Goal: Task Accomplishment & Management: Use online tool/utility

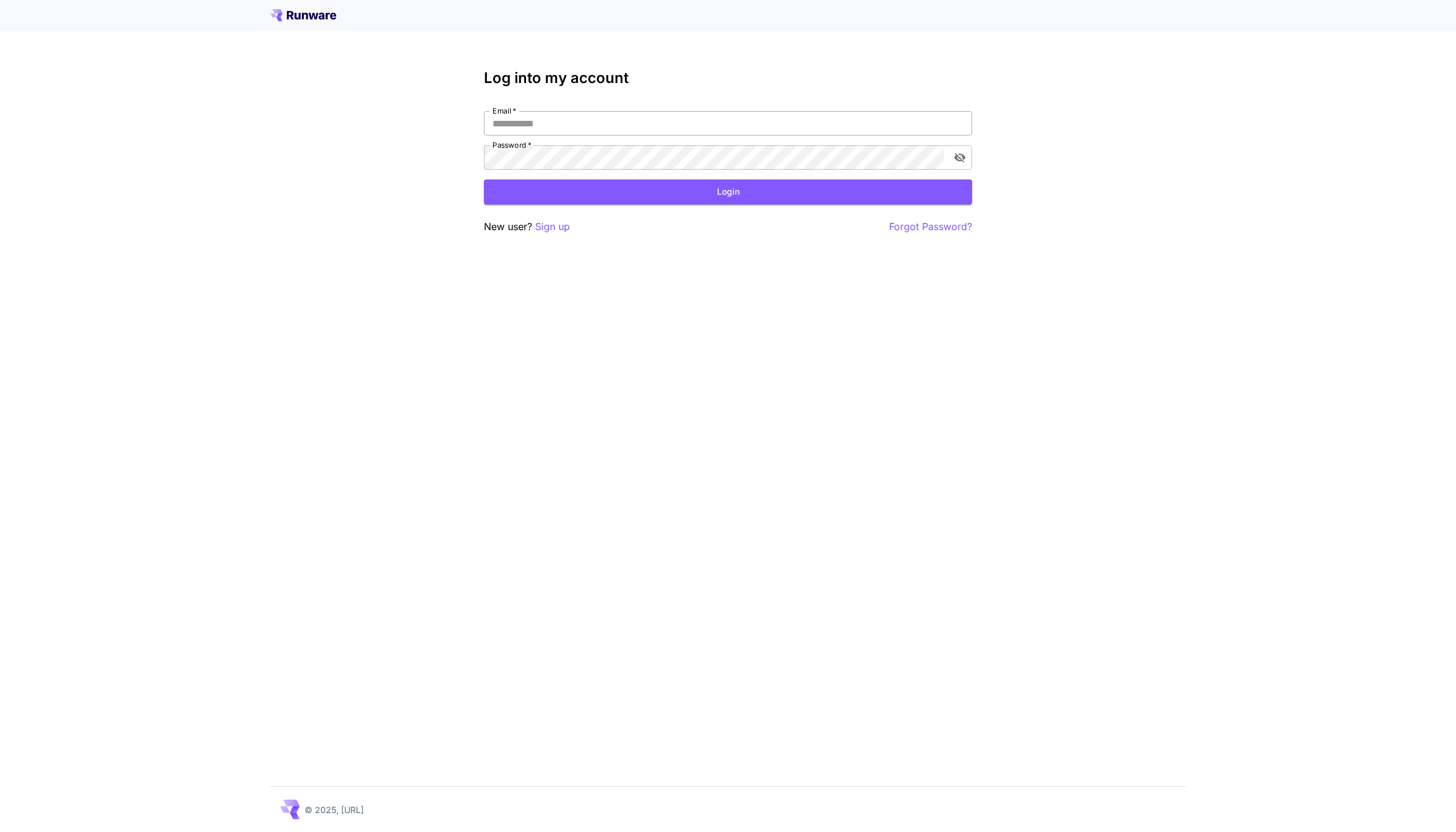
click at [514, 124] on input "Email   *" at bounding box center [728, 123] width 488 height 24
type input "**********"
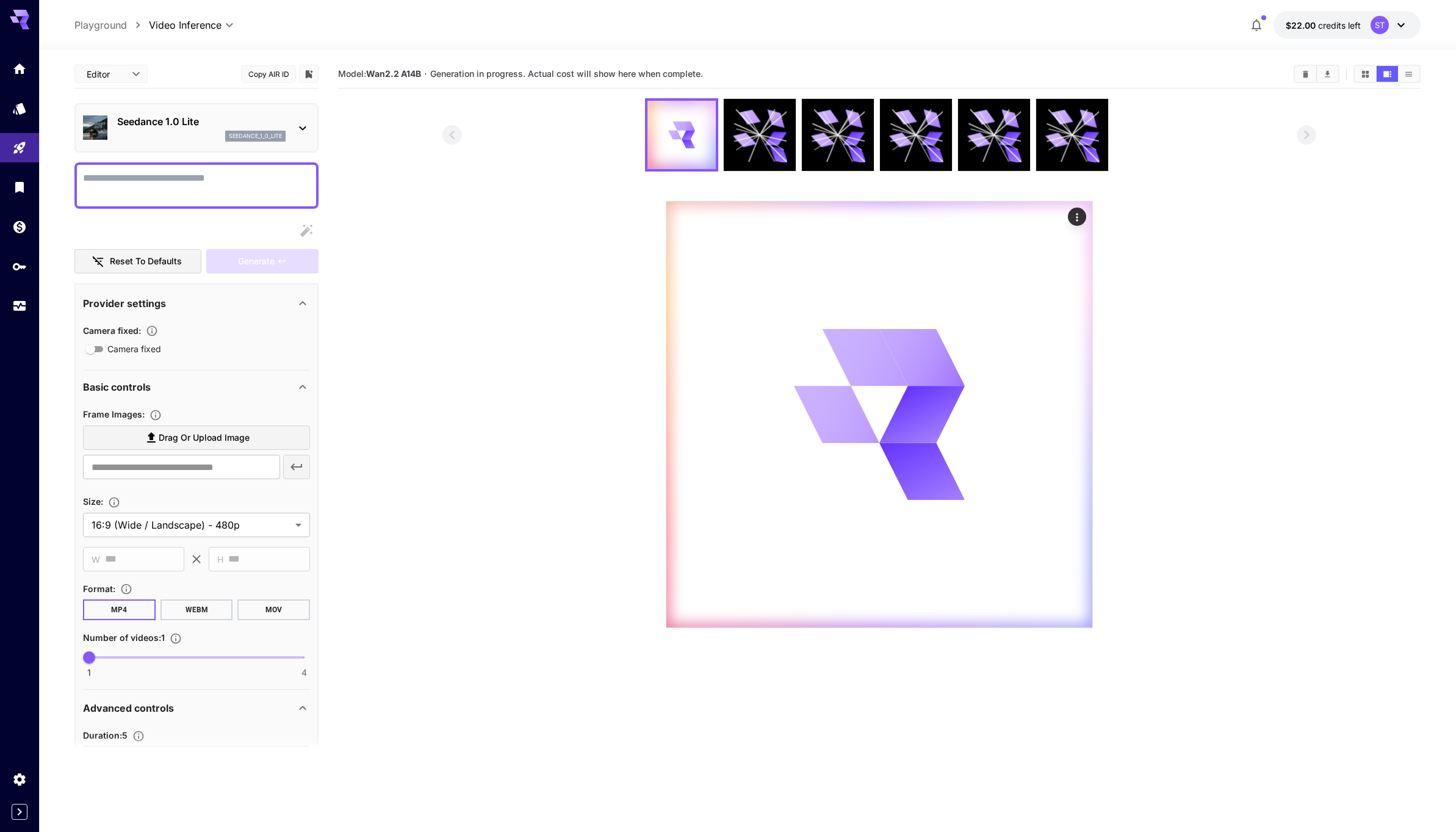
click at [473, 64] on div "Model: Wan2.2 A14B · Generation in progress. Actual cost will show here when co…" at bounding box center [879, 73] width 1082 height 19
click at [19, 113] on div "Models" at bounding box center [21, 126] width 43 height 27
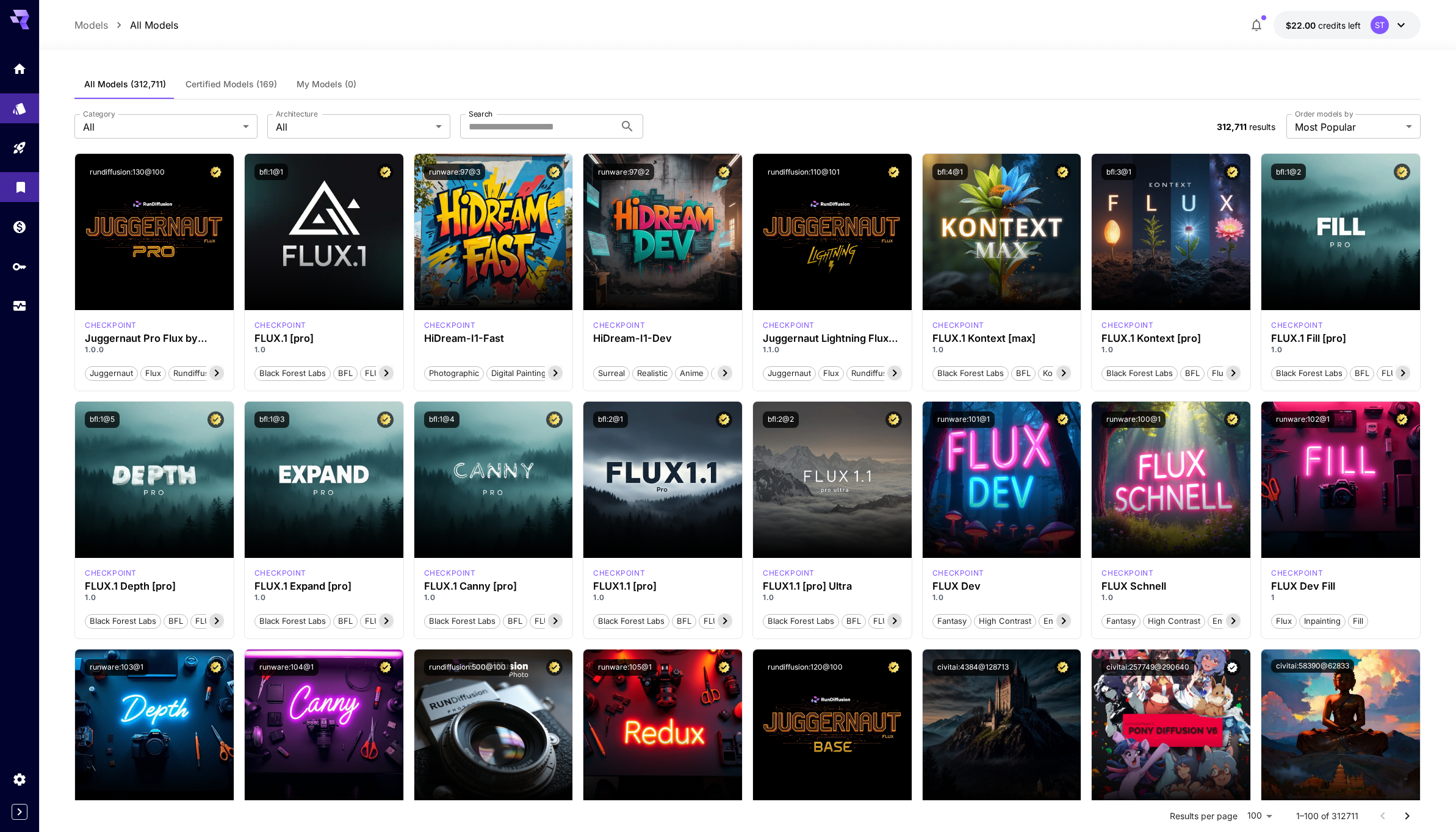
click at [21, 193] on link at bounding box center [19, 187] width 39 height 30
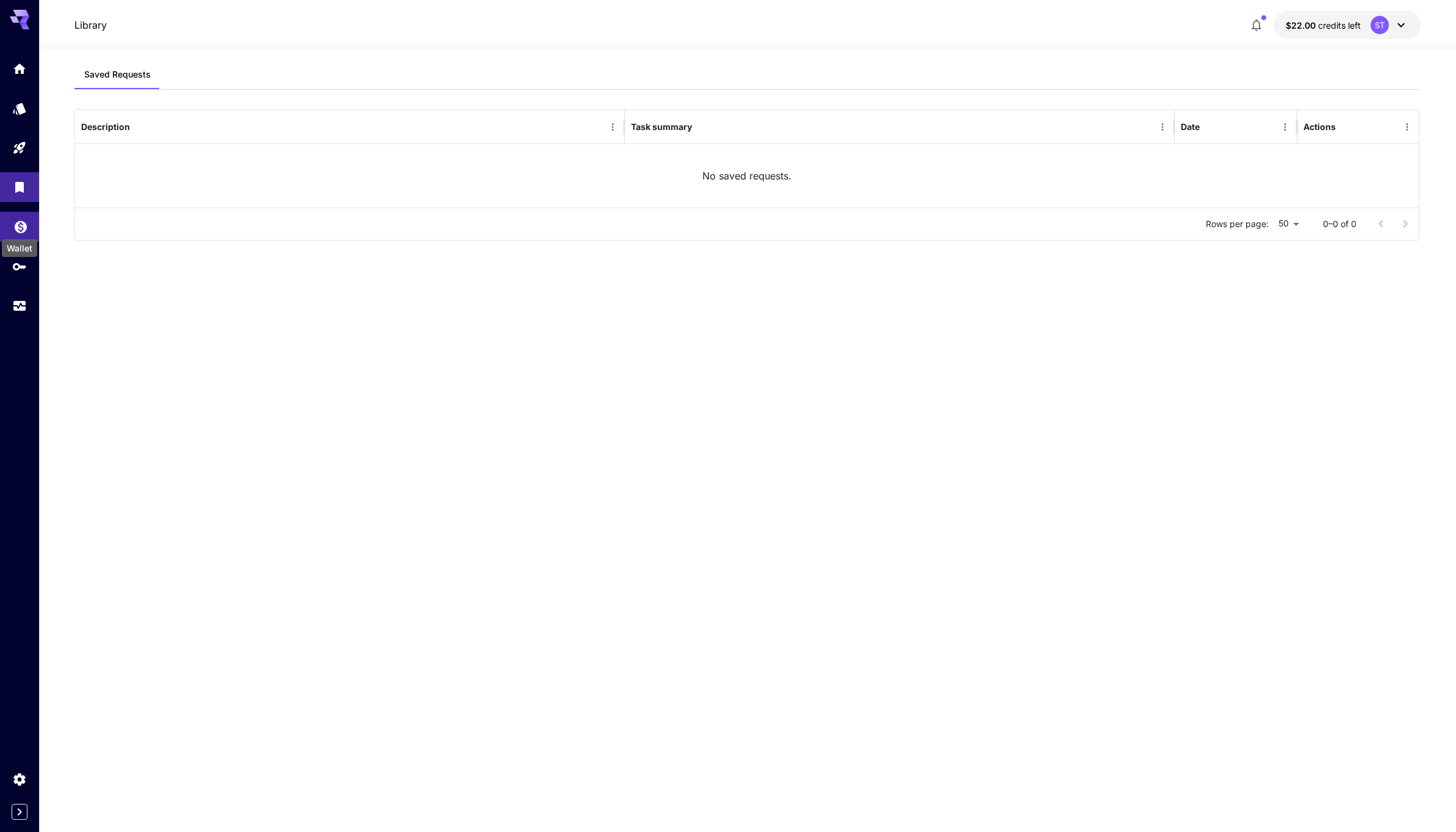
click at [21, 224] on icon "Wallet" at bounding box center [21, 224] width 12 height 12
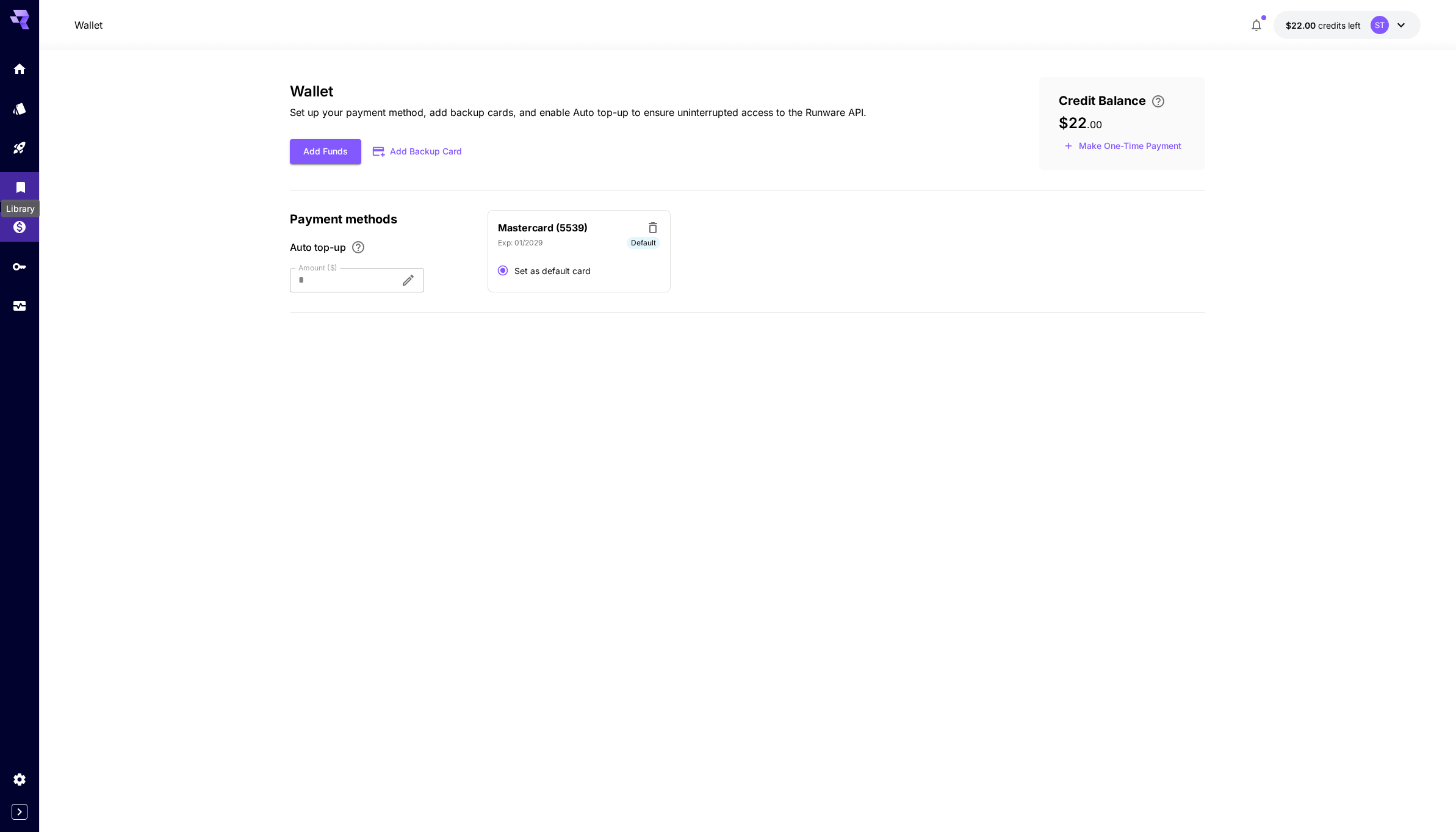
click at [21, 173] on link at bounding box center [19, 187] width 39 height 30
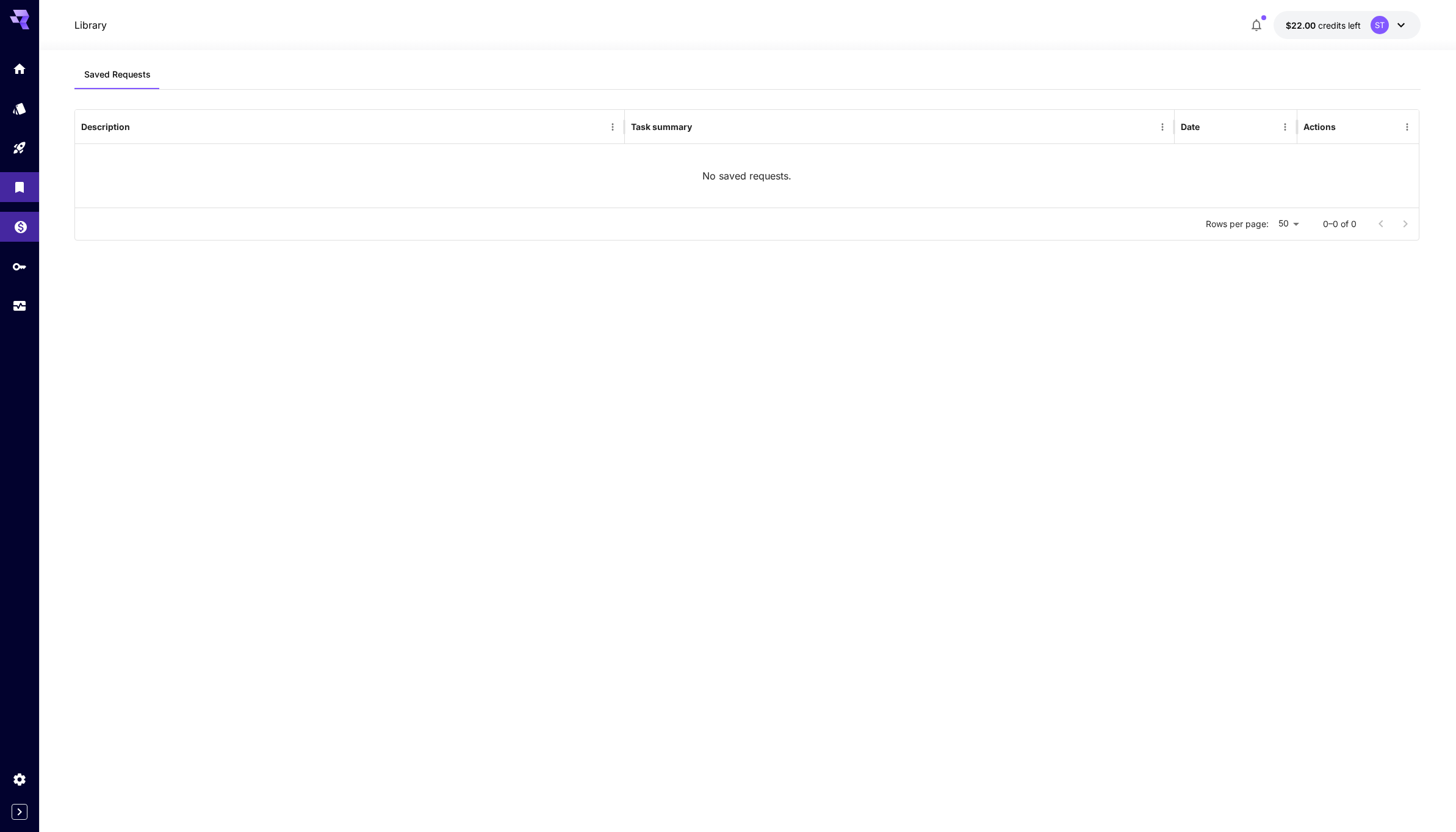
click at [22, 238] on link at bounding box center [19, 227] width 39 height 30
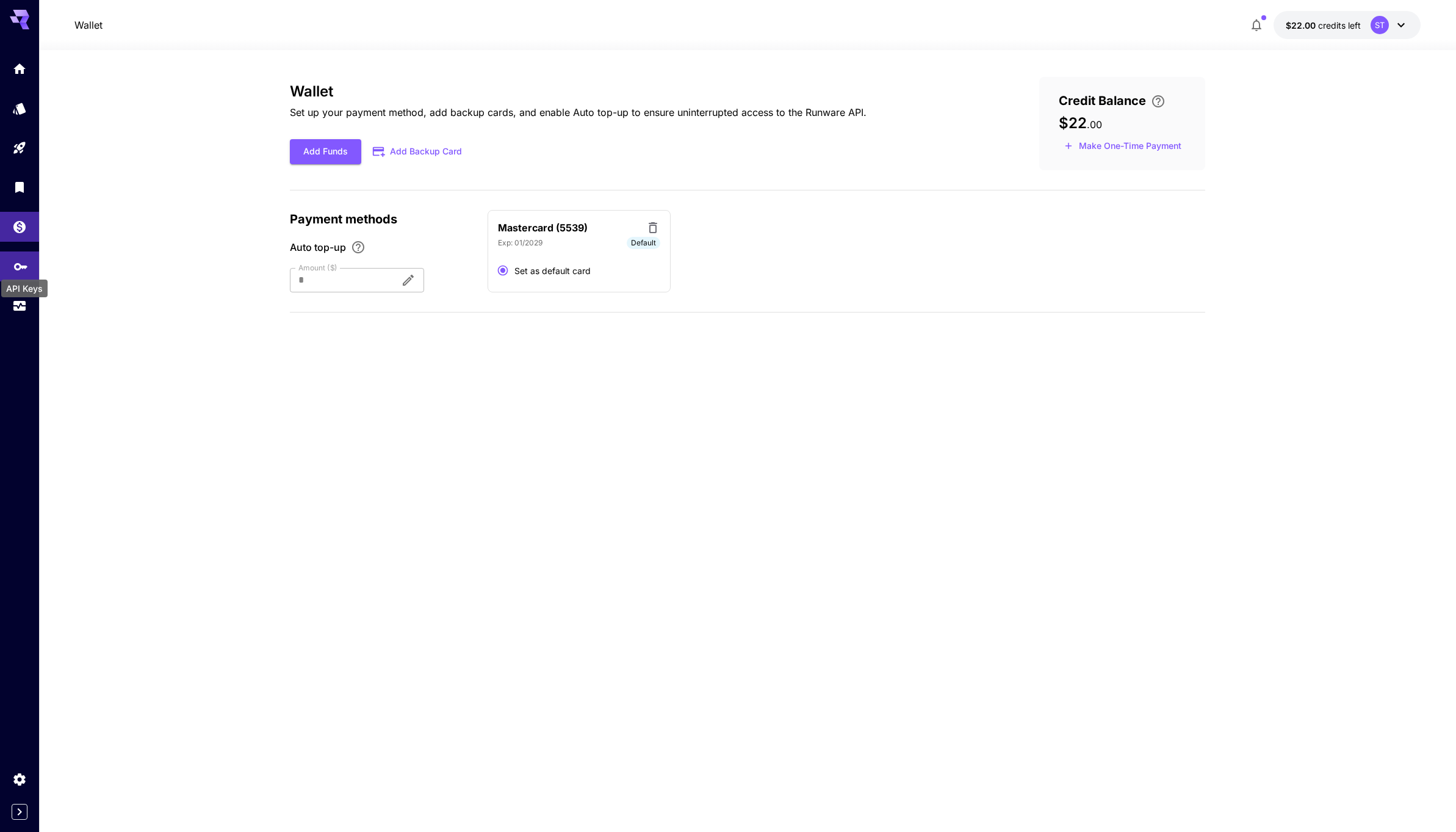
click at [21, 261] on icon "API Keys" at bounding box center [21, 263] width 13 height 7
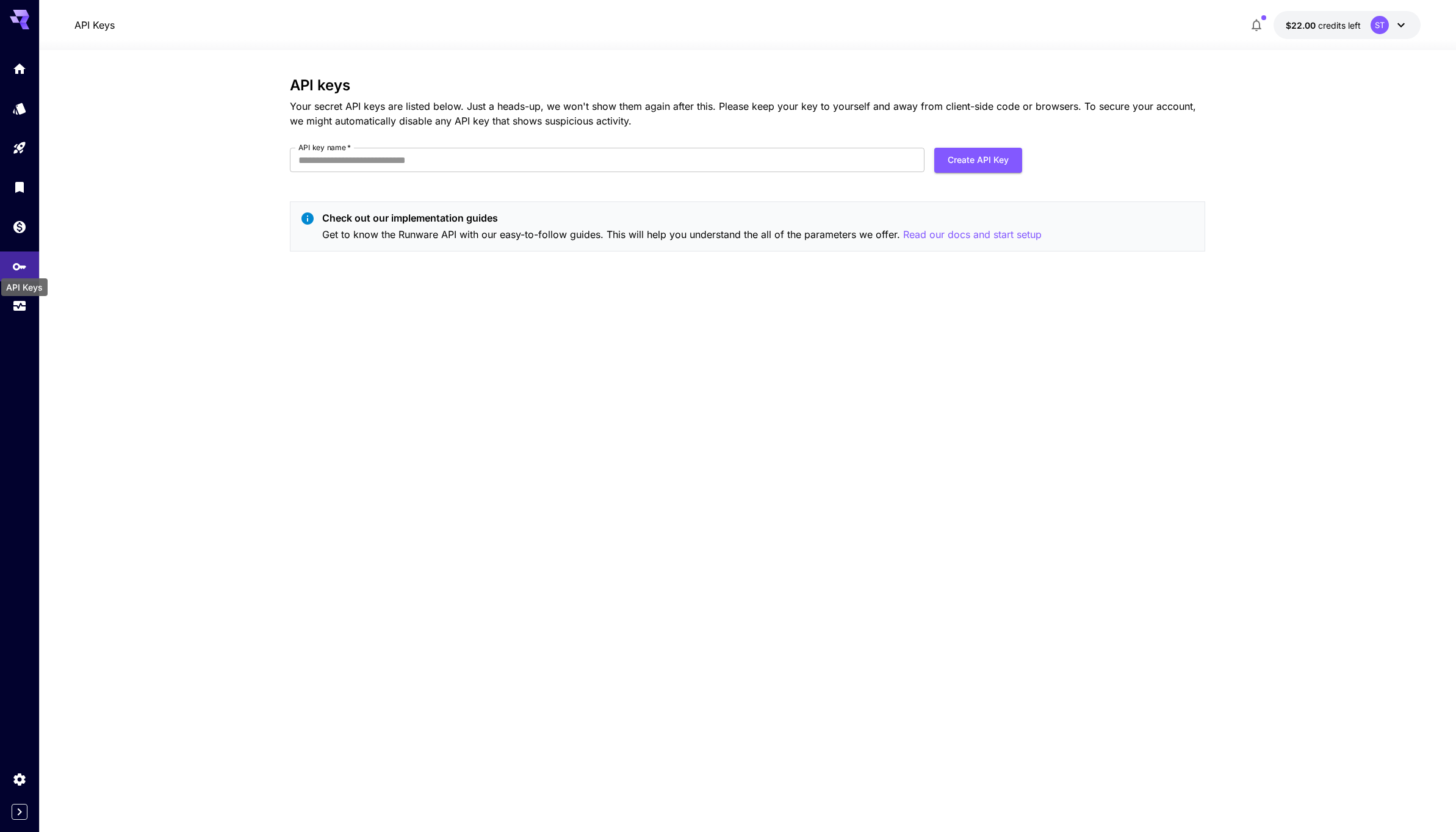
click at [26, 297] on div "API Keys" at bounding box center [24, 284] width 49 height 27
click at [22, 299] on icon "Usage" at bounding box center [21, 301] width 12 height 6
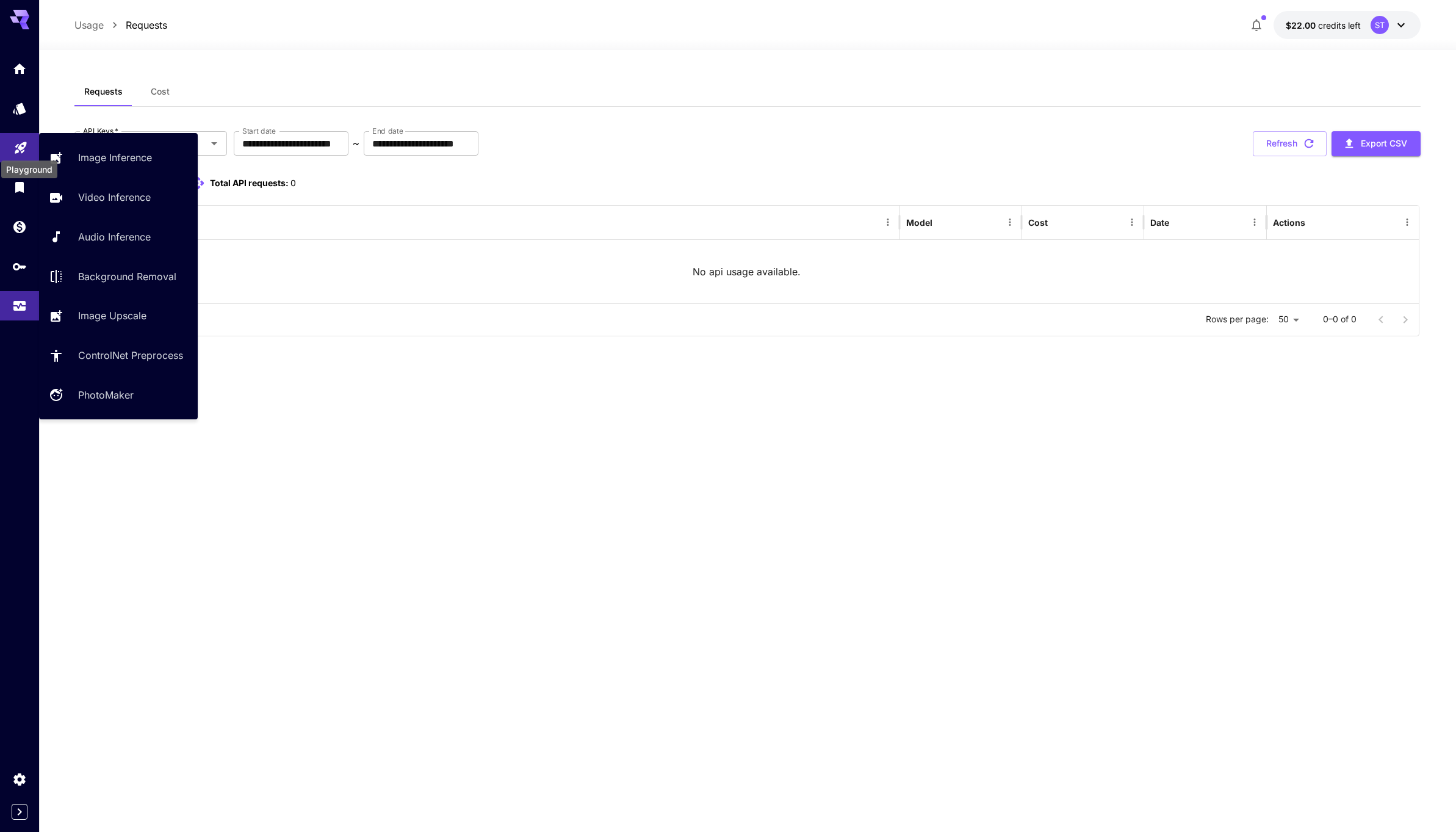
click at [24, 136] on link at bounding box center [19, 148] width 39 height 30
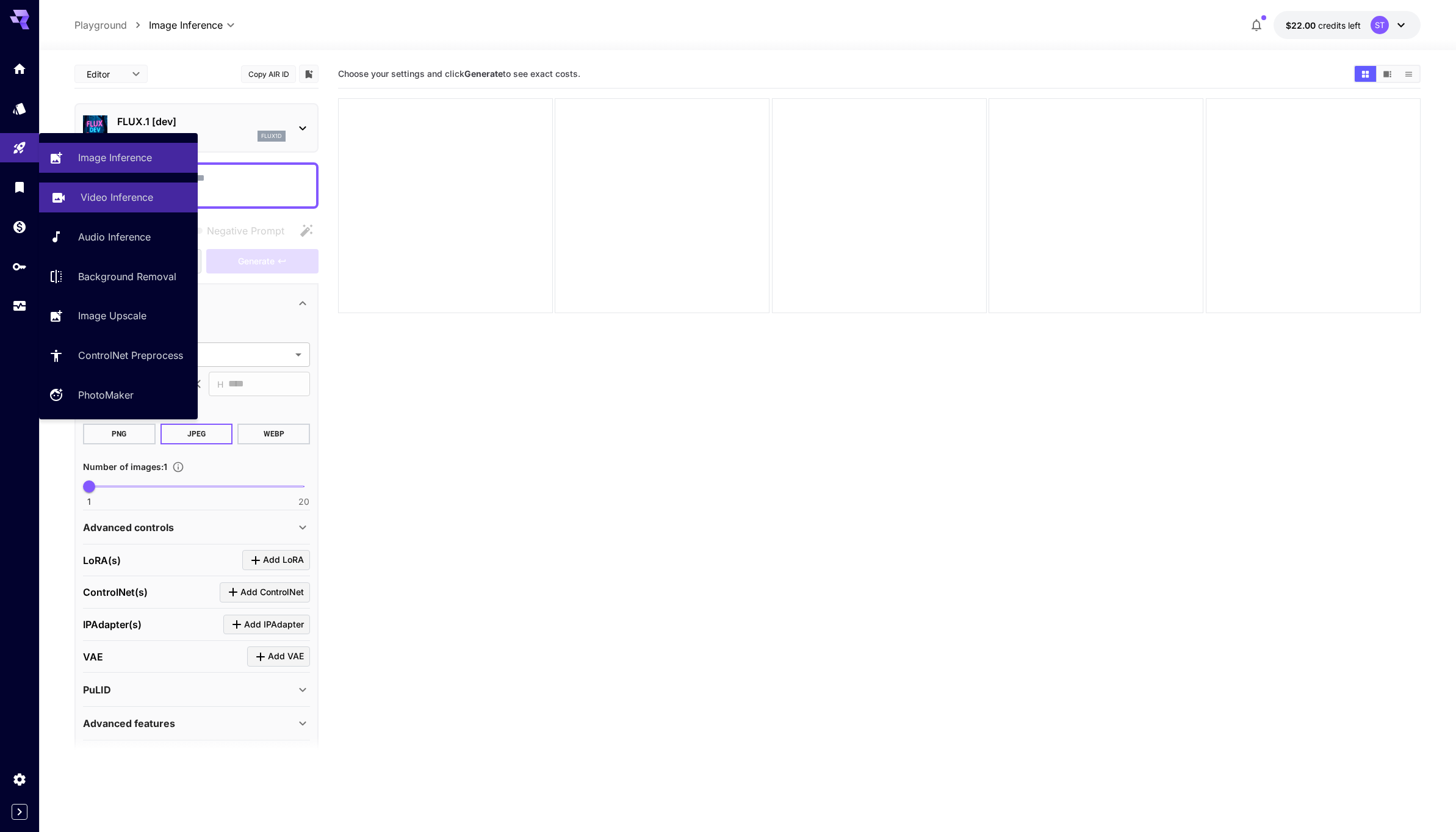
click at [116, 193] on p "Video Inference" at bounding box center [117, 197] width 73 height 15
type input "**********"
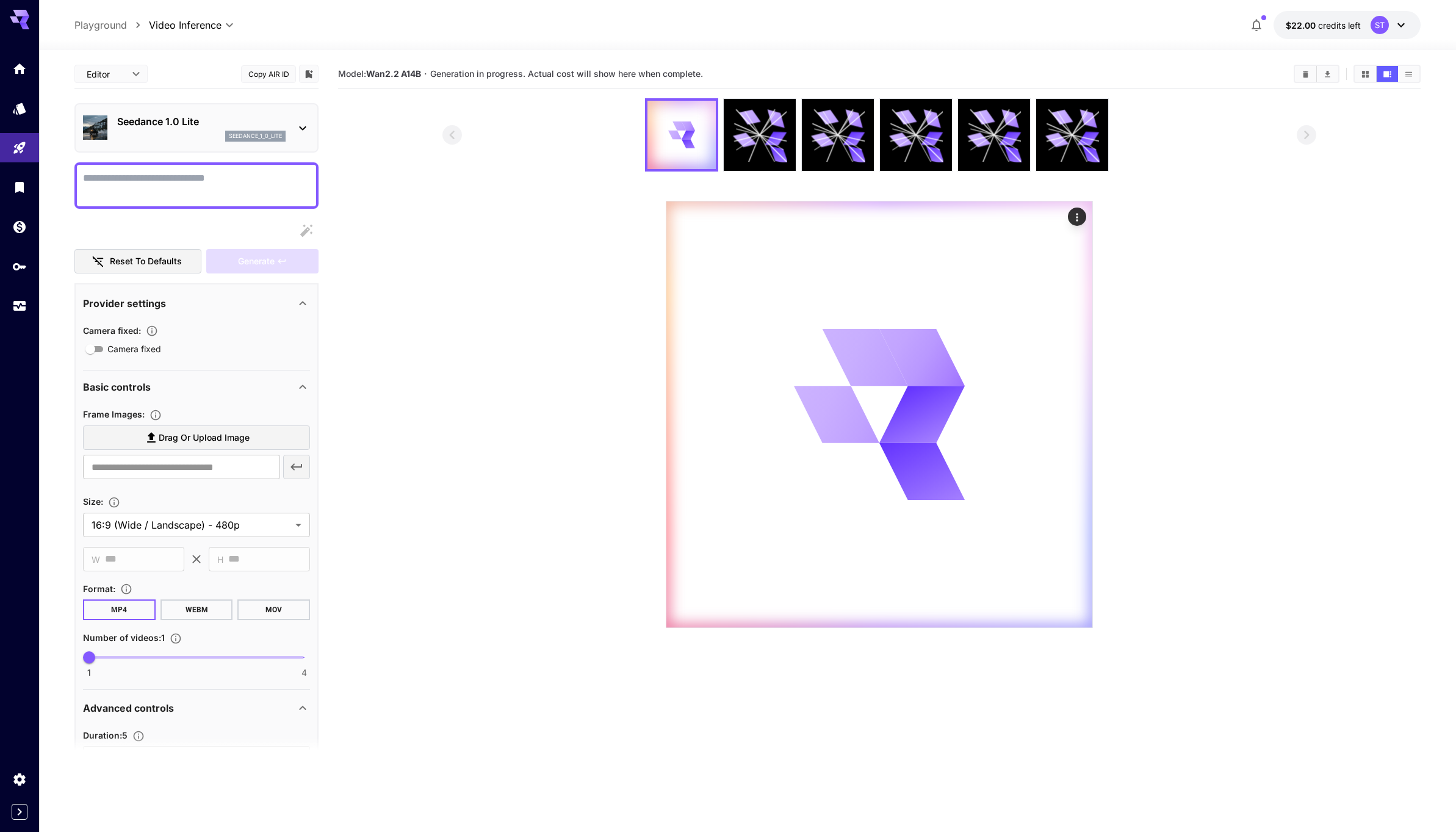
click at [195, 140] on div "seedance_1_0_lite" at bounding box center [201, 135] width 169 height 11
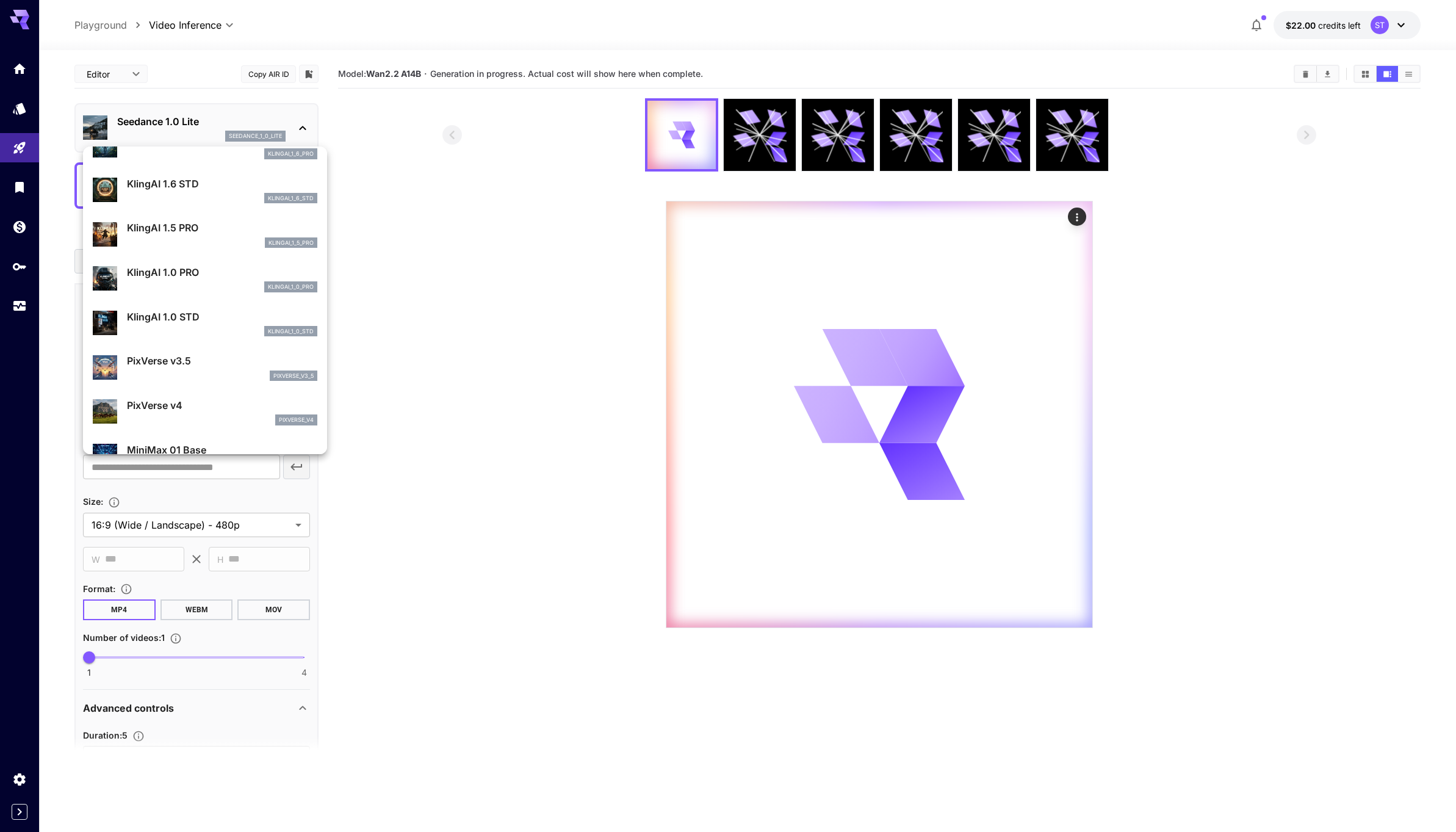
scroll to position [1121, 0]
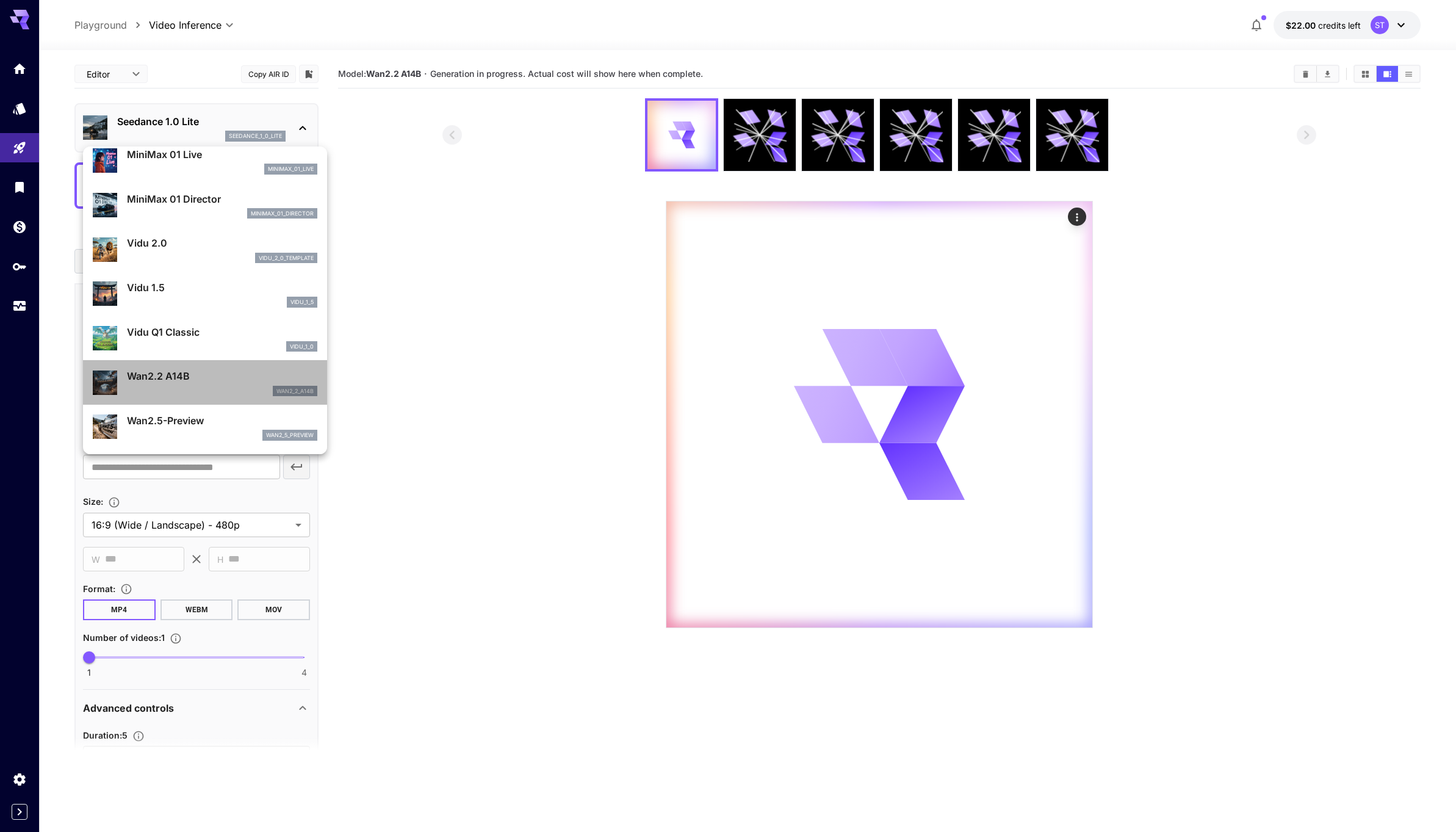
click at [203, 375] on p "Wan2.2 A14B" at bounding box center [222, 376] width 190 height 15
type input "**********"
type input "****"
type input "***"
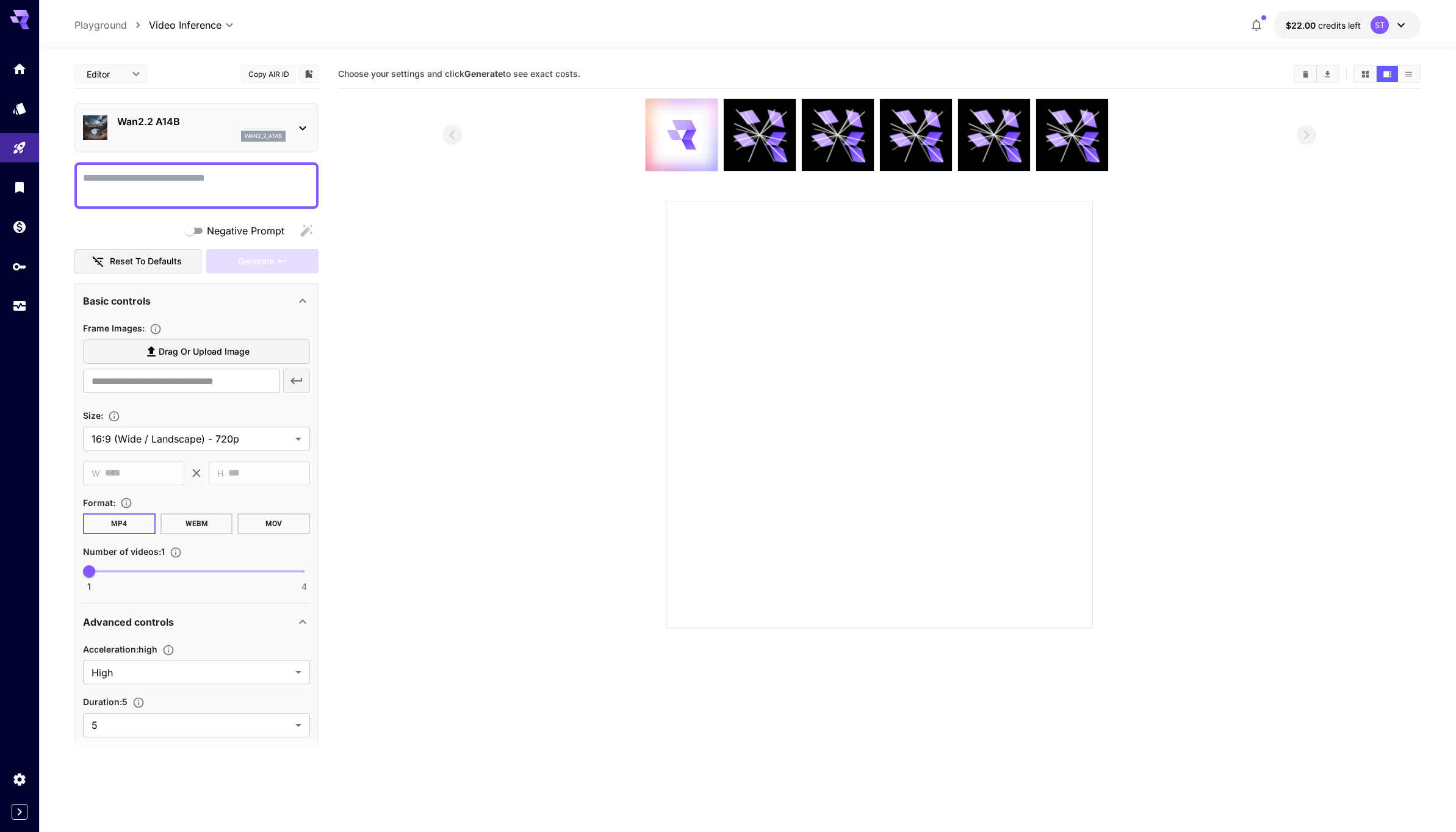
click at [147, 164] on div at bounding box center [197, 185] width 244 height 47
click at [141, 172] on textarea "Negative Prompt" at bounding box center [196, 186] width 227 height 30
click at [178, 358] on span "Drag or upload image" at bounding box center [203, 352] width 91 height 16
click at [0, 0] on input "Drag or upload image" at bounding box center [0, 0] width 0 height 0
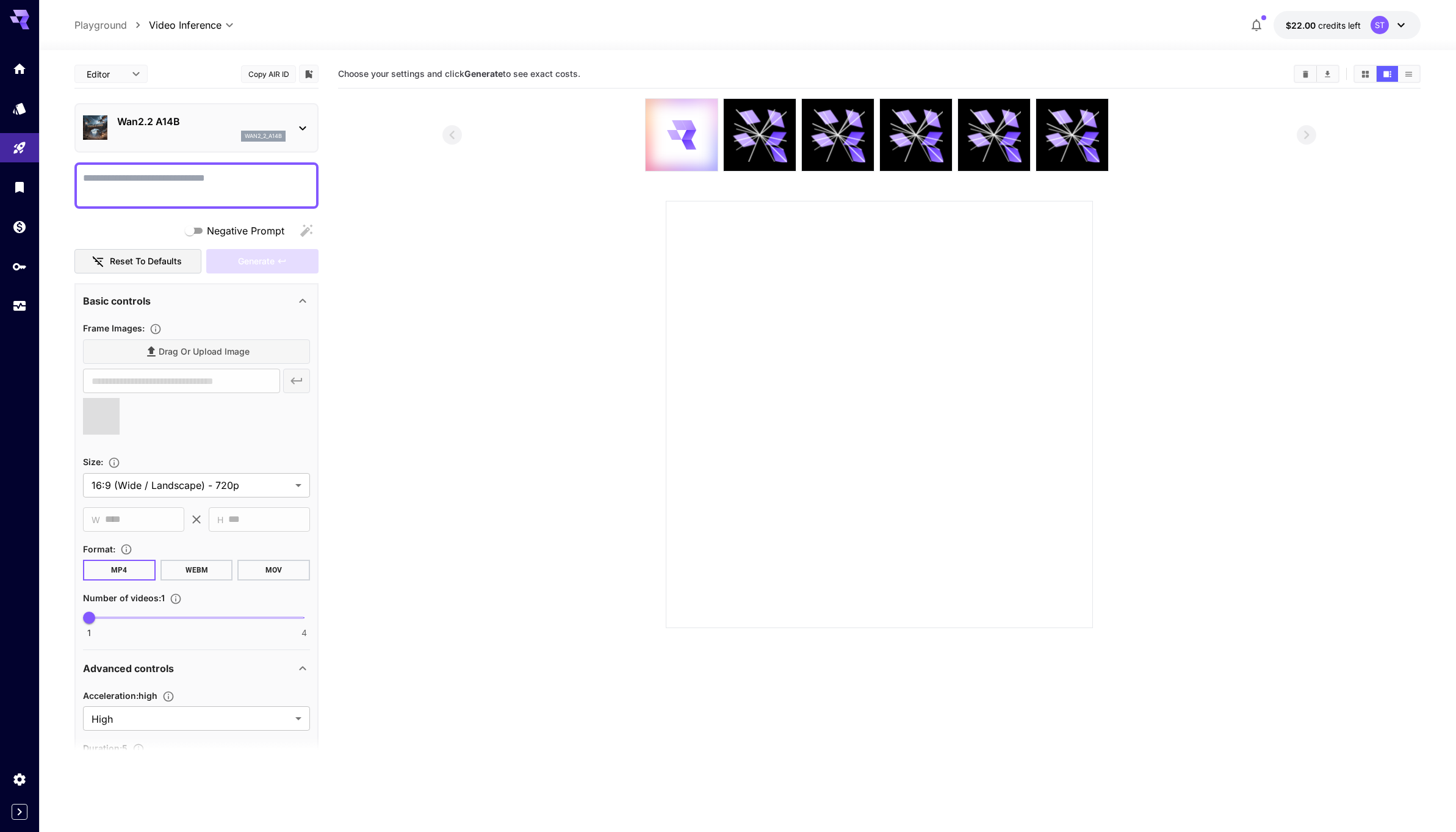
type input "**********"
click at [141, 183] on textarea "Negative Prompt" at bounding box center [196, 186] width 227 height 30
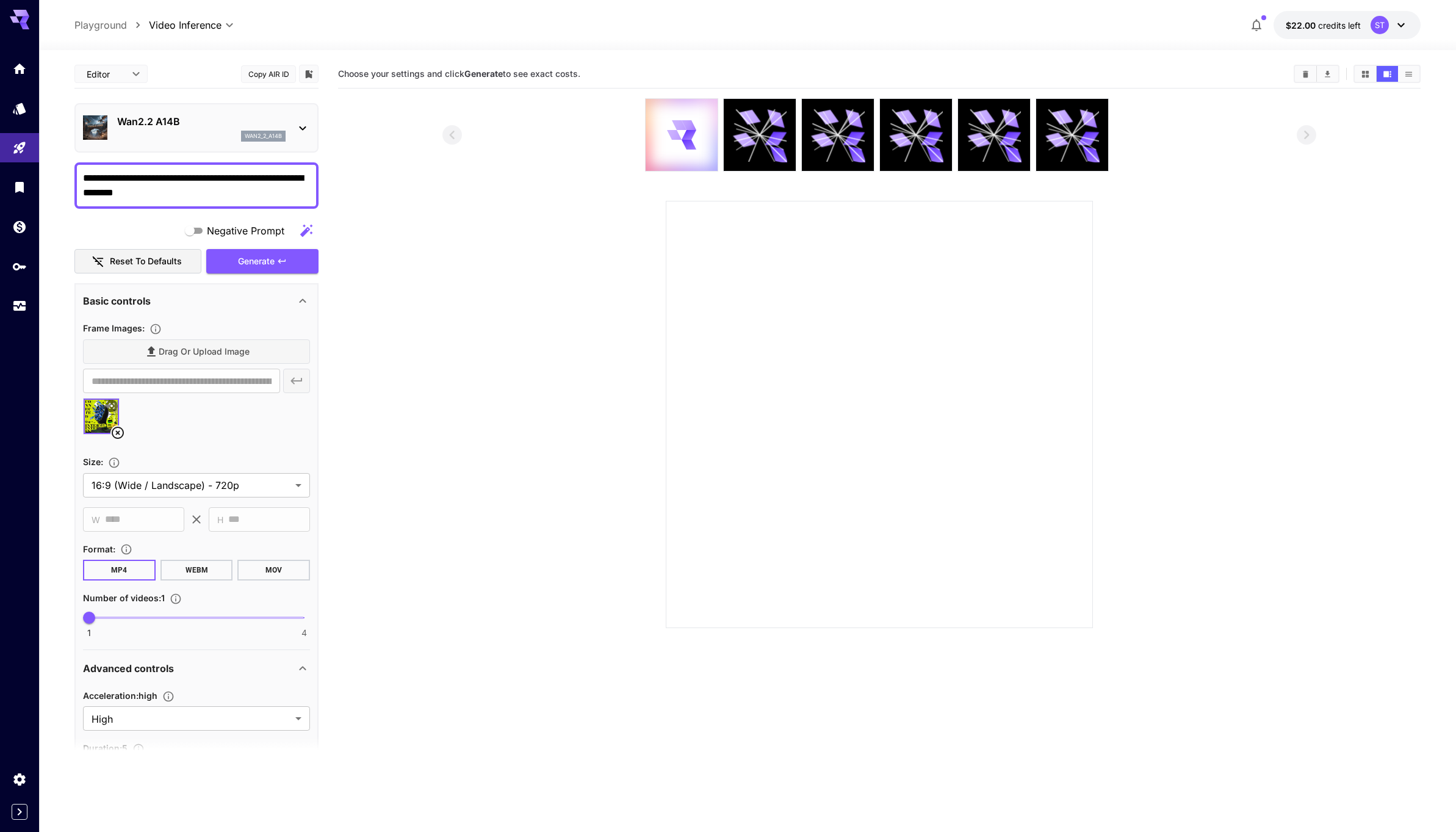
click at [168, 175] on textarea "**********" at bounding box center [196, 186] width 227 height 30
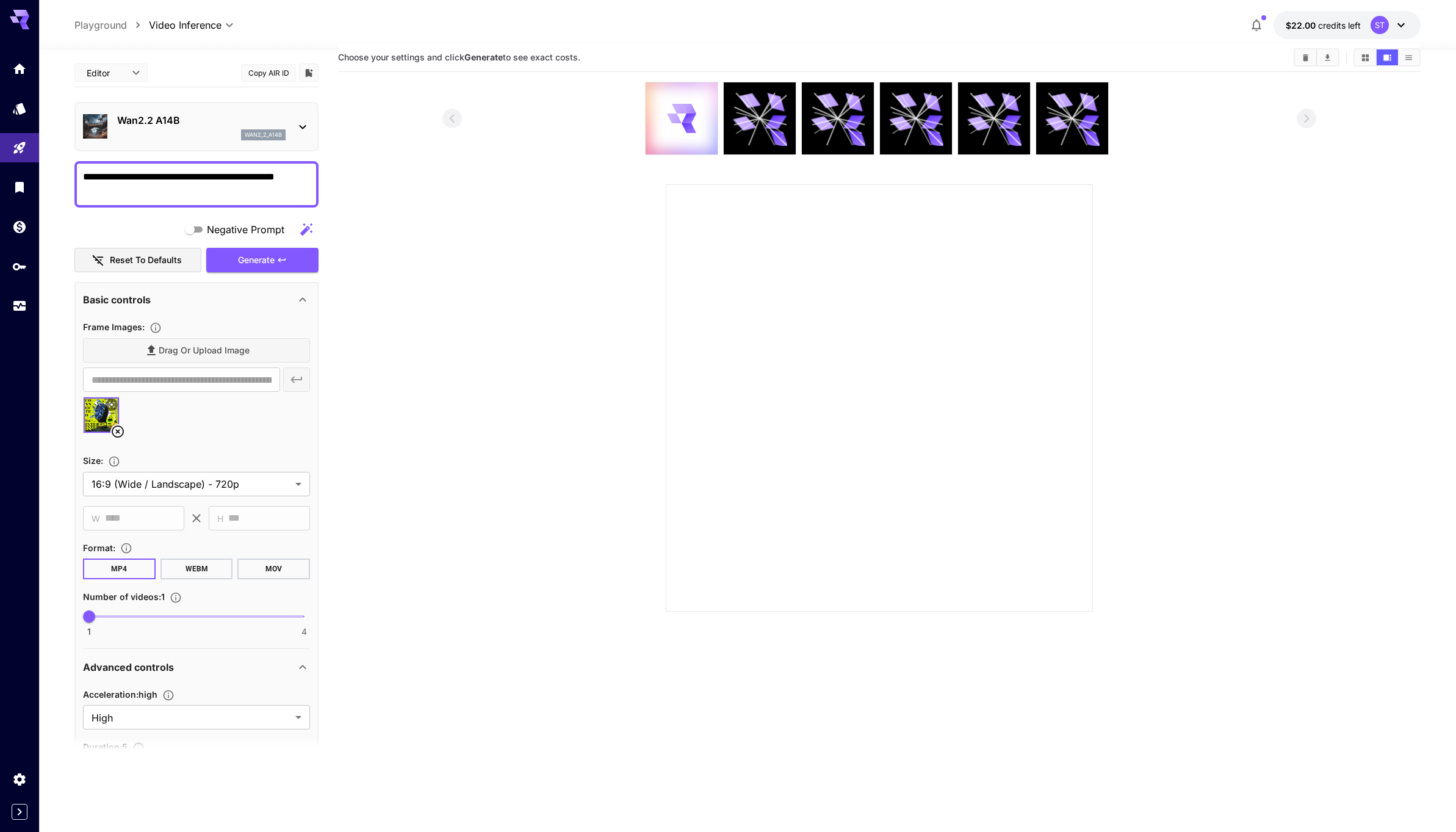
scroll to position [19, 0]
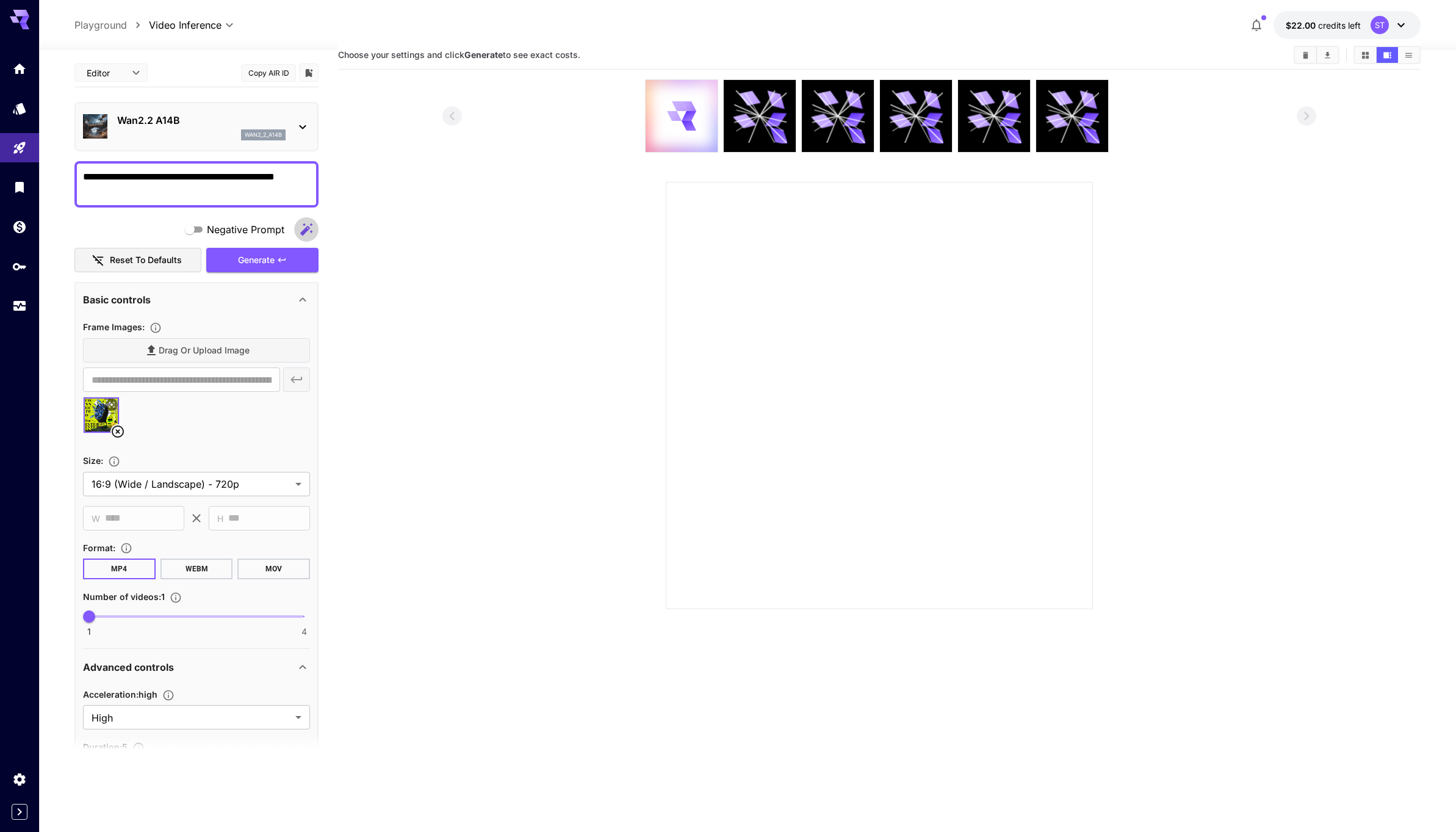
click at [306, 229] on icon "button" at bounding box center [306, 229] width 12 height 12
type textarea "**********"
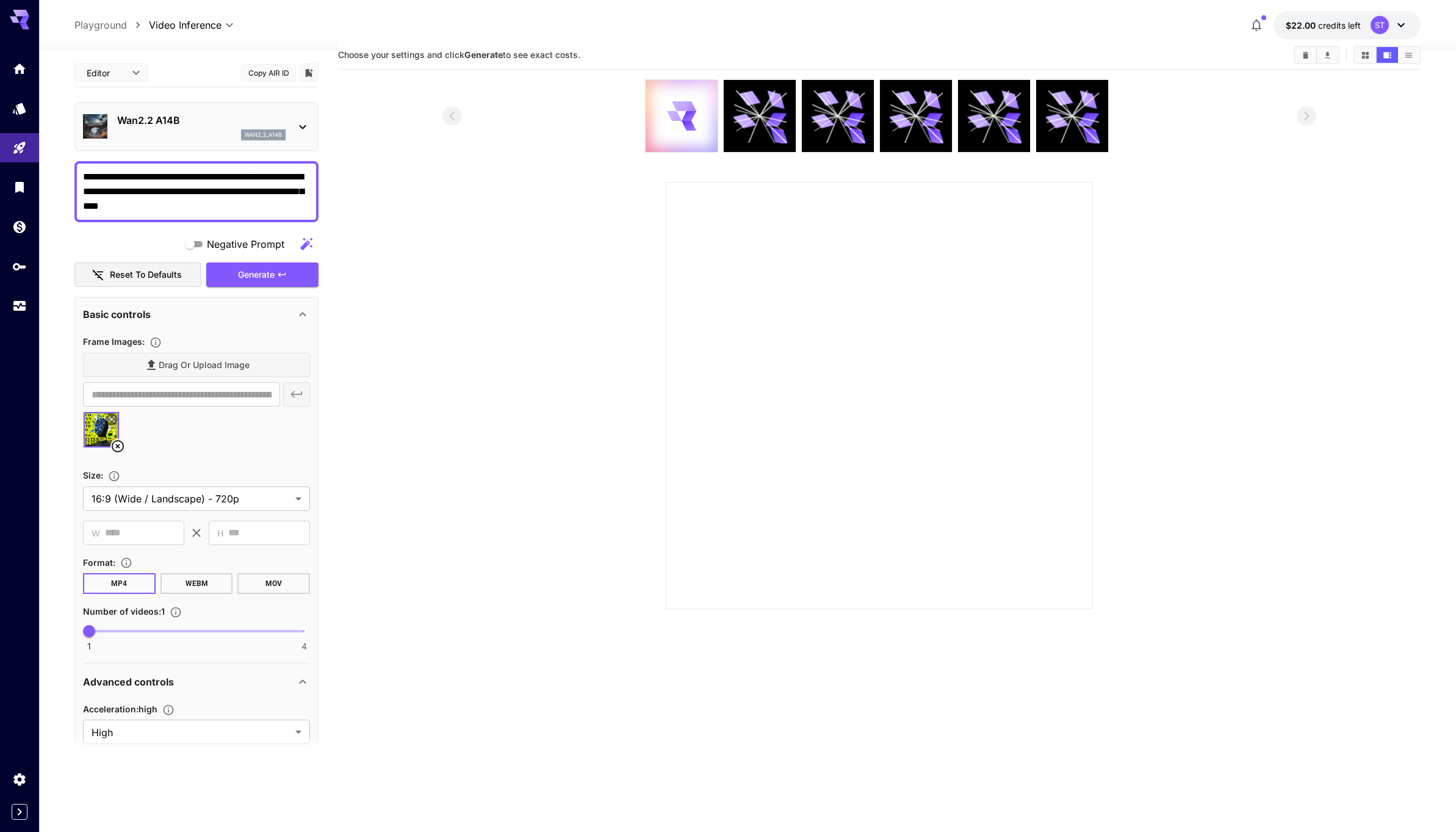
click at [203, 205] on textarea "**********" at bounding box center [196, 191] width 227 height 44
click at [363, 232] on section at bounding box center [879, 344] width 1082 height 530
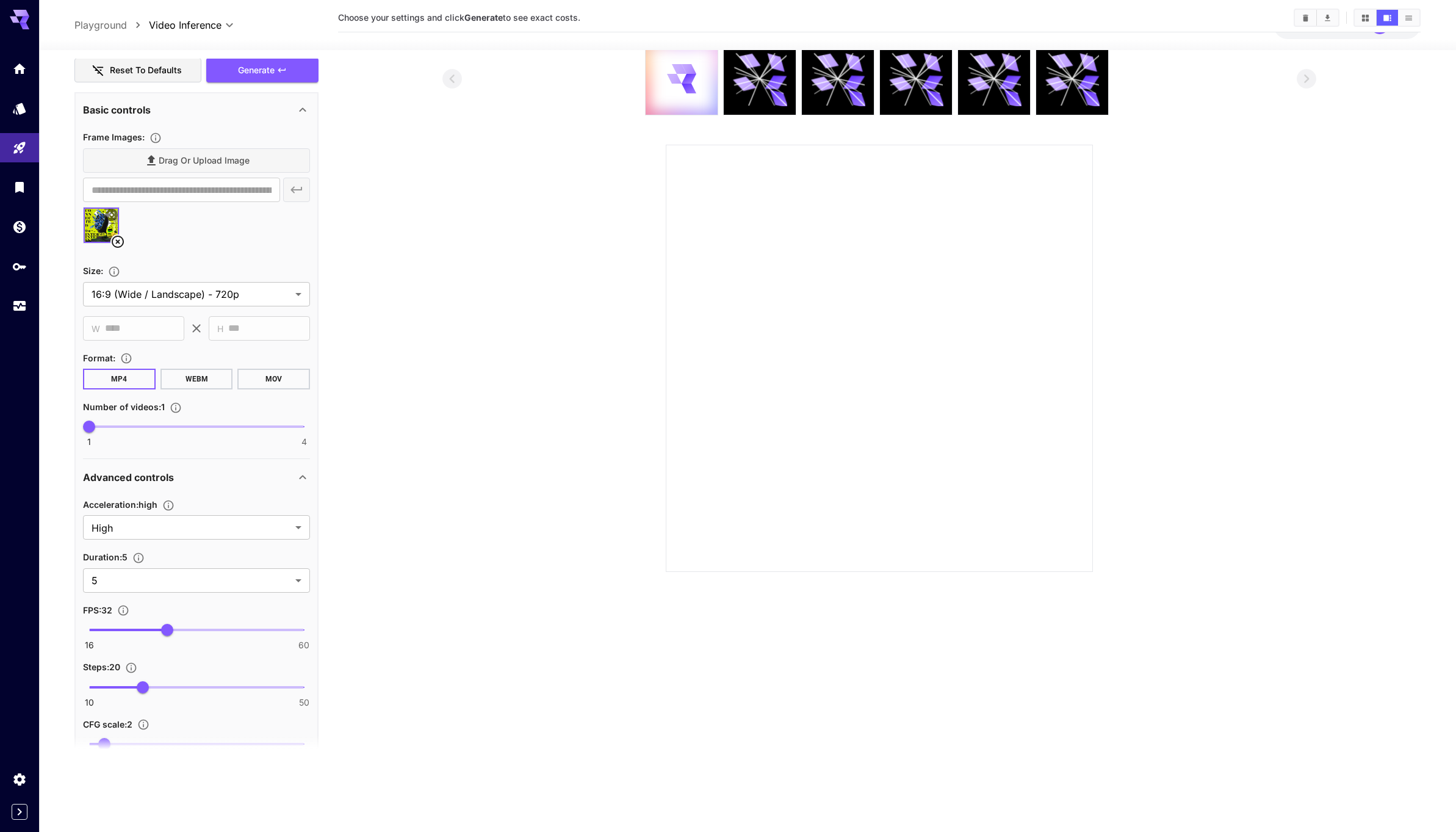
scroll to position [0, 0]
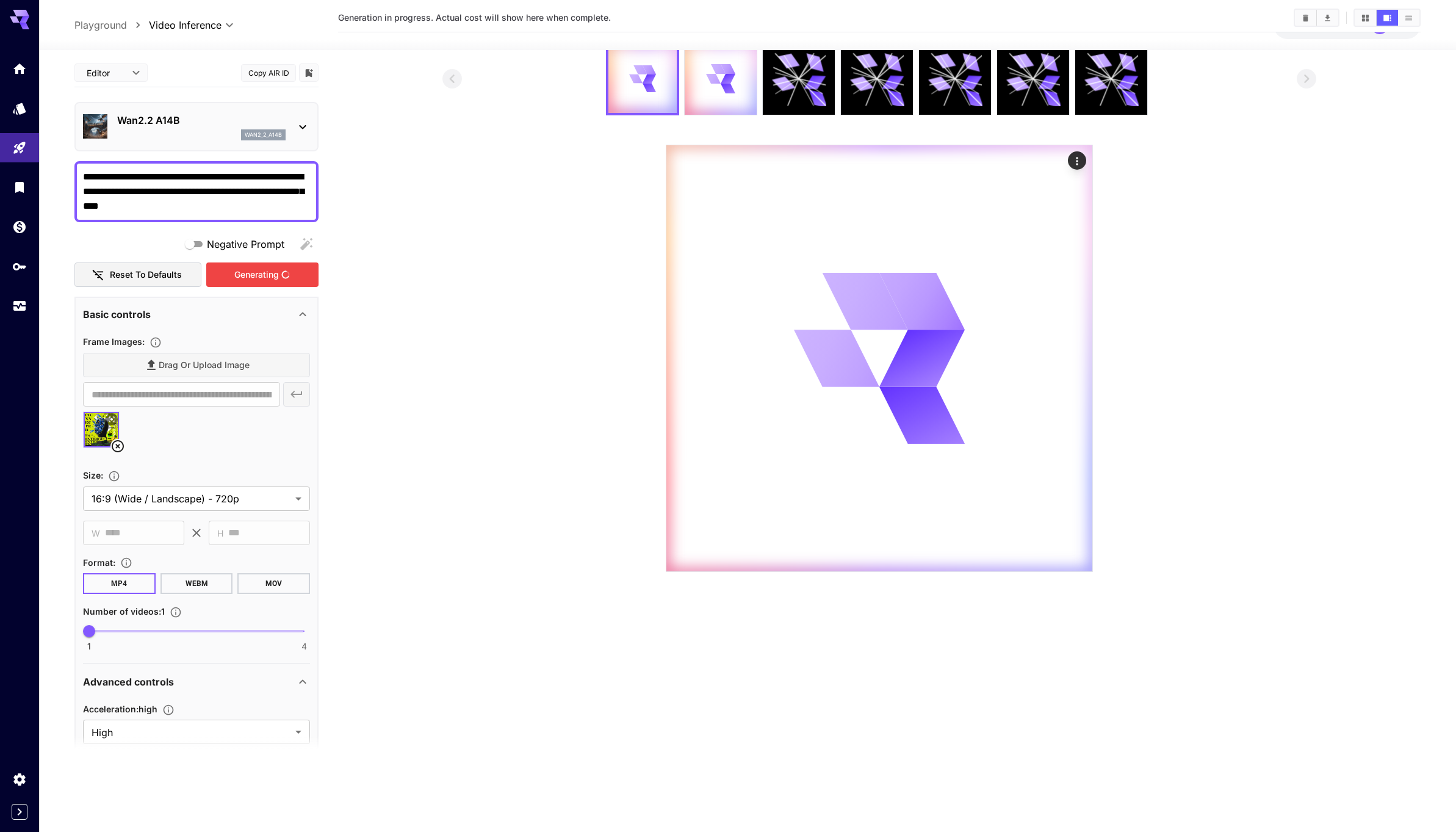
click at [240, 278] on div "Generating" at bounding box center [263, 275] width 112 height 25
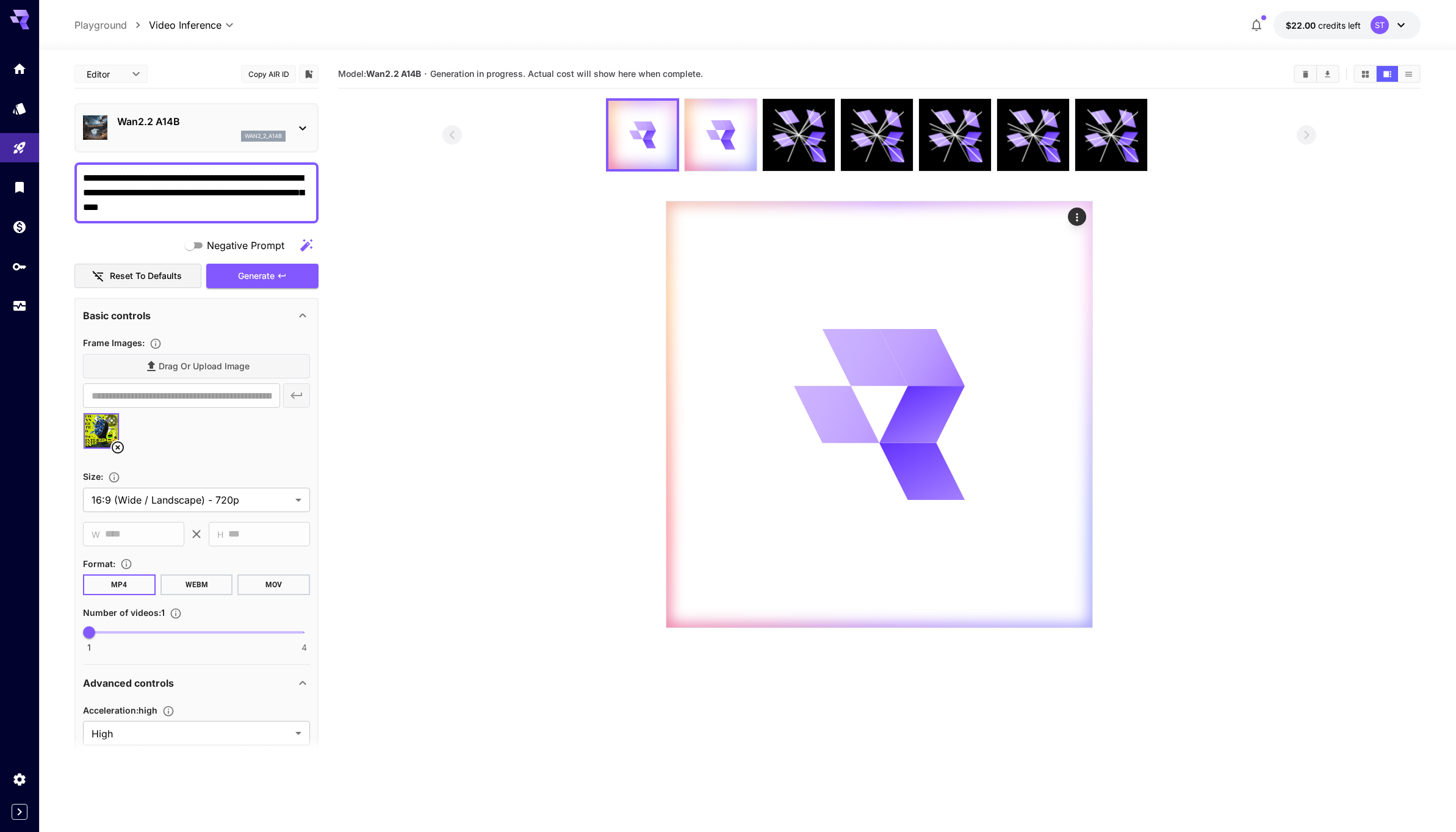
click at [165, 192] on textarea "**********" at bounding box center [196, 192] width 227 height 44
click at [573, 343] on section at bounding box center [879, 363] width 874 height 530
click at [1404, 73] on icon "Show media in list view" at bounding box center [1409, 74] width 9 height 9
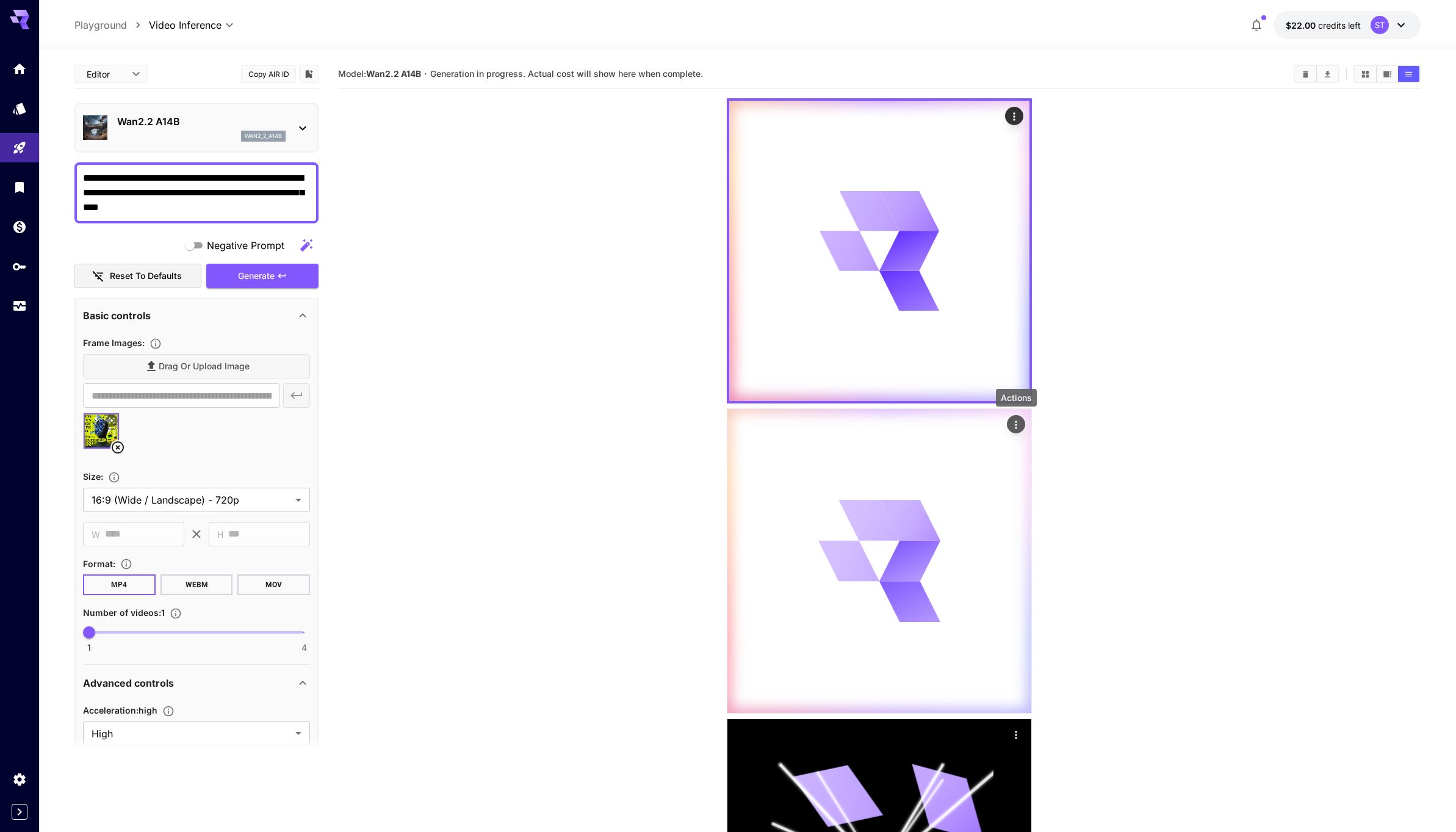
click at [1017, 426] on icon "Actions" at bounding box center [1016, 425] width 12 height 12
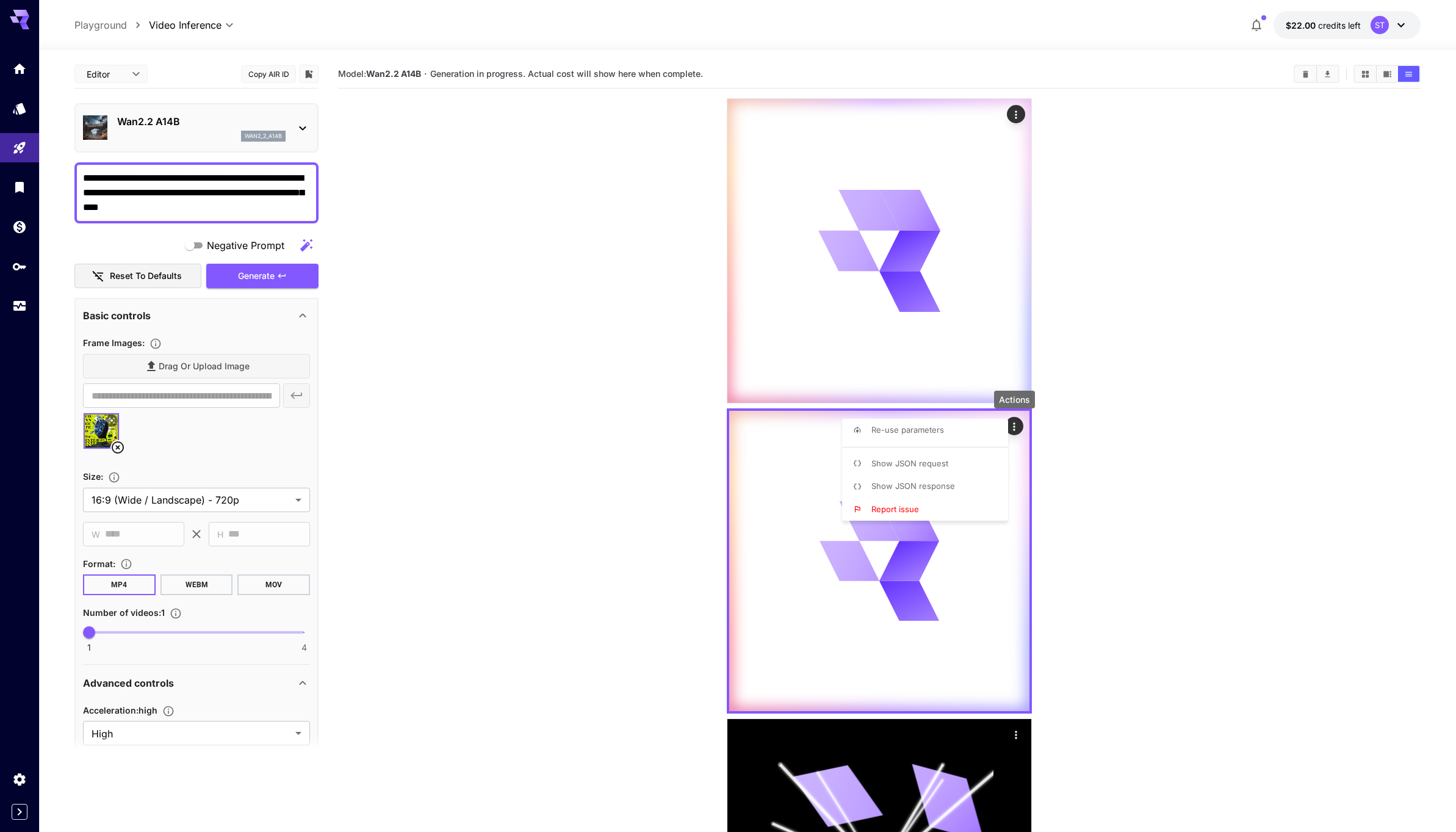
click at [1132, 415] on div at bounding box center [728, 416] width 1456 height 832
click at [1392, 75] on button "Show media in video view" at bounding box center [1386, 73] width 21 height 16
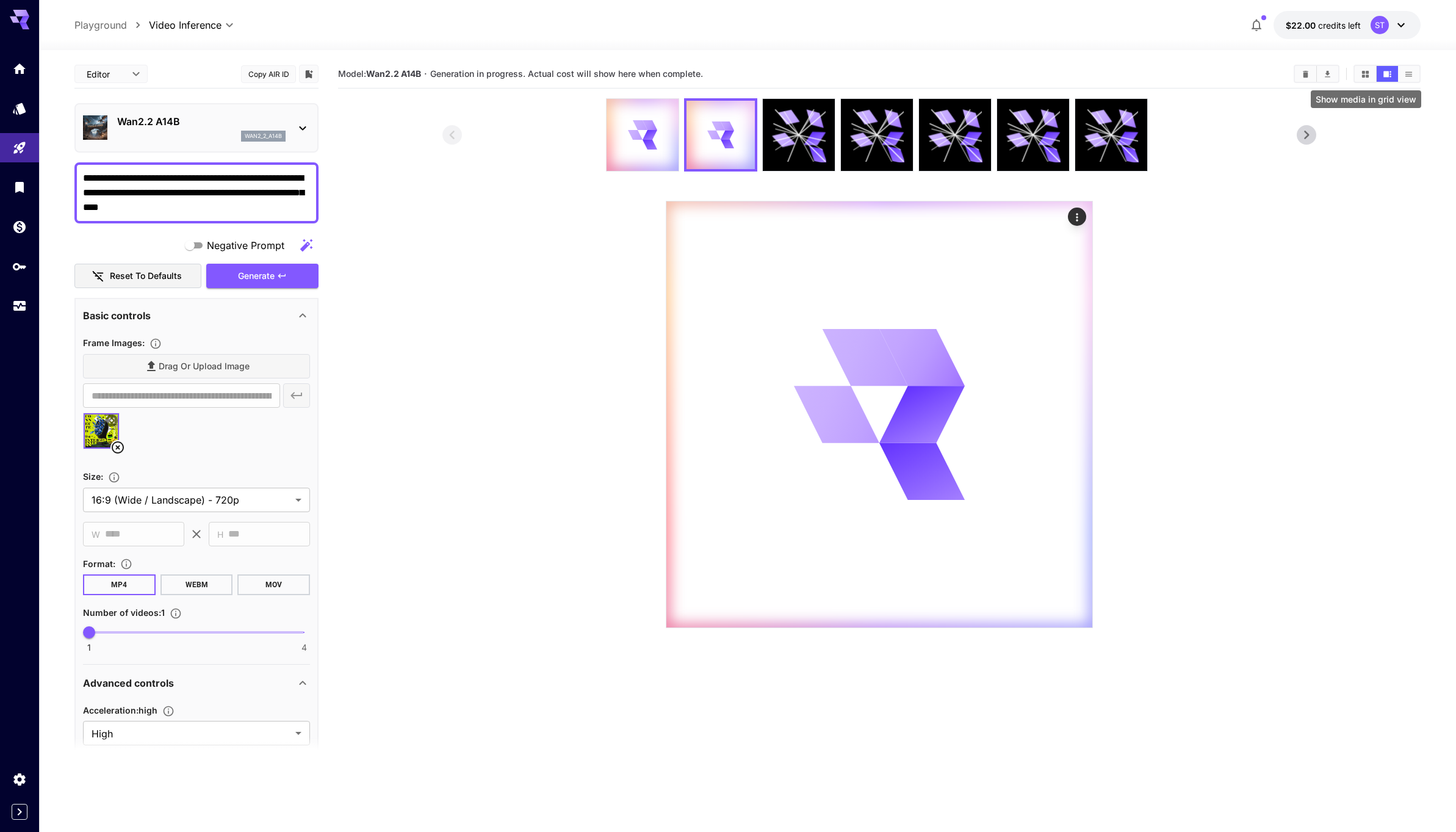
click at [1369, 74] on icon "Show media in grid view" at bounding box center [1365, 74] width 9 height 9
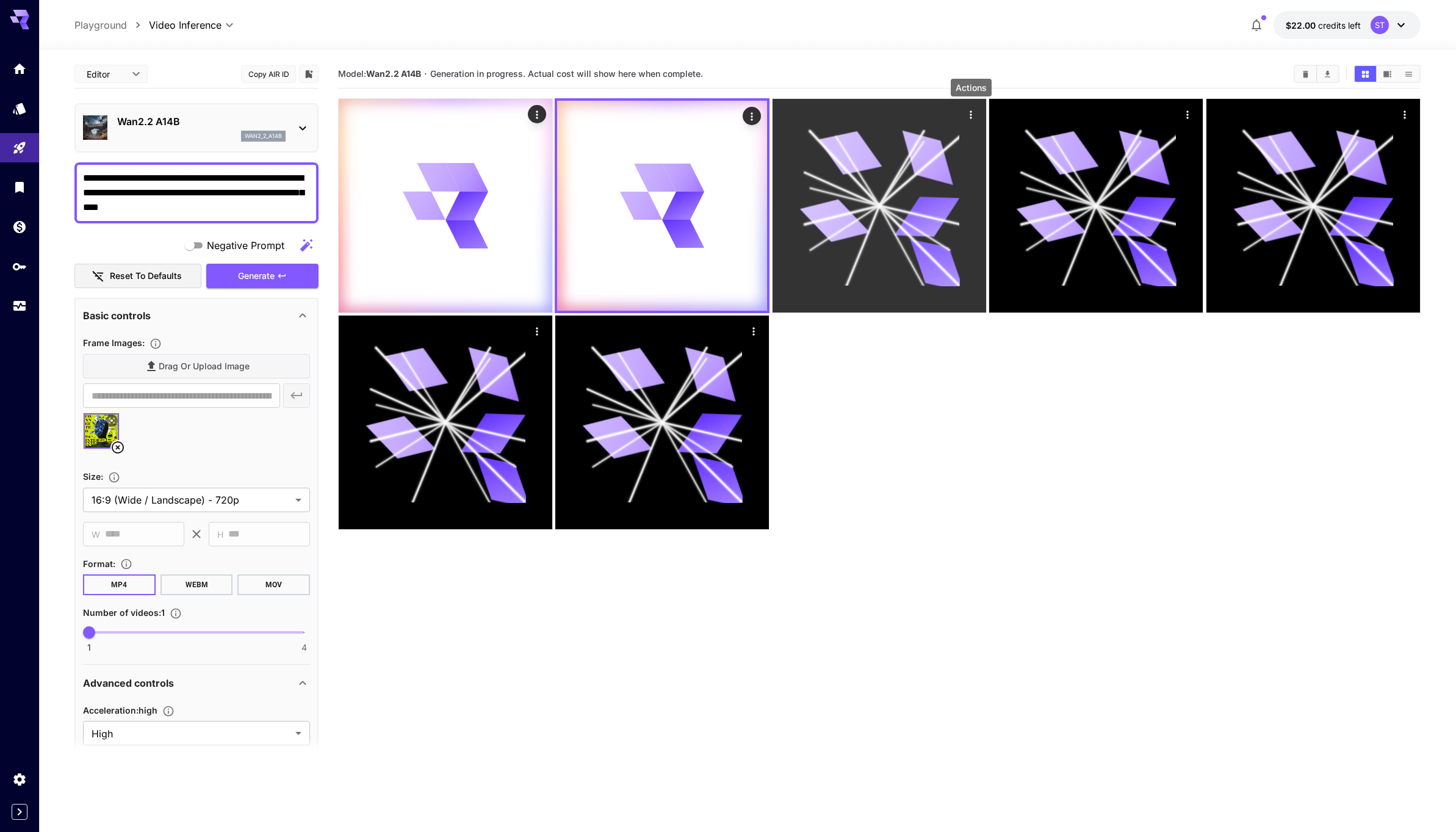
click at [968, 113] on icon "Actions" at bounding box center [971, 115] width 12 height 12
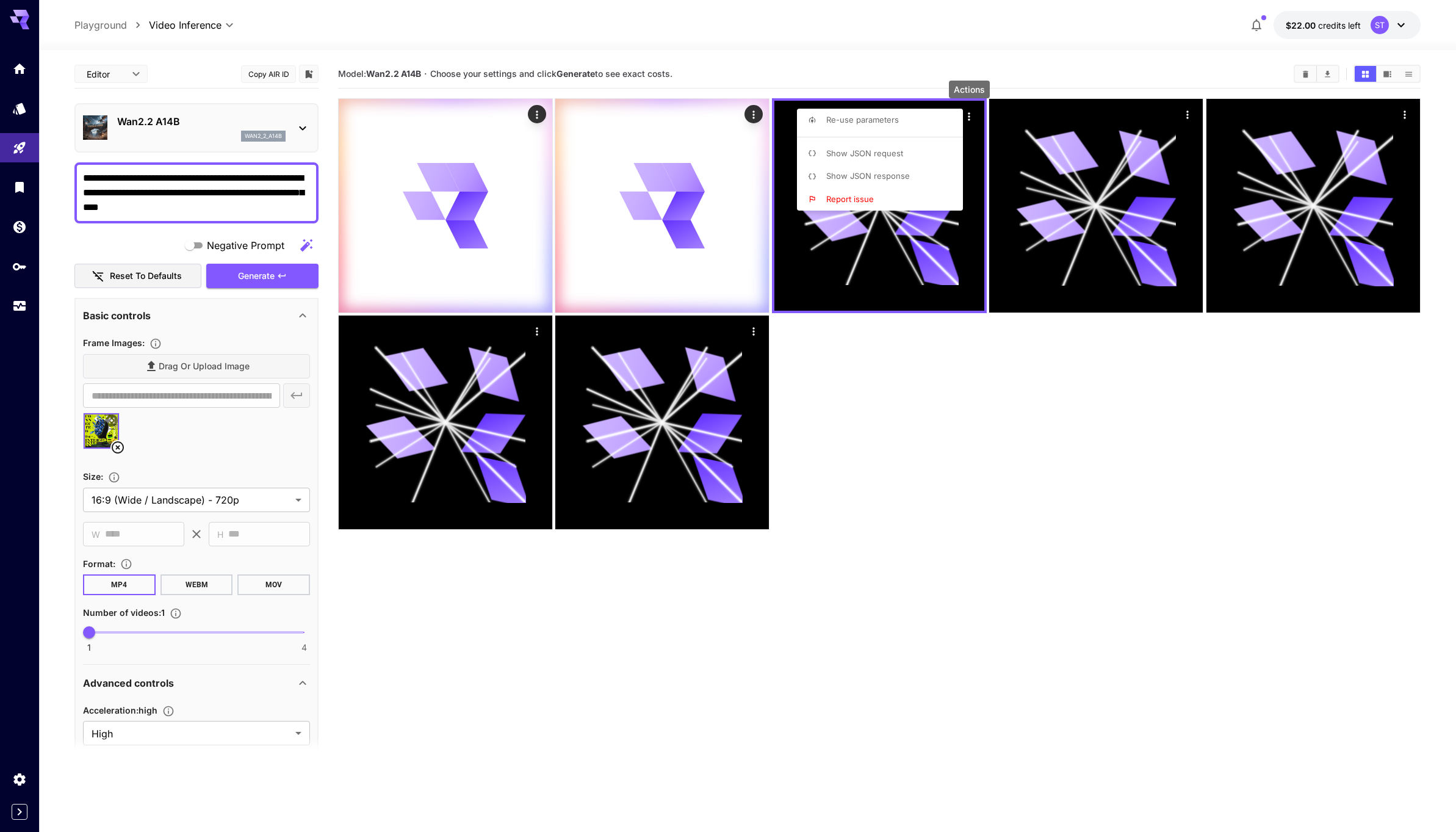
drag, startPoint x: 1018, startPoint y: 375, endPoint x: 1172, endPoint y: 181, distance: 247.7
click at [1019, 372] on div at bounding box center [728, 416] width 1456 height 832
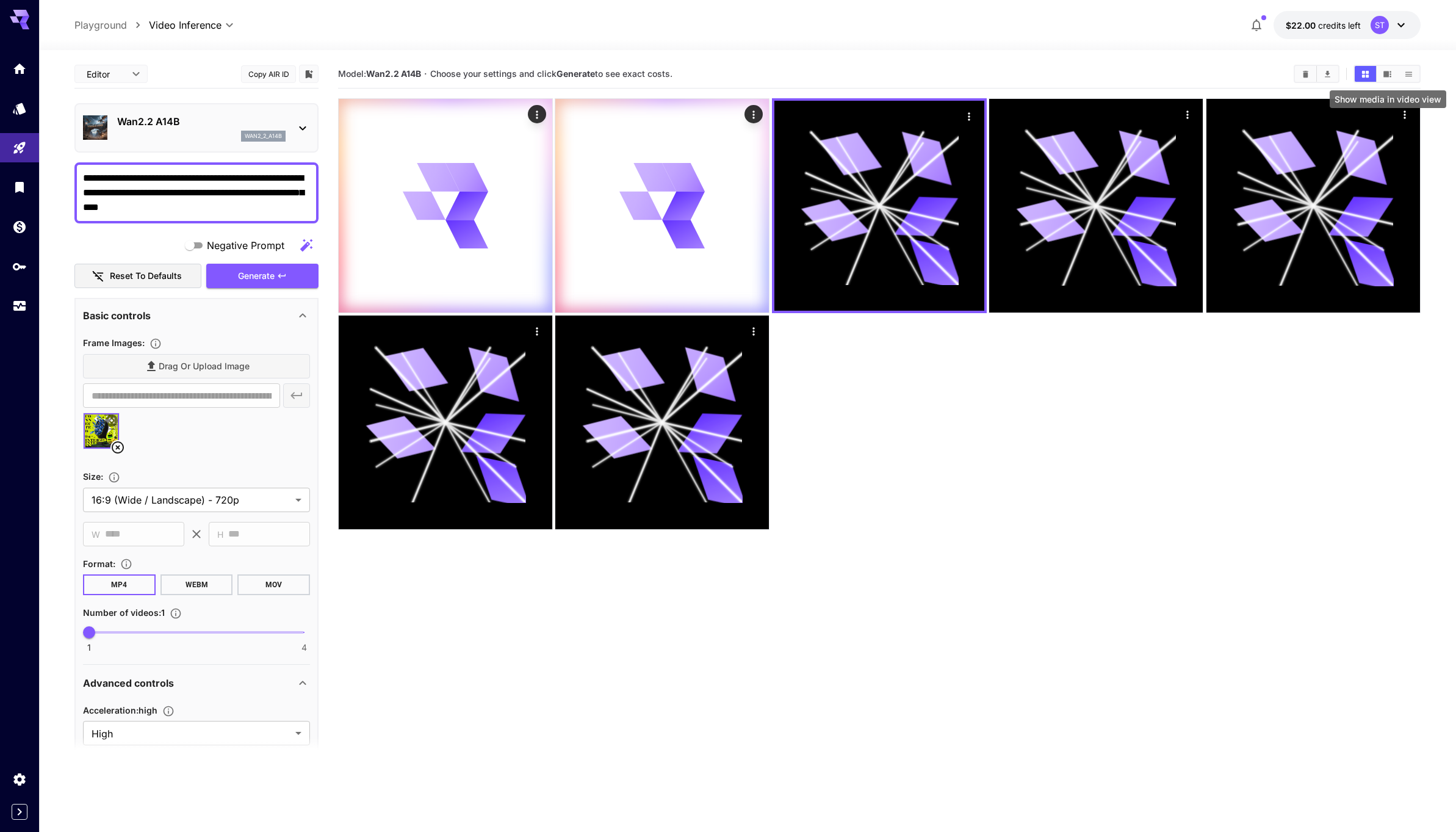
click at [1387, 72] on icon "Show media in video view" at bounding box center [1387, 74] width 8 height 6
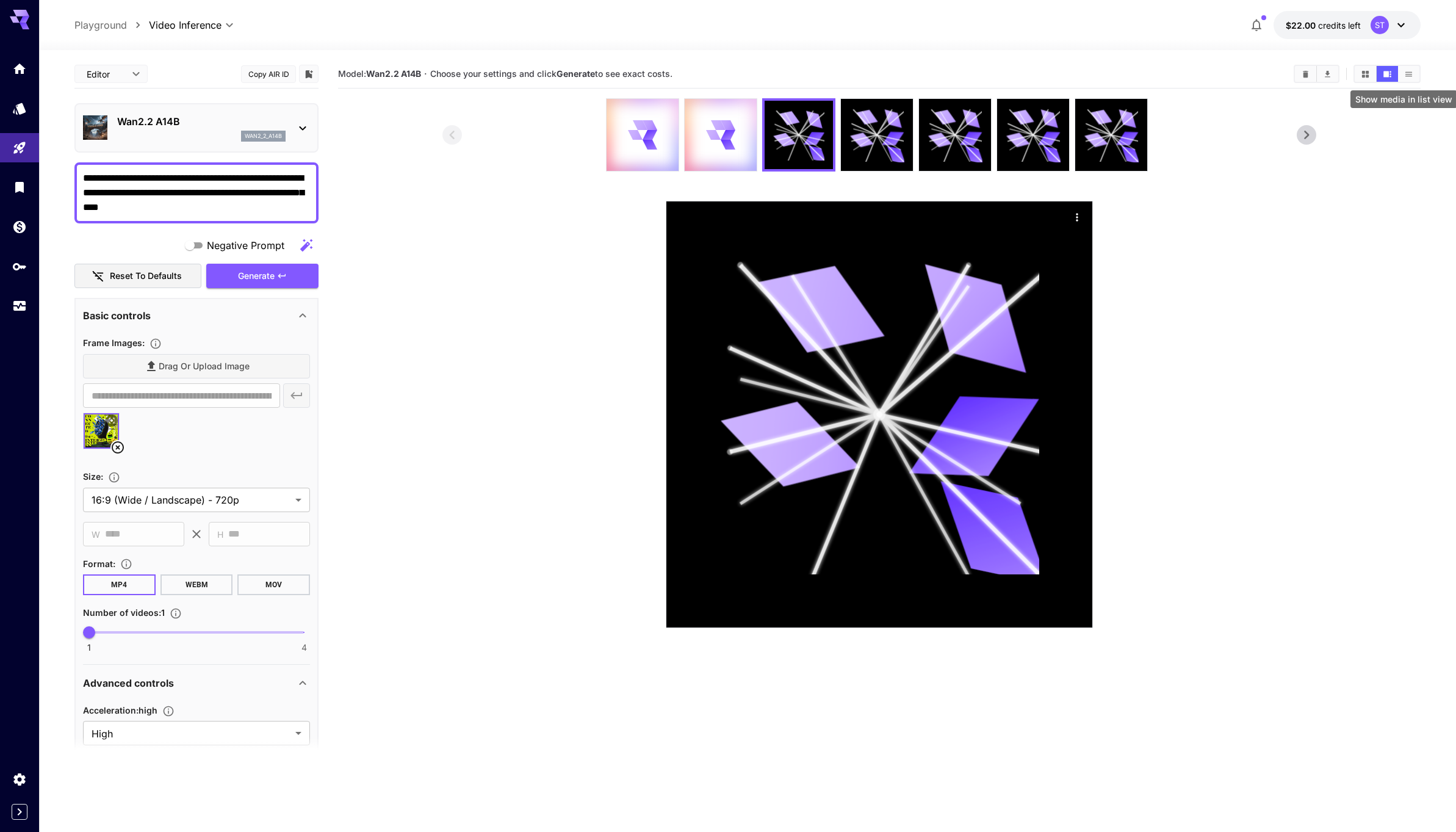
click at [1407, 73] on icon "Show media in list view" at bounding box center [1409, 74] width 9 height 9
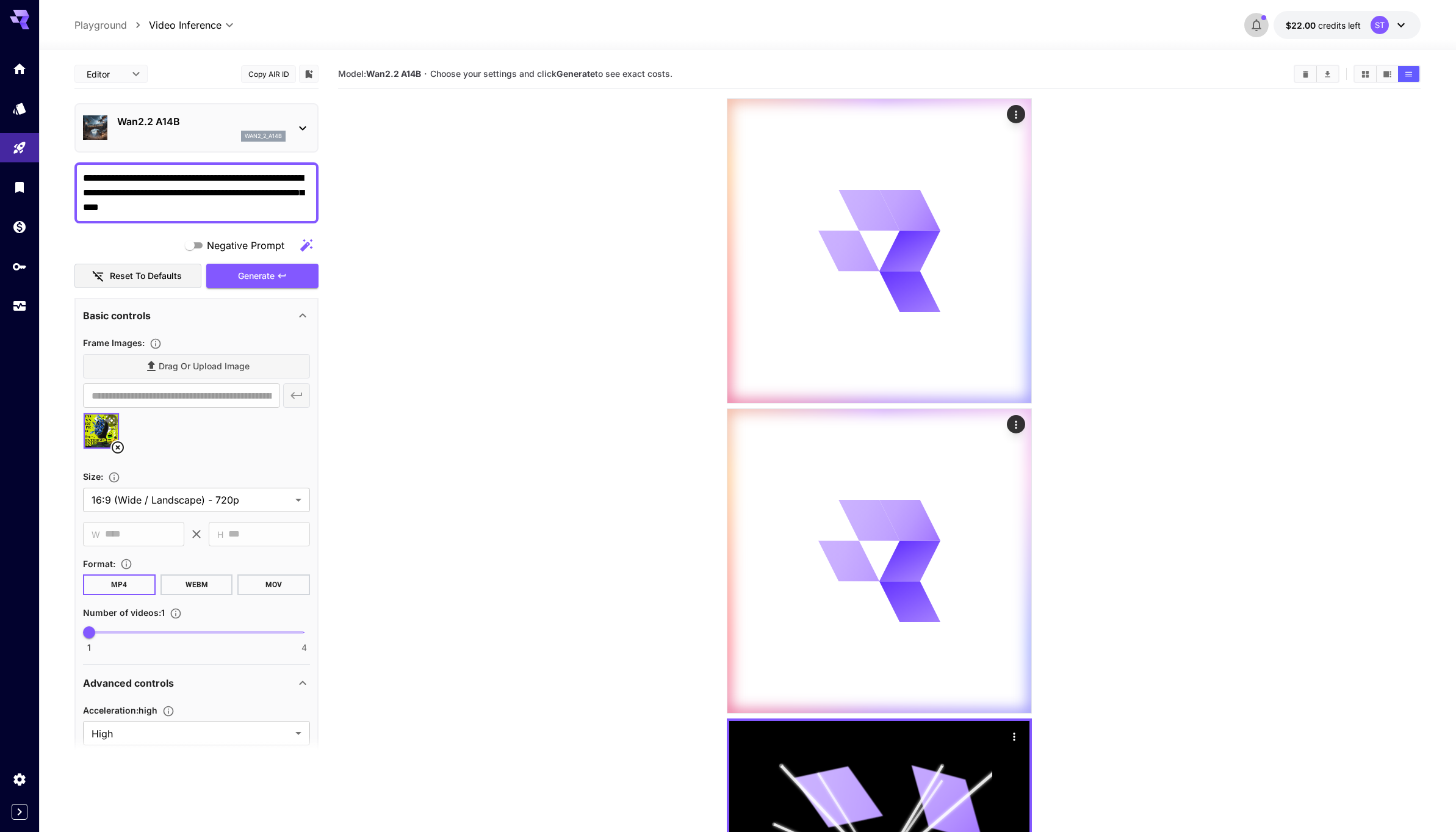
click at [1261, 33] on button "button" at bounding box center [1256, 24] width 24 height 24
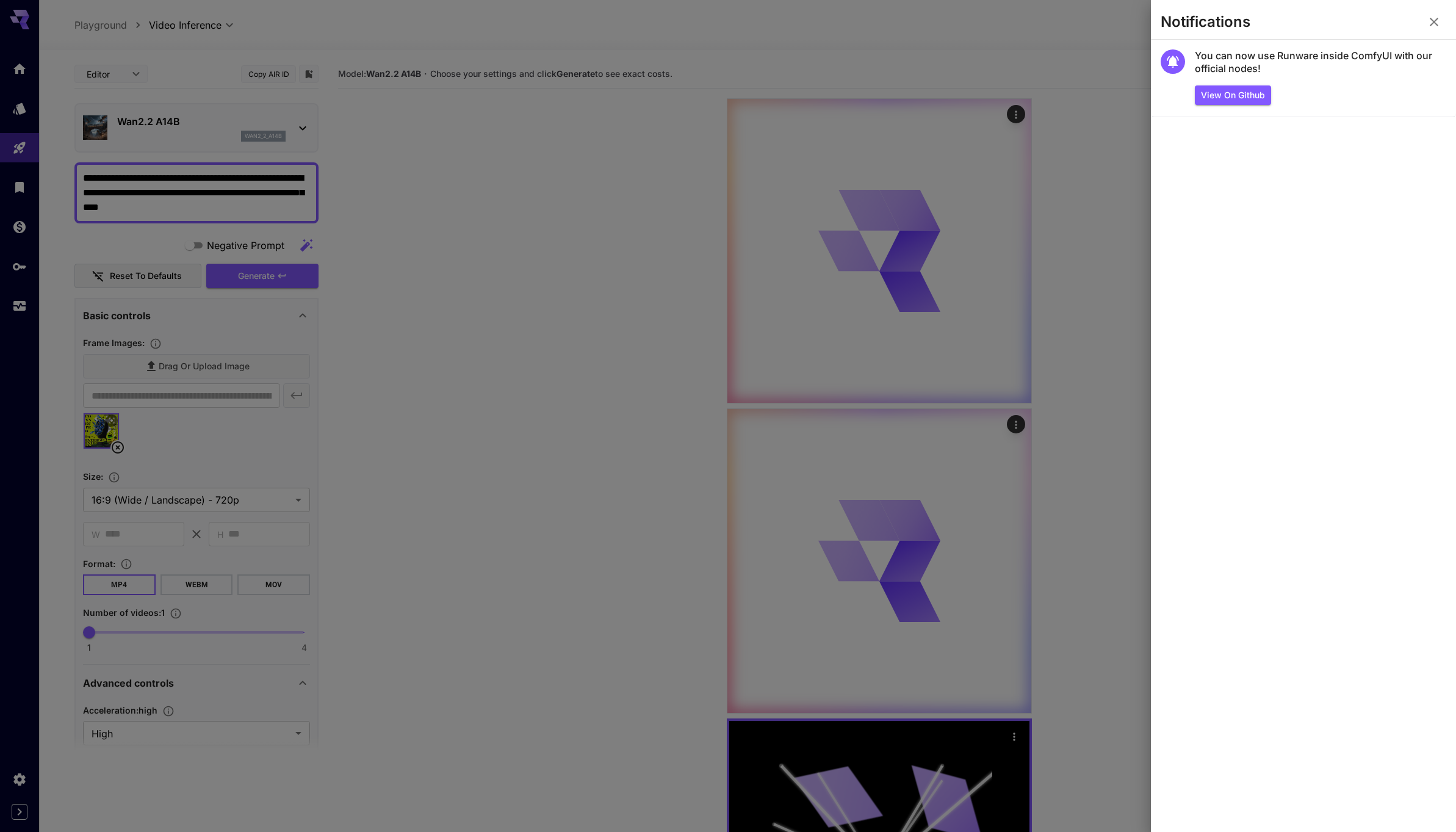
click at [1439, 16] on icon "button" at bounding box center [1434, 22] width 15 height 15
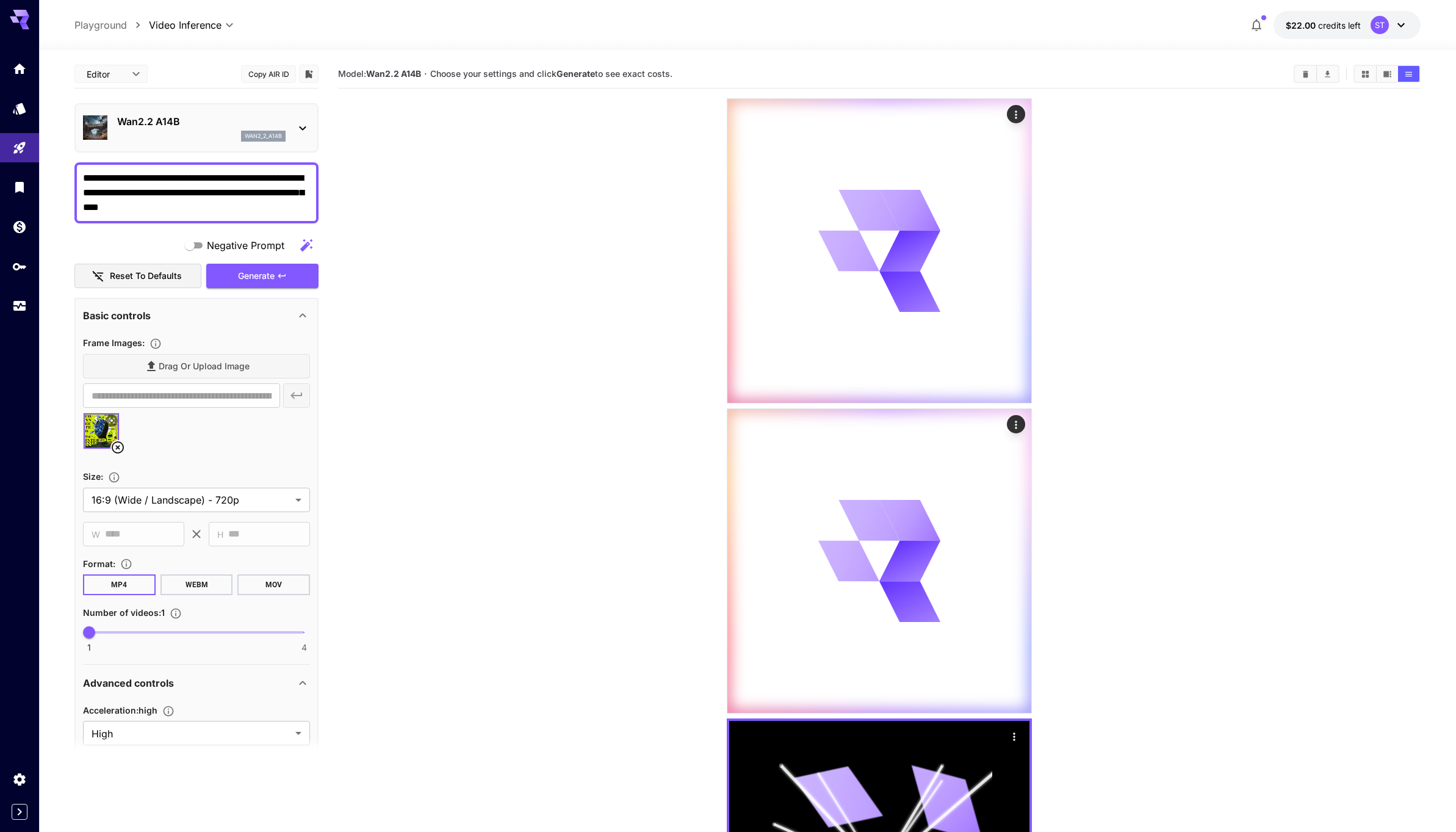
click at [1410, 22] on button "$22.00 credits left ST" at bounding box center [1347, 25] width 147 height 28
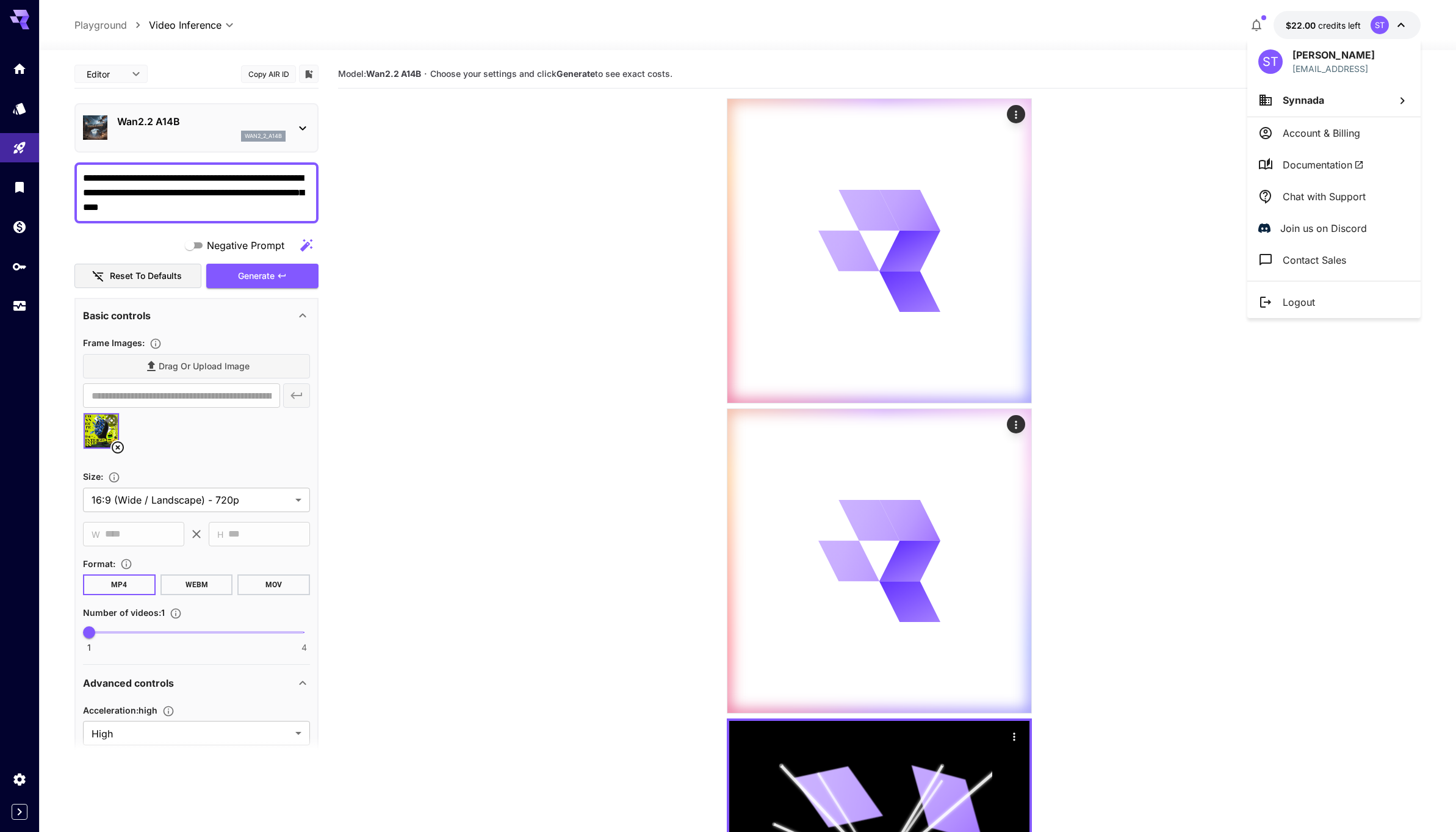
click at [1192, 178] on div at bounding box center [728, 416] width 1456 height 832
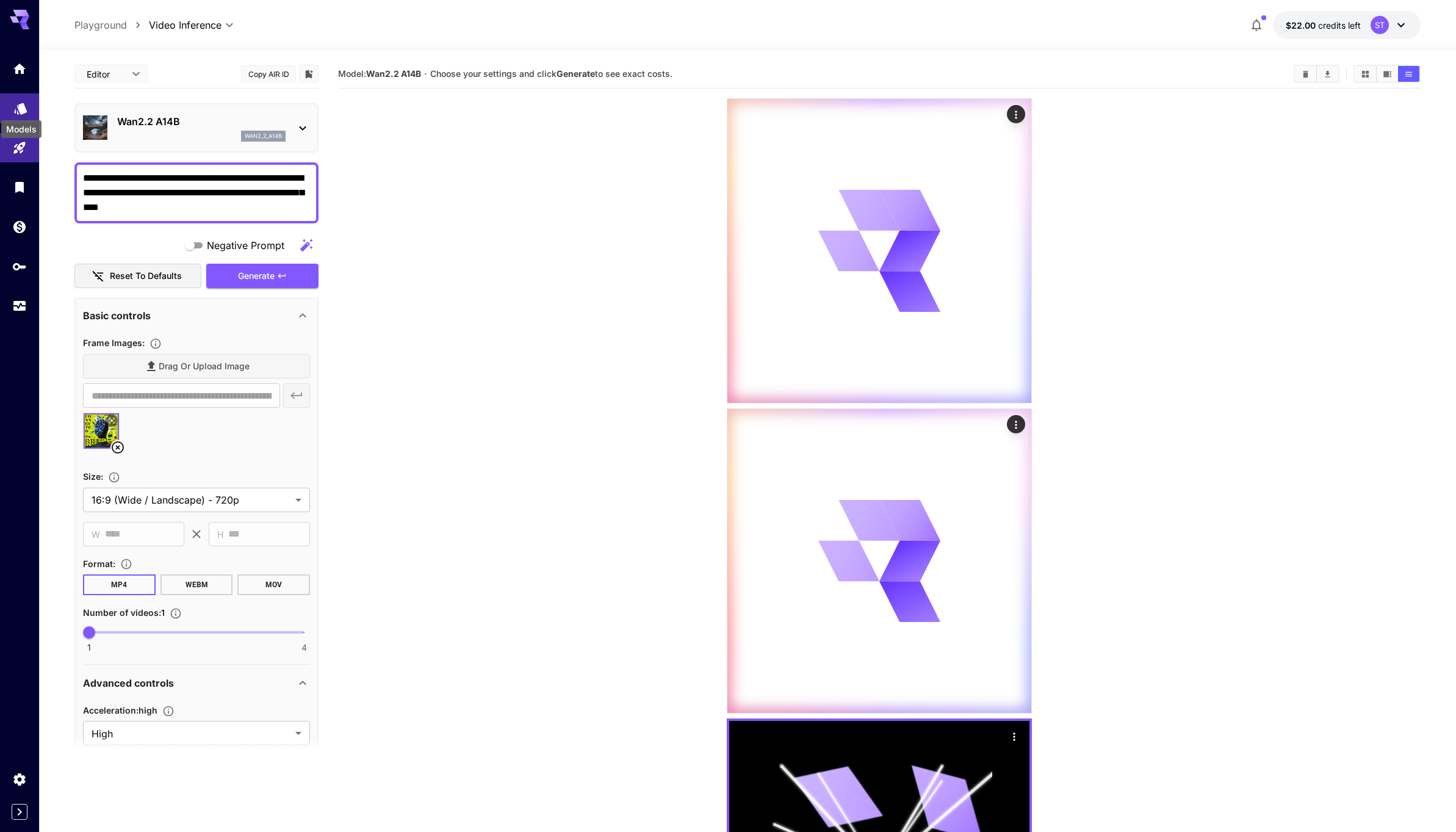
click at [16, 99] on icon "Models" at bounding box center [21, 104] width 15 height 15
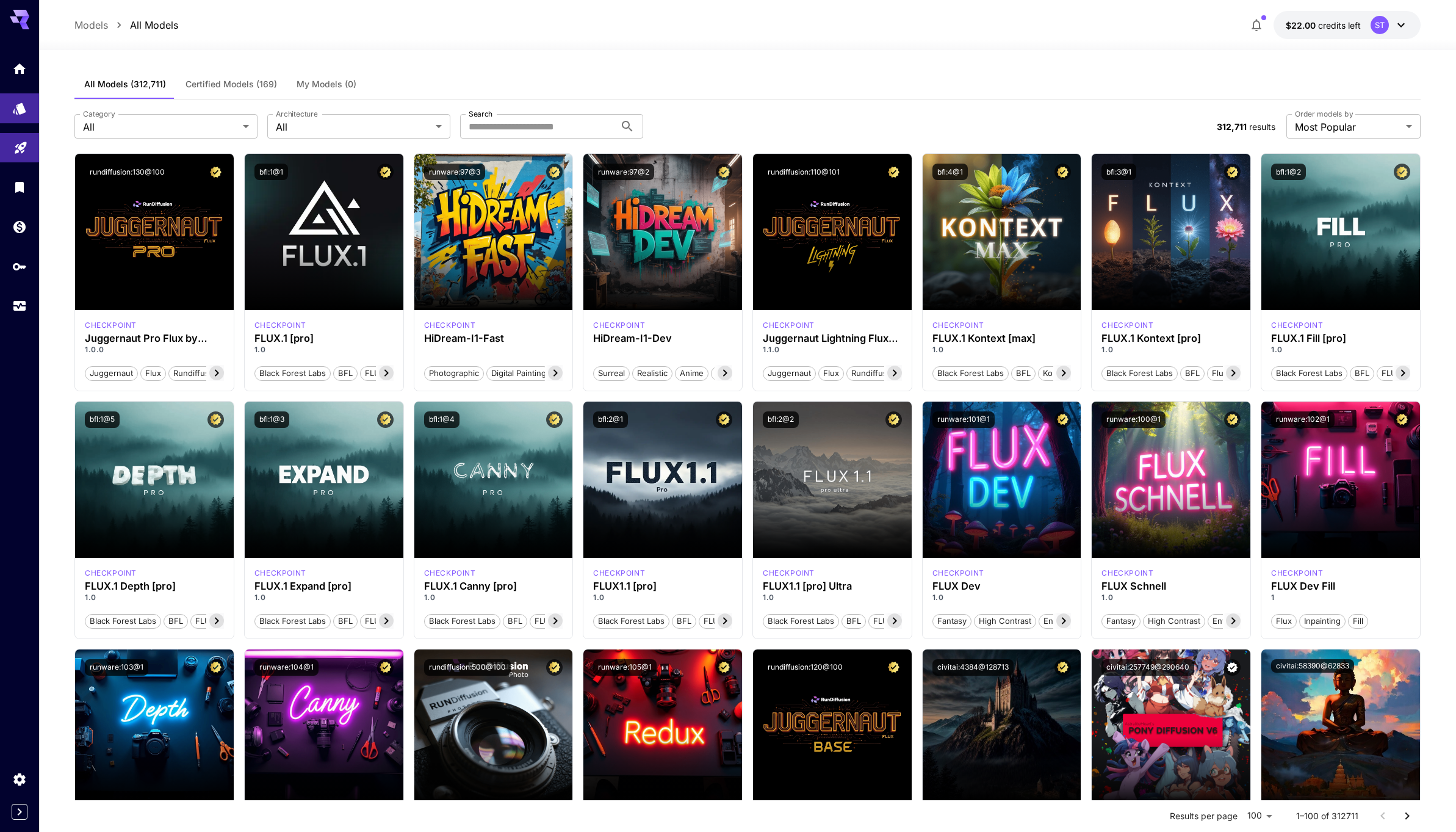
drag, startPoint x: 18, startPoint y: 75, endPoint x: 16, endPoint y: 143, distance: 68.0
click at [18, 75] on link at bounding box center [19, 69] width 39 height 30
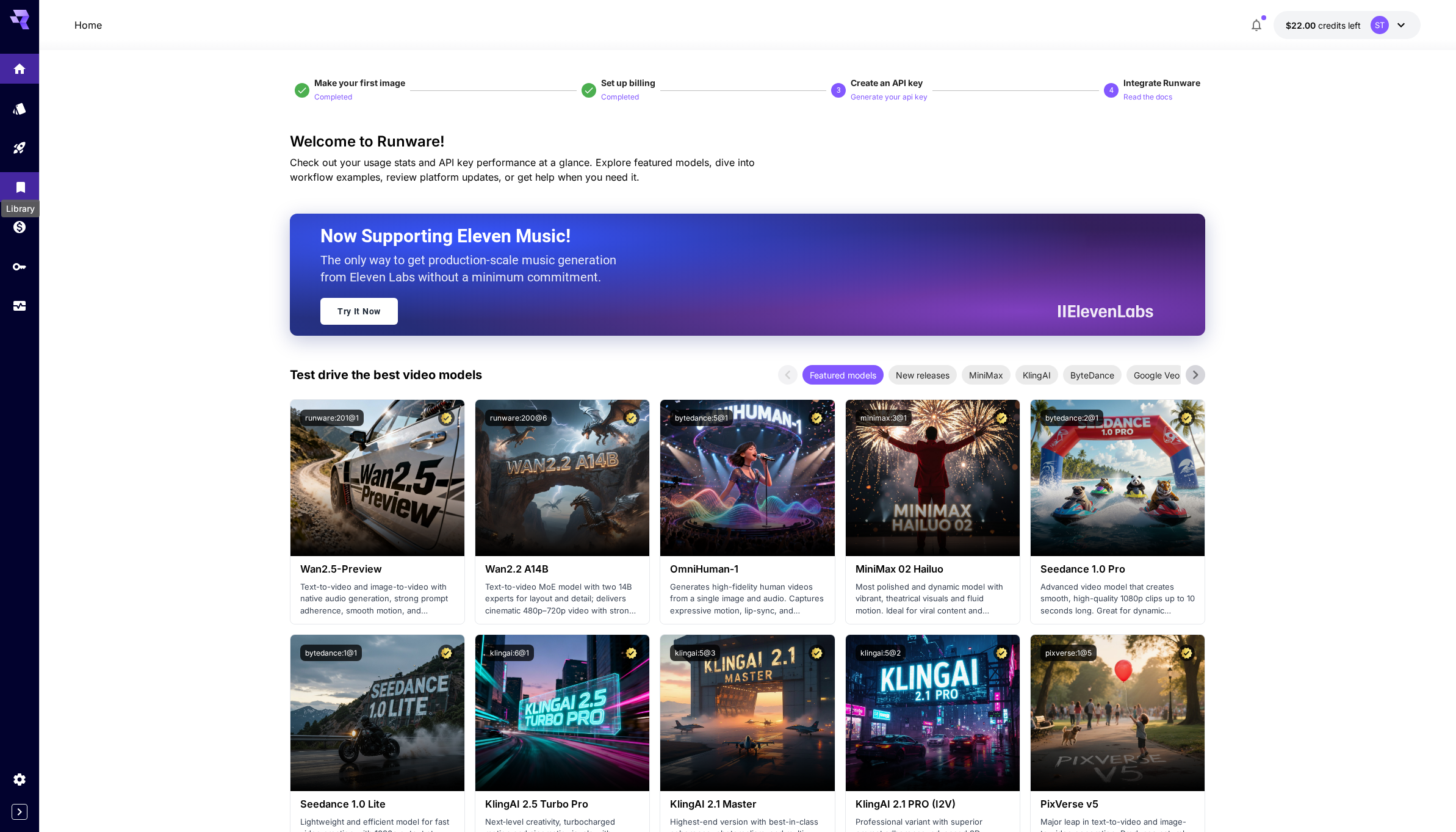
click at [15, 189] on icon "Library" at bounding box center [21, 184] width 15 height 15
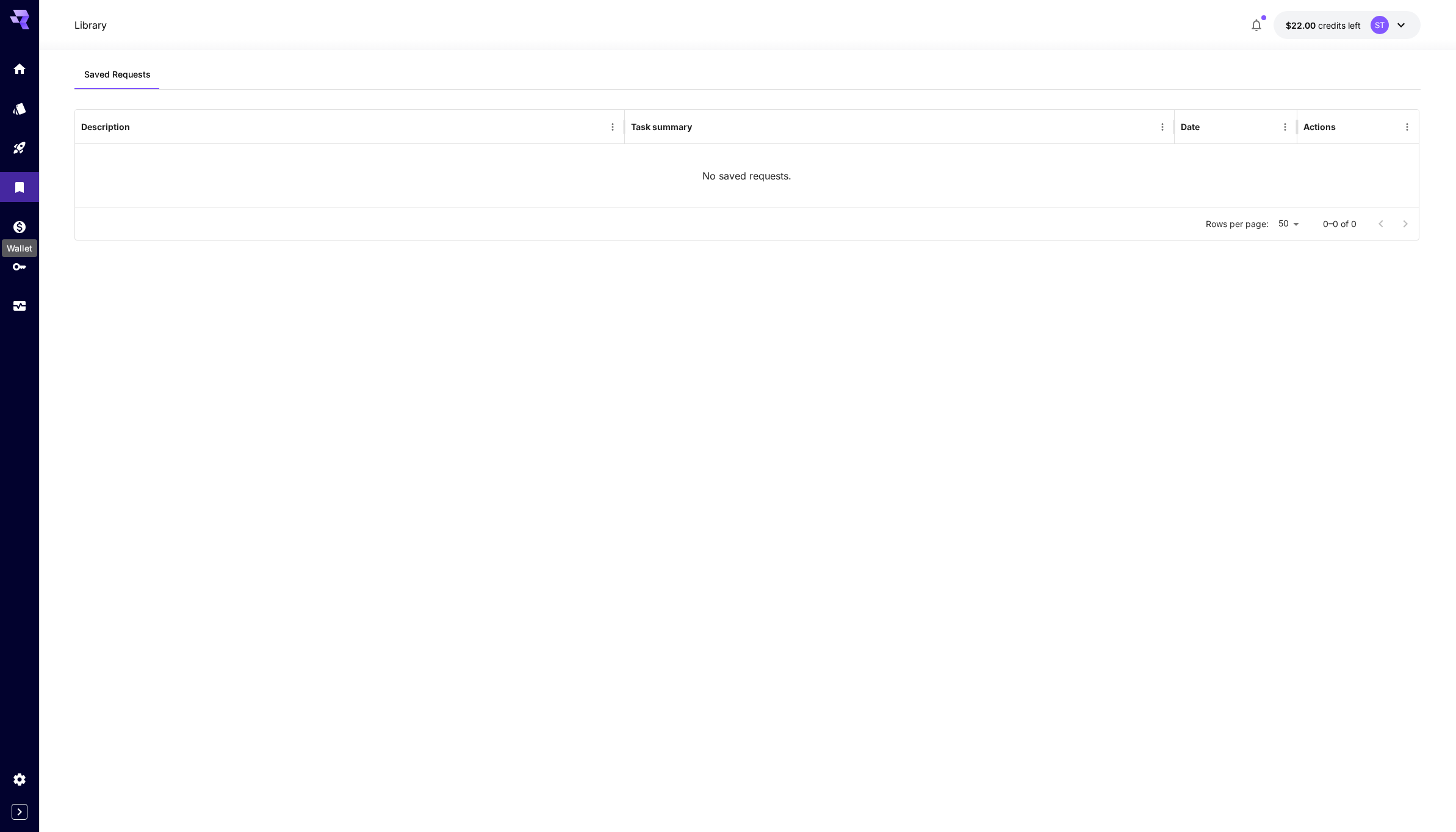
drag, startPoint x: 19, startPoint y: 224, endPoint x: 21, endPoint y: 247, distance: 23.1
click at [19, 224] on icon "Wallet" at bounding box center [19, 224] width 15 height 15
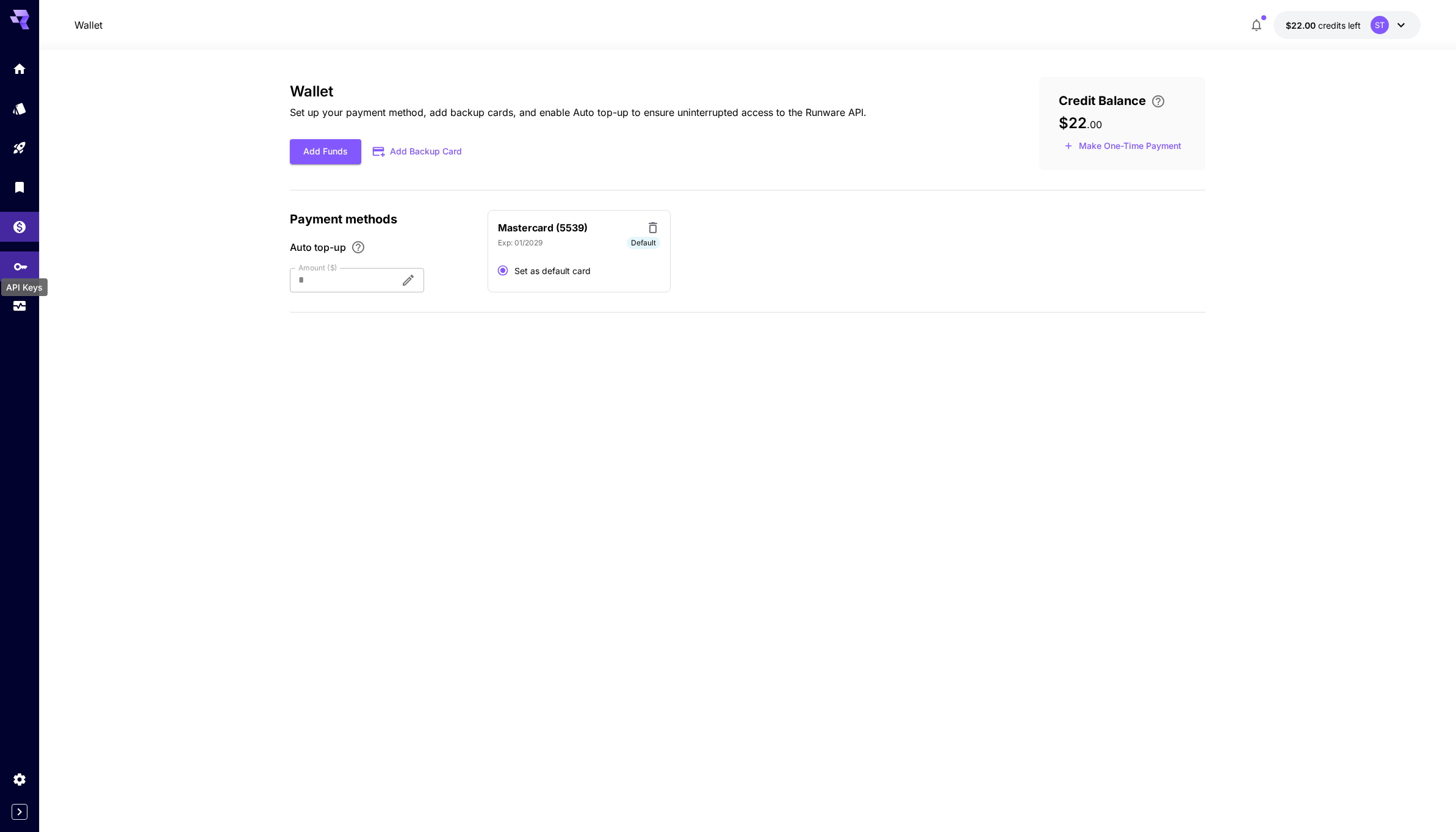
click at [15, 267] on icon "API Keys" at bounding box center [21, 263] width 15 height 15
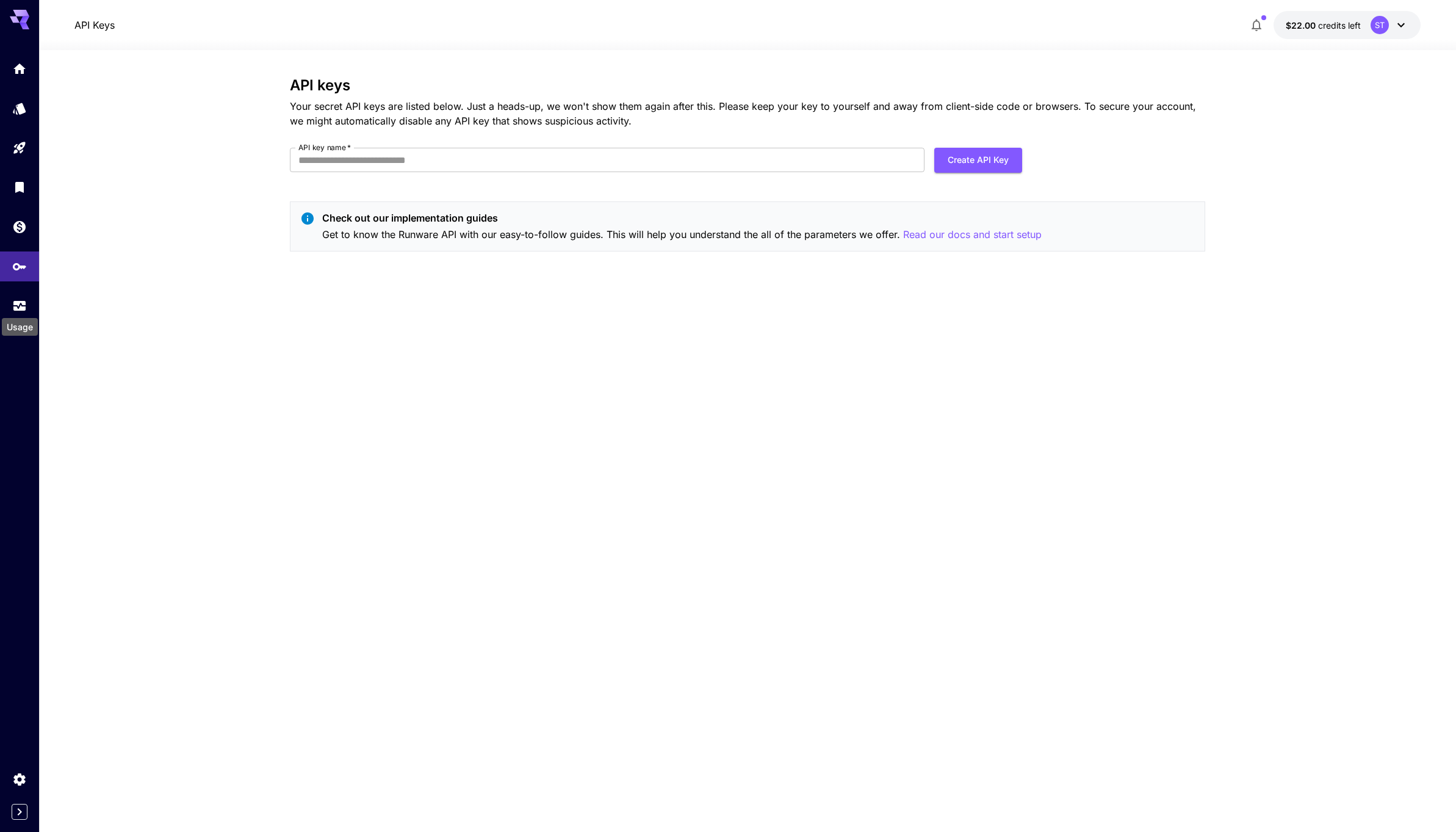
click at [10, 312] on div "Usage" at bounding box center [20, 323] width 38 height 27
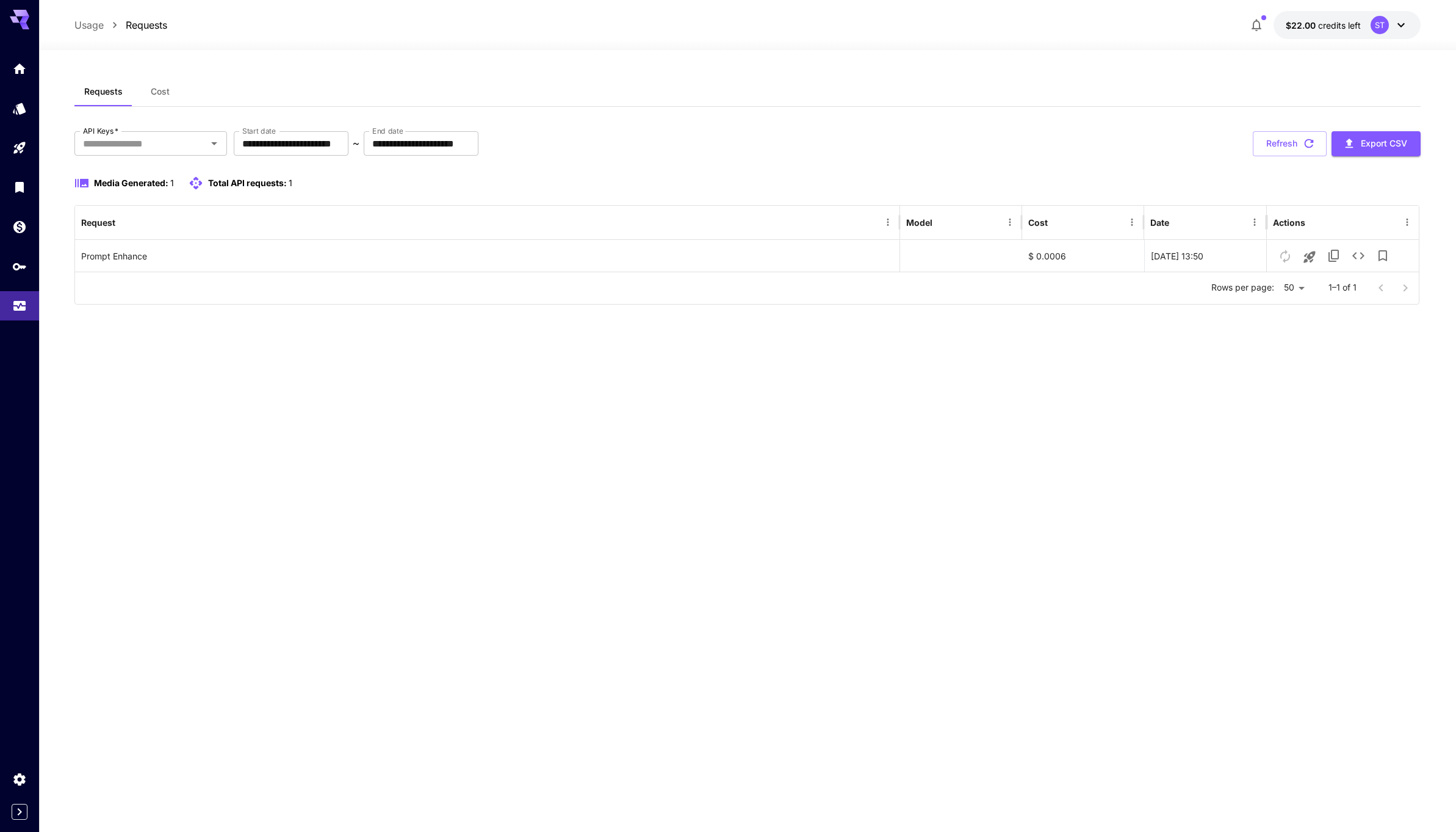
click at [148, 90] on button "Cost" at bounding box center [160, 92] width 55 height 30
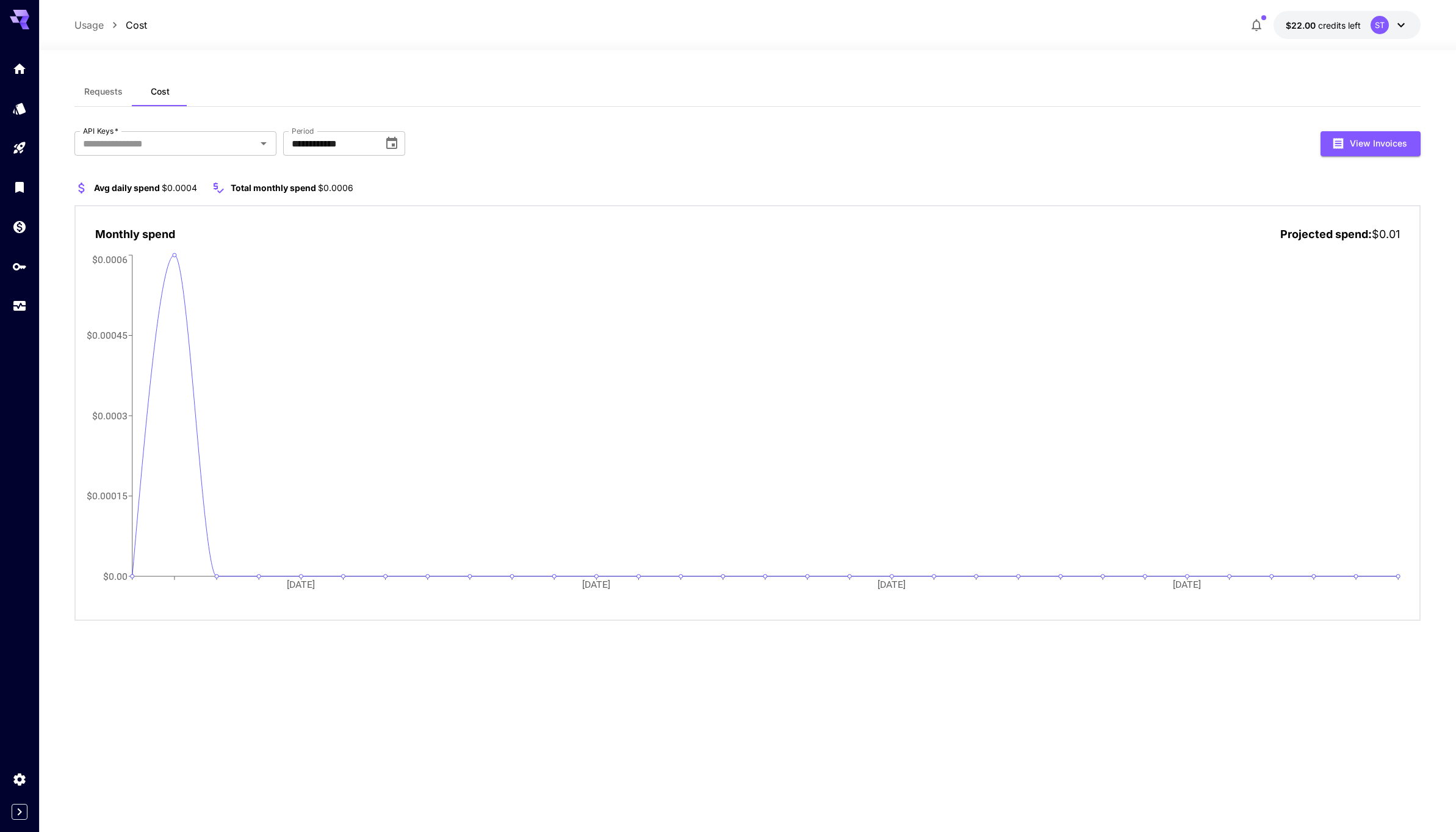
click at [91, 93] on span "Requests" at bounding box center [104, 91] width 38 height 11
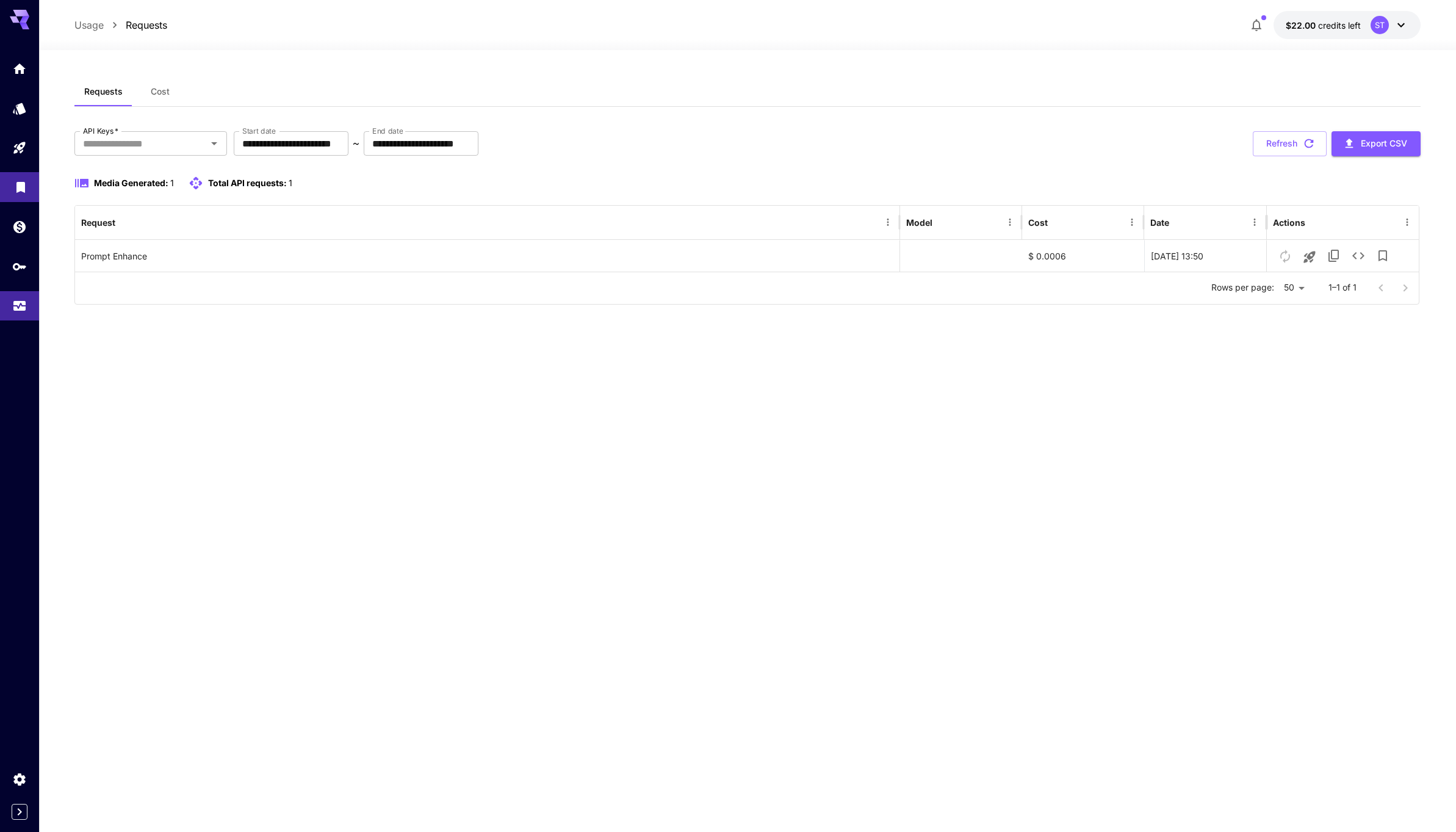
click at [19, 201] on link at bounding box center [19, 187] width 39 height 30
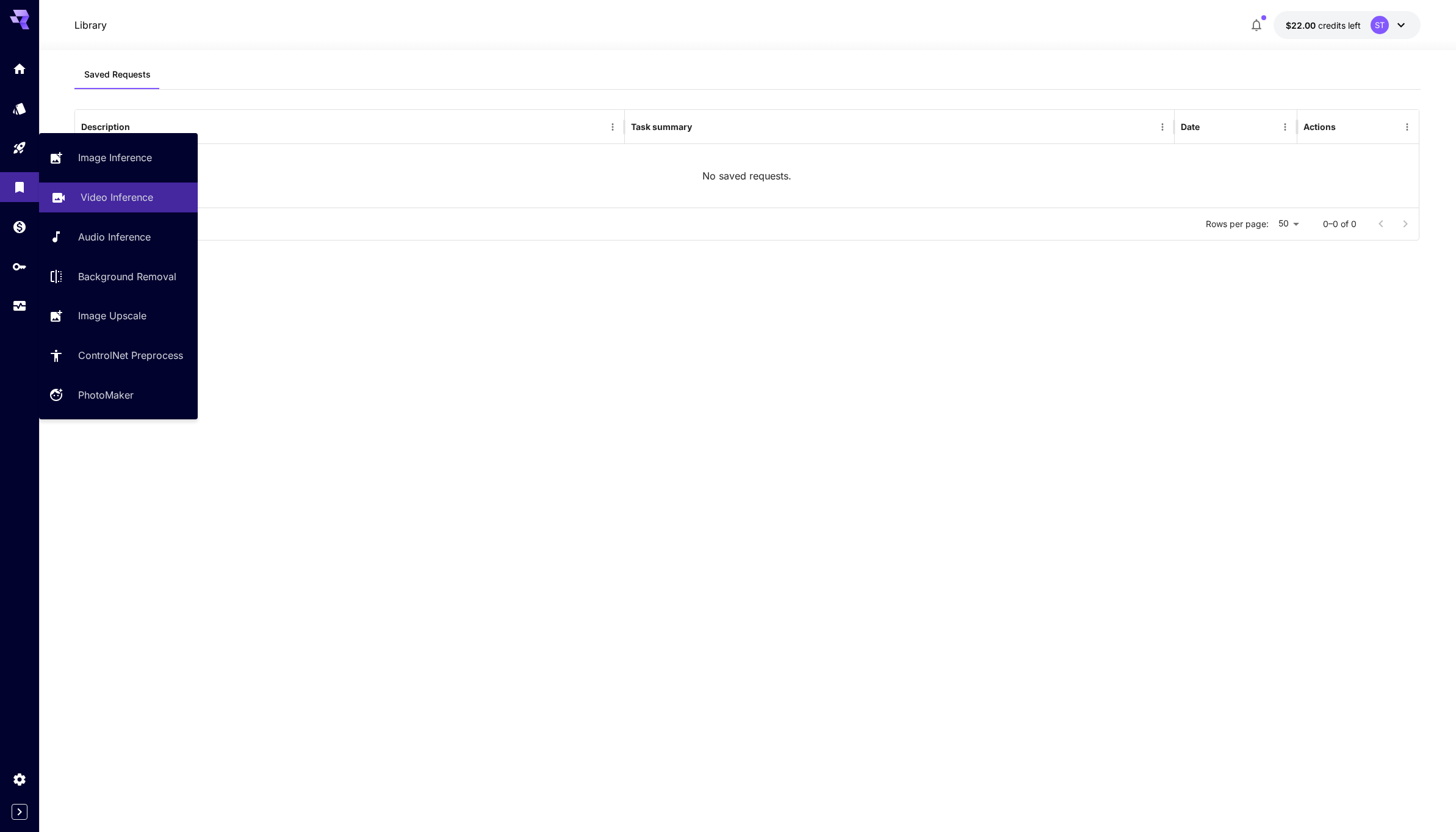
click at [106, 198] on p "Video Inference" at bounding box center [117, 197] width 73 height 15
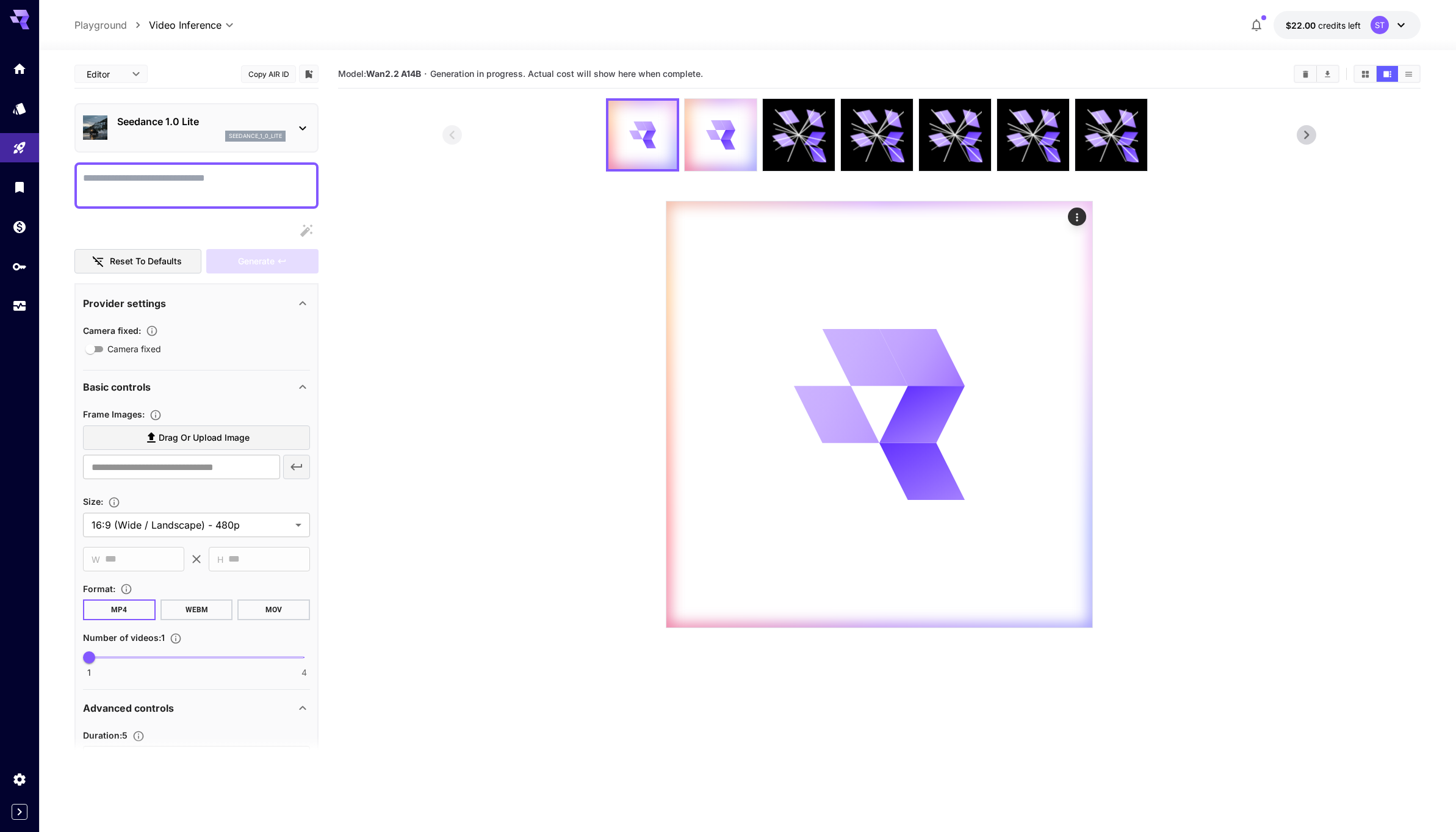
click at [283, 118] on p "Seedance 1.0 Lite" at bounding box center [201, 121] width 169 height 15
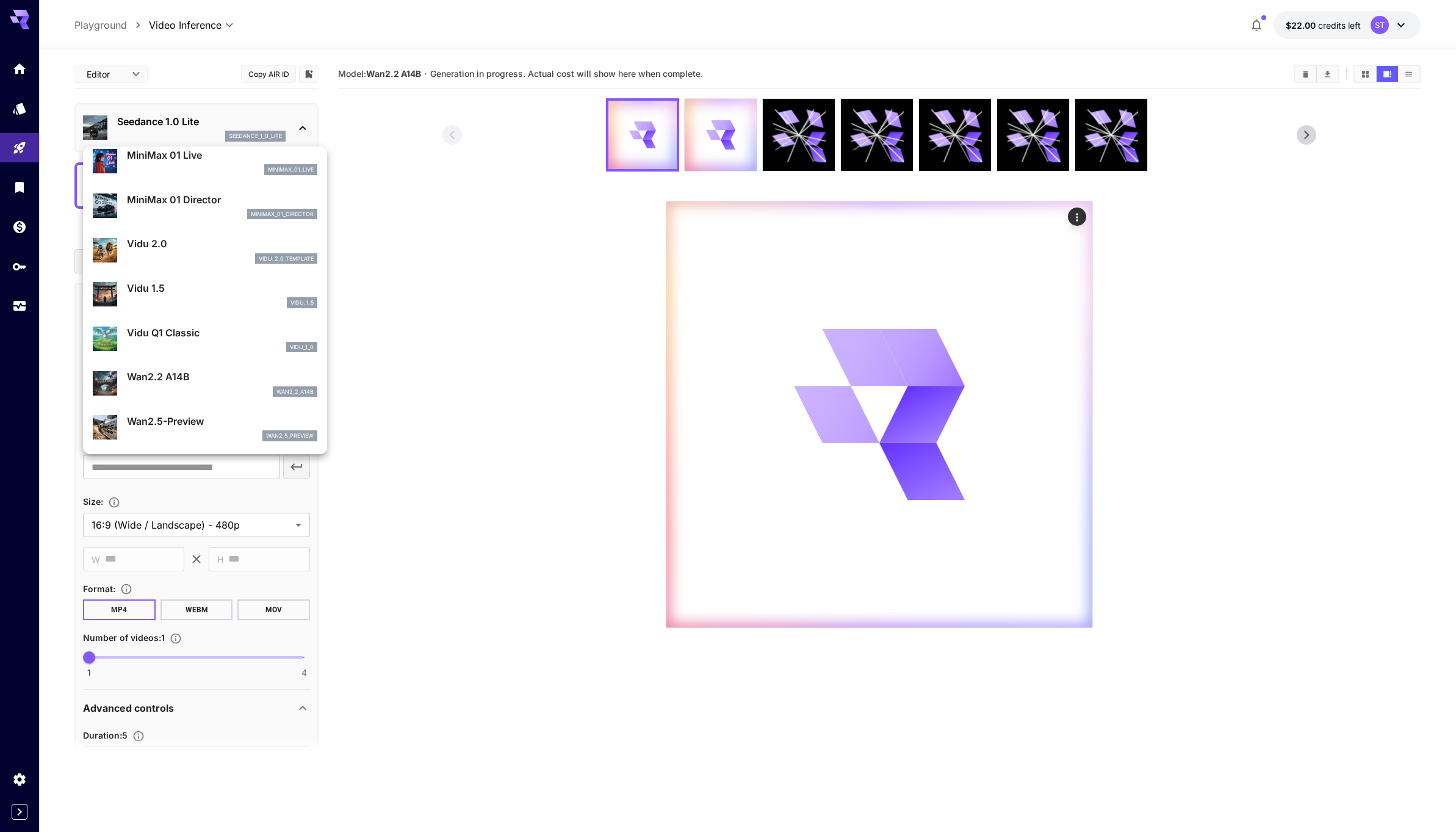
scroll to position [1121, 0]
click at [189, 381] on p "Wan2.2 A14B" at bounding box center [222, 376] width 190 height 15
type input "**********"
type input "****"
type input "***"
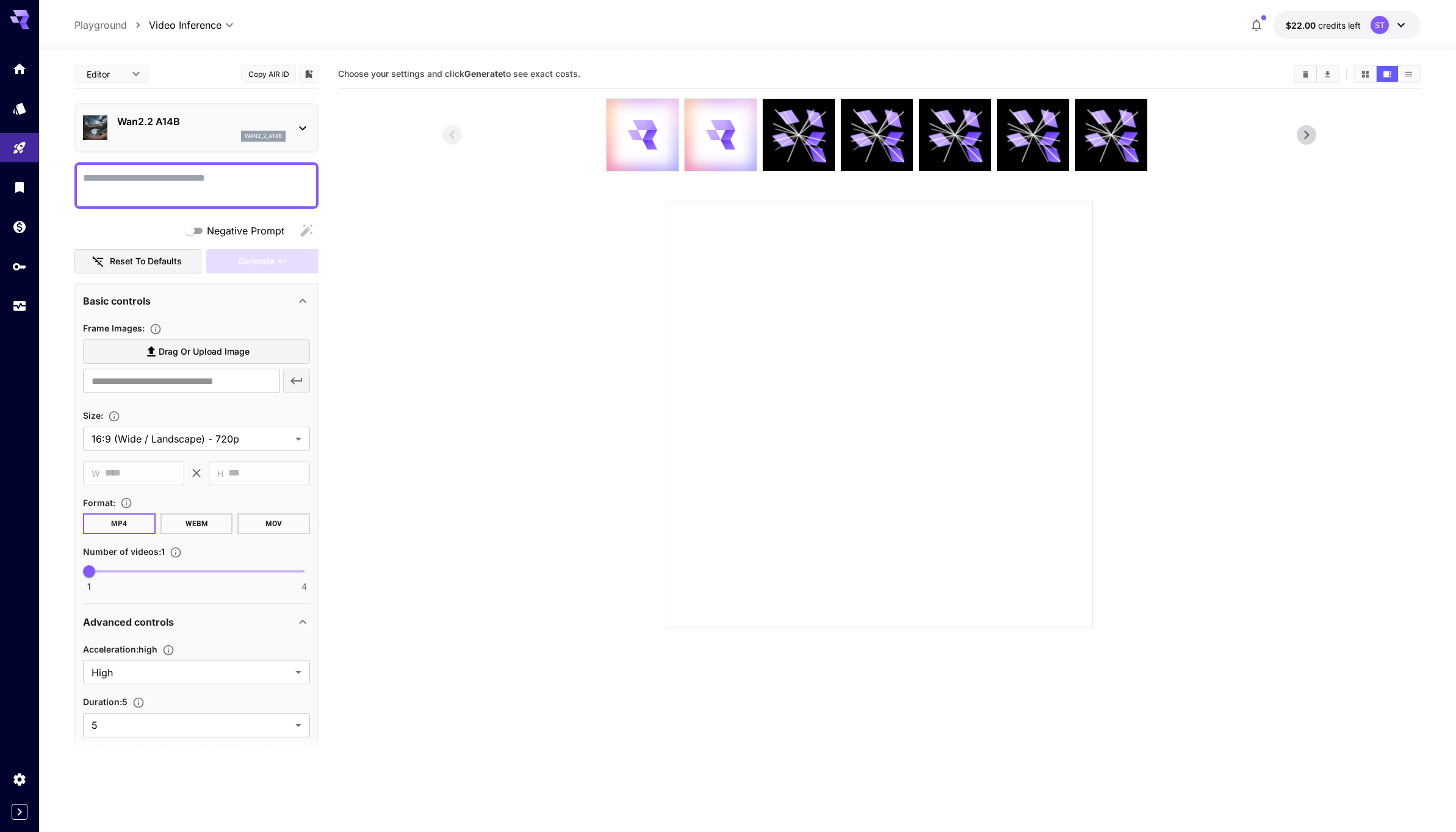
click at [752, 252] on div at bounding box center [879, 414] width 427 height 427
click at [806, 144] on icon at bounding box center [815, 138] width 22 height 14
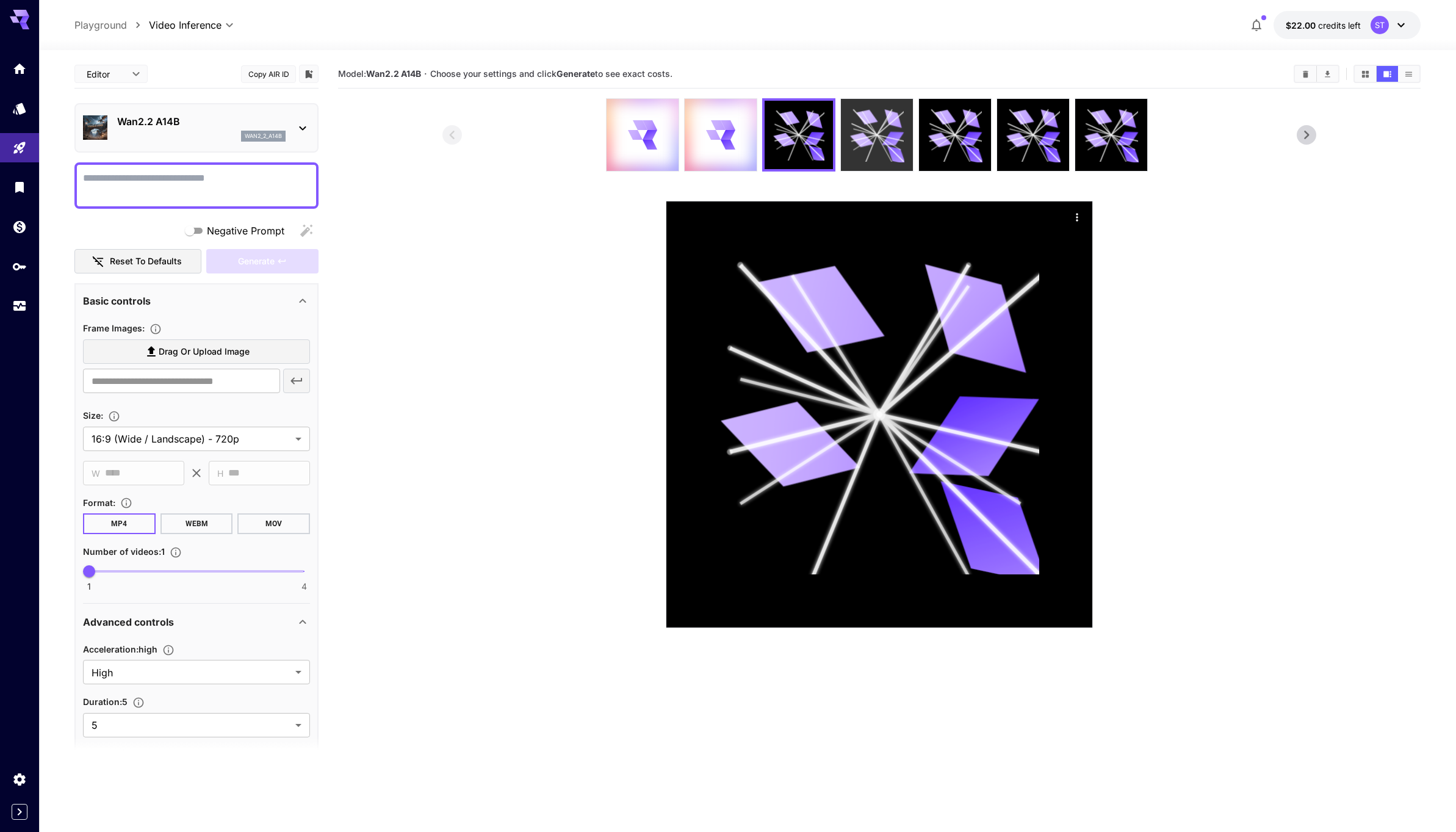
click at [864, 141] on icon at bounding box center [862, 140] width 24 height 18
click at [740, 142] on div at bounding box center [720, 135] width 72 height 72
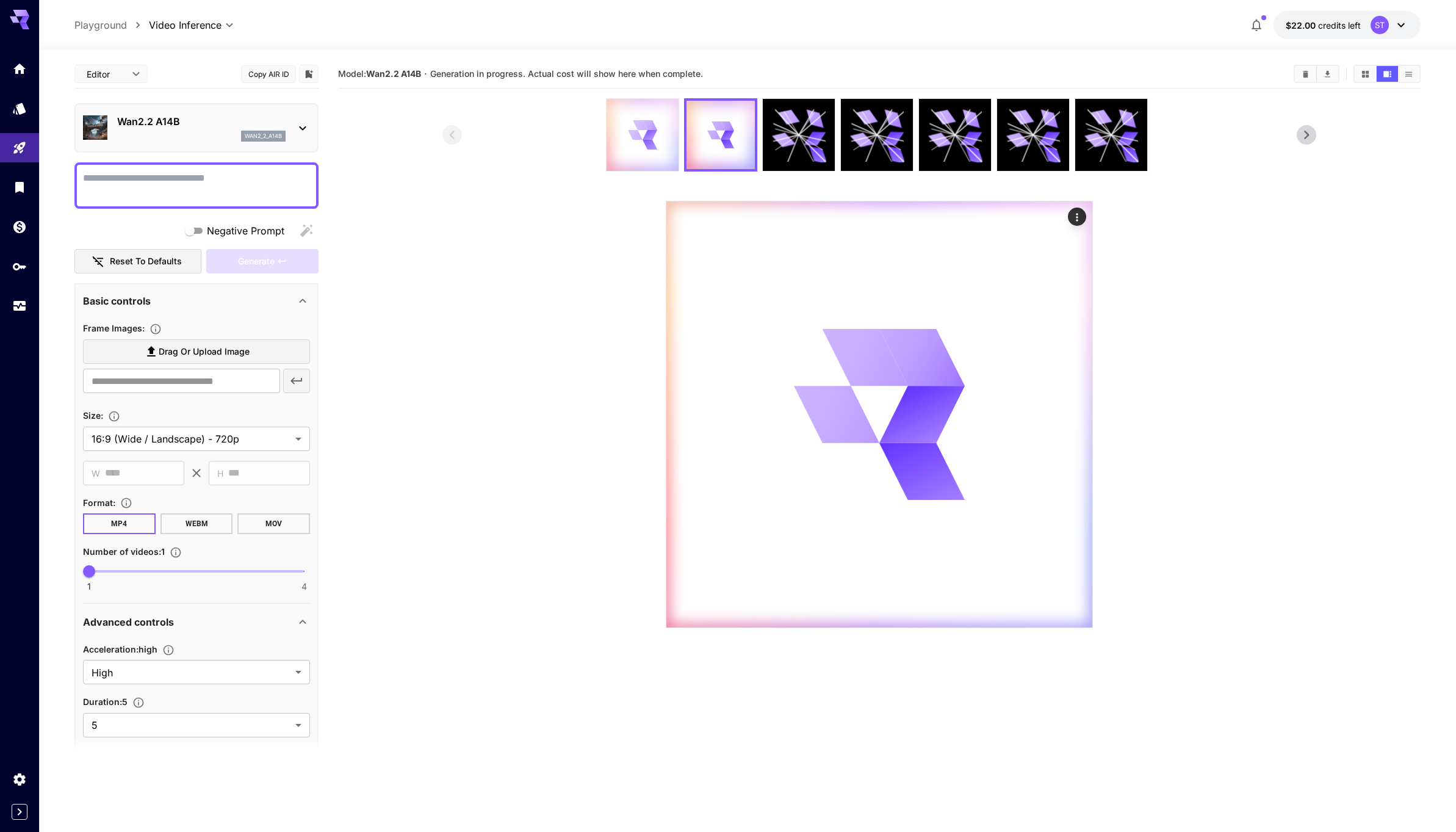
click at [667, 149] on div at bounding box center [642, 135] width 72 height 72
click at [1313, 135] on icon at bounding box center [1306, 135] width 18 height 19
click at [1250, 13] on div "$22.00 credits left ST" at bounding box center [1332, 25] width 176 height 28
click at [1255, 23] on icon "button" at bounding box center [1256, 25] width 15 height 15
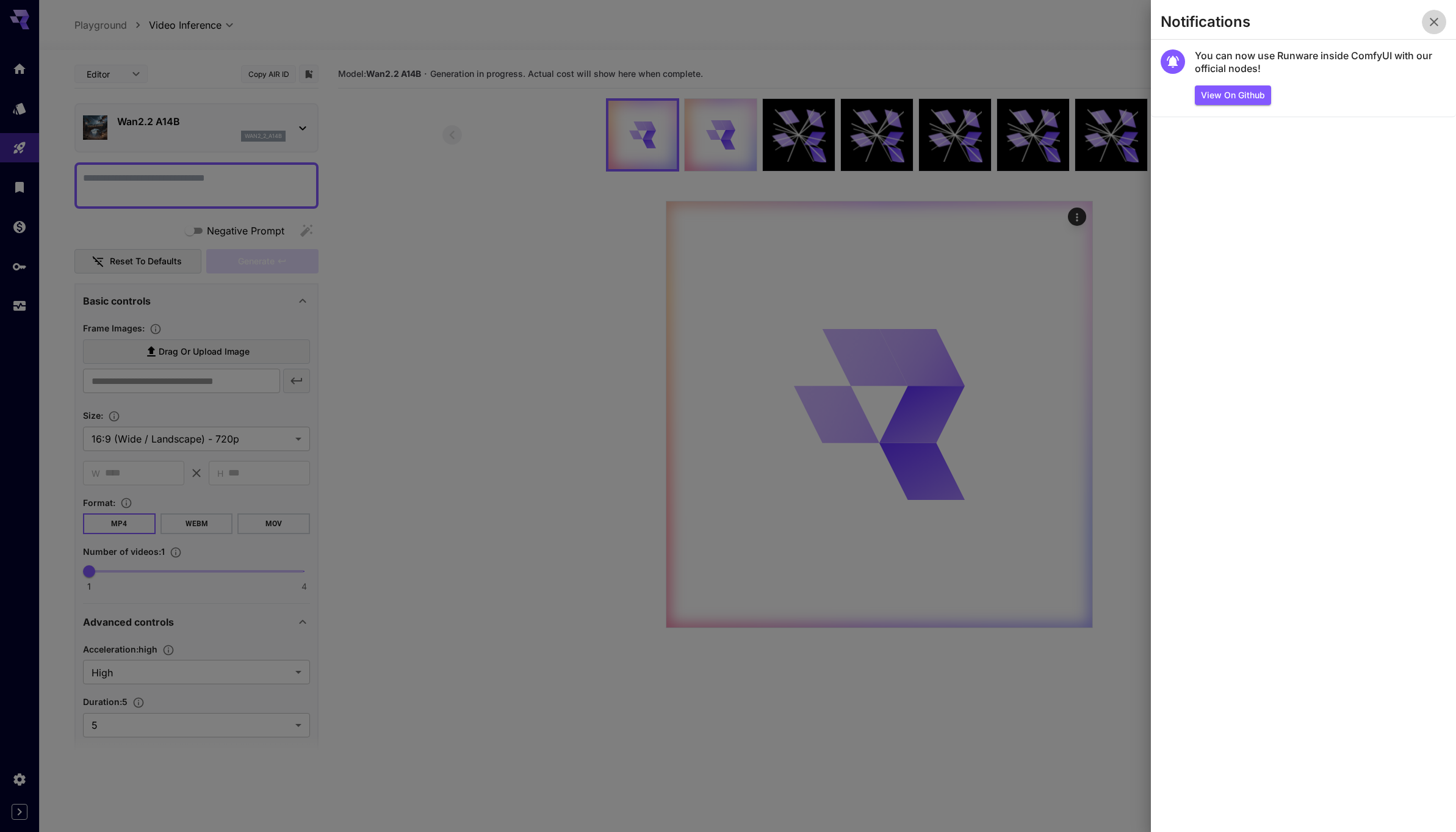
click at [1432, 19] on icon "button" at bounding box center [1434, 22] width 15 height 15
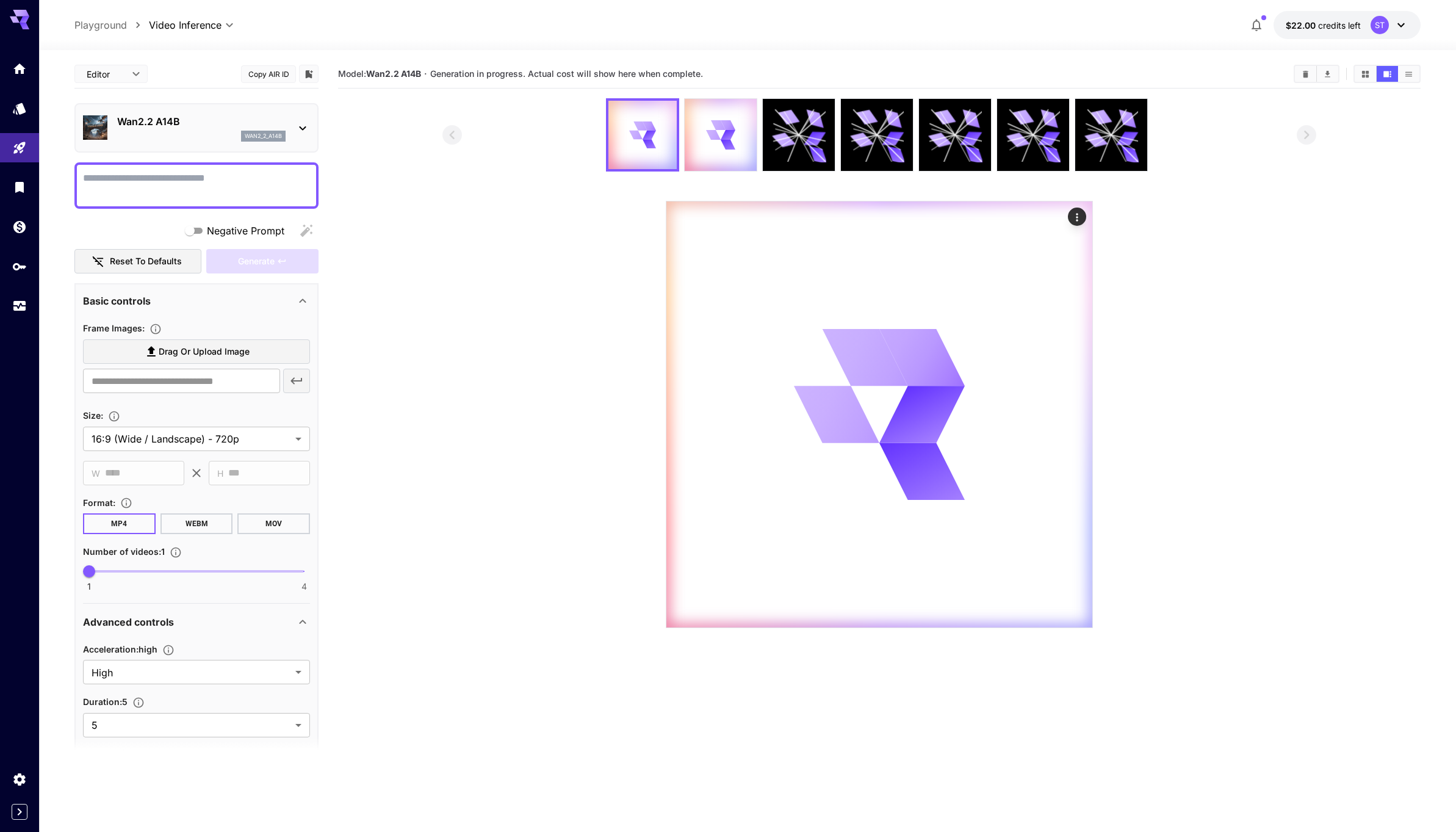
click at [542, 275] on section at bounding box center [879, 363] width 874 height 530
click at [1363, 26] on button "$22.00 credits left ST" at bounding box center [1347, 25] width 147 height 28
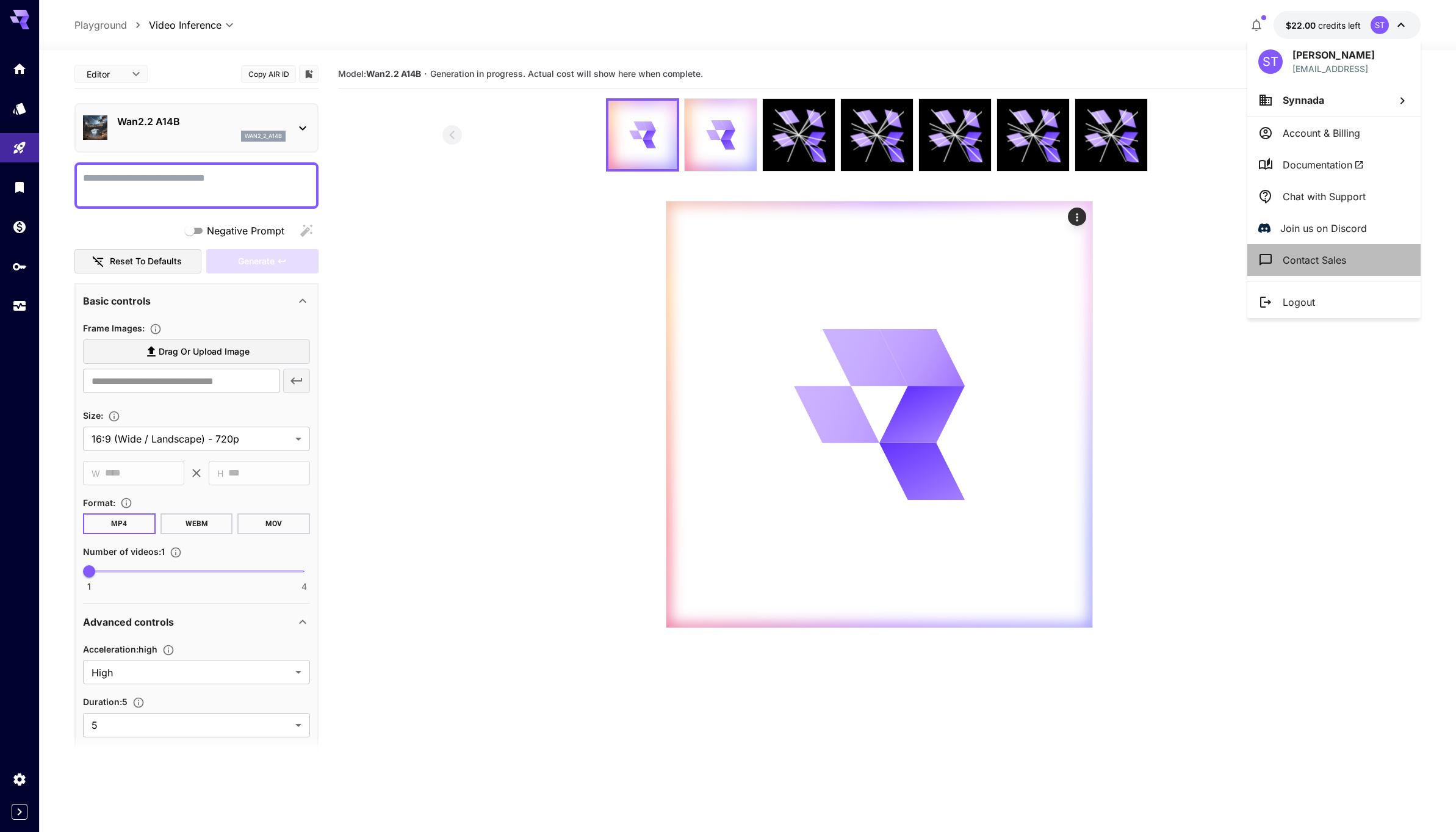
click at [1295, 256] on p "Contact Sales" at bounding box center [1314, 260] width 64 height 15
click at [1327, 197] on p "Chat with Support" at bounding box center [1324, 197] width 83 height 15
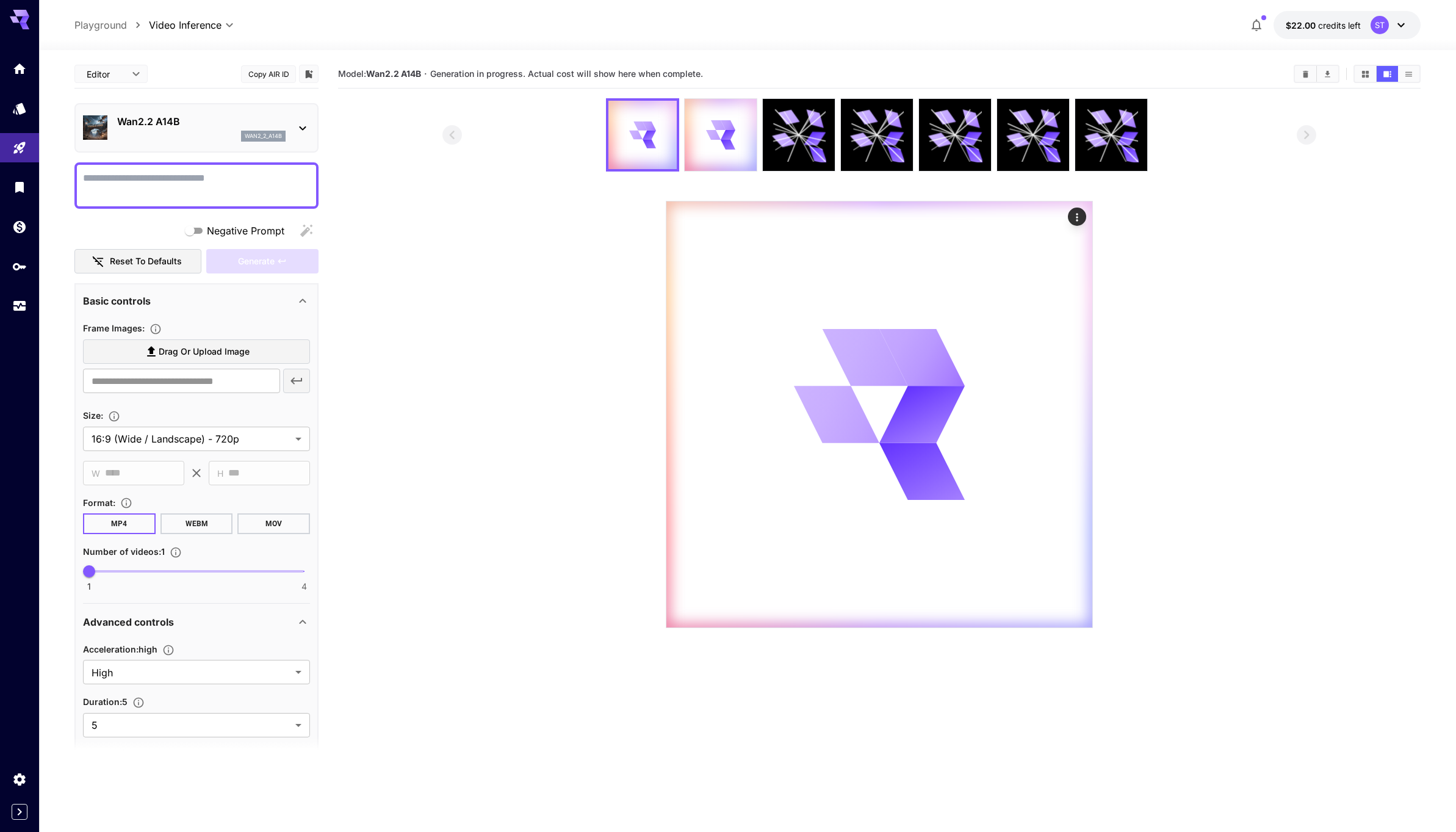
click at [194, 529] on button "WEBM" at bounding box center [197, 524] width 73 height 21
click at [284, 527] on button "MOV" at bounding box center [274, 524] width 73 height 21
click at [1069, 219] on button "Actions" at bounding box center [1076, 216] width 18 height 19
click at [1077, 219] on icon "Actions" at bounding box center [1076, 217] width 12 height 12
click at [960, 224] on span "Re-use parameters" at bounding box center [971, 220] width 73 height 10
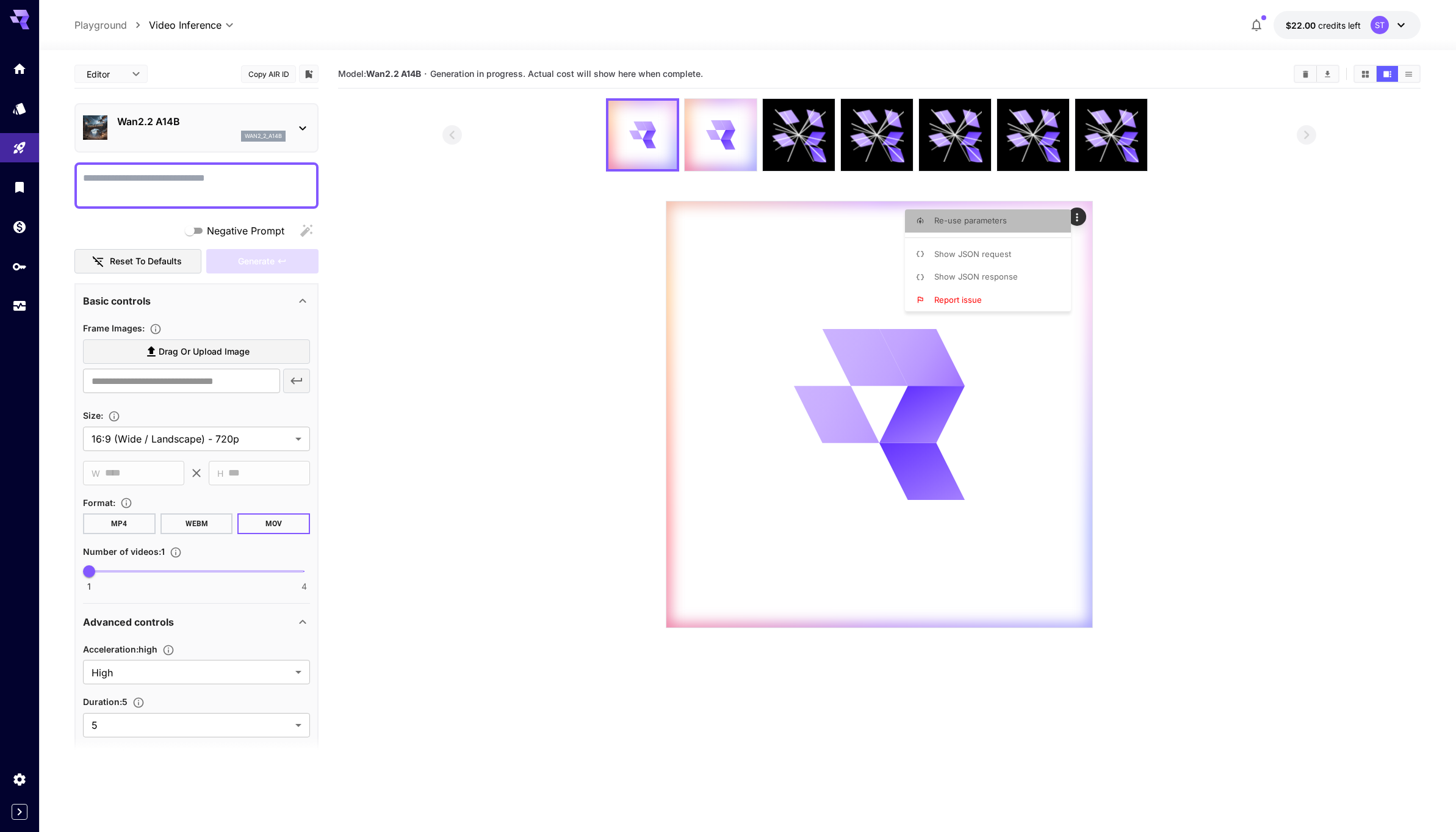
type input "**********"
type input "***"
type input "**********"
type input "****"
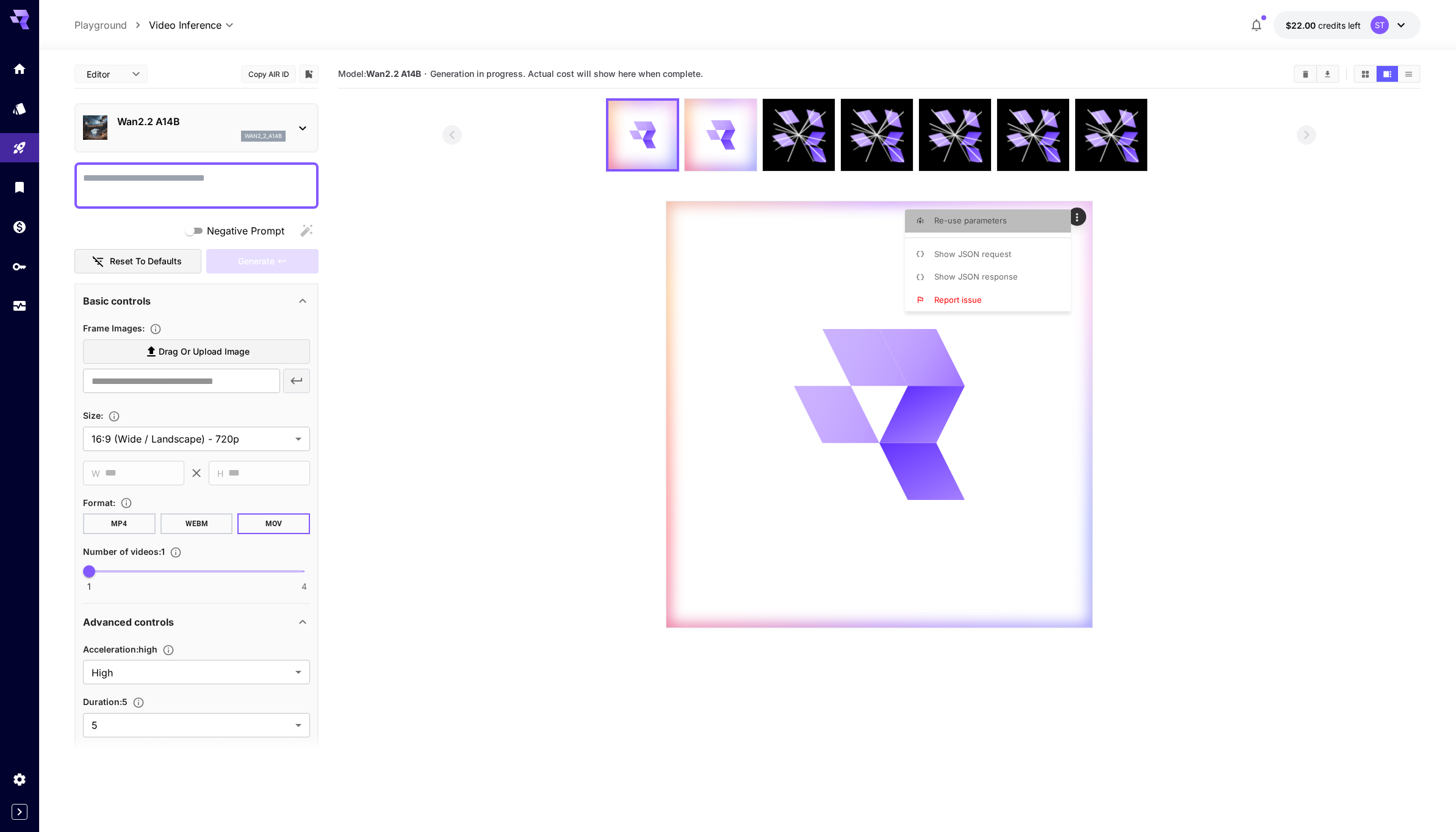
type input "***"
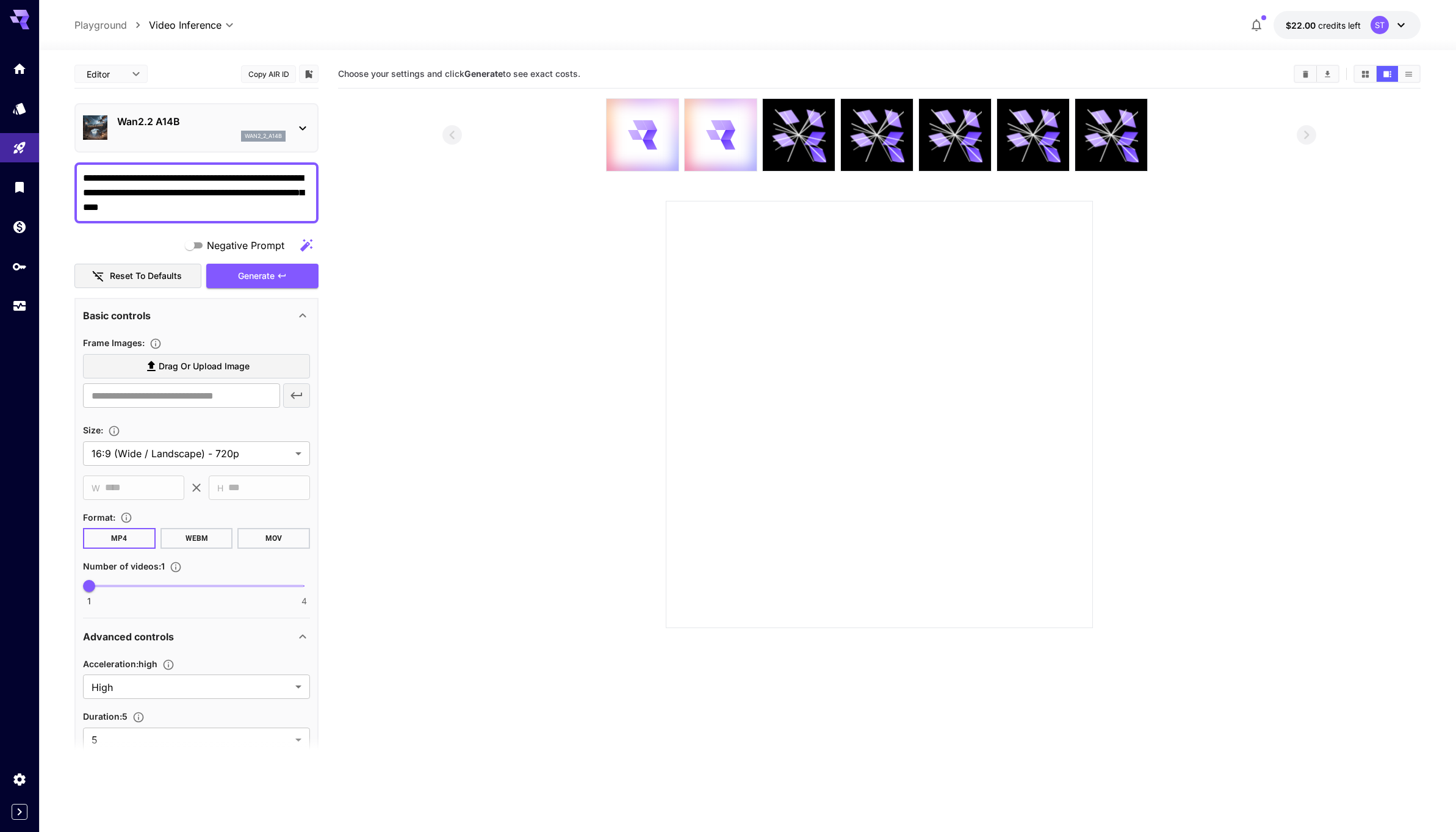
click at [190, 362] on span "Drag or upload image" at bounding box center [203, 366] width 91 height 16
click at [0, 0] on input "Drag or upload image" at bounding box center [0, 0] width 0 height 0
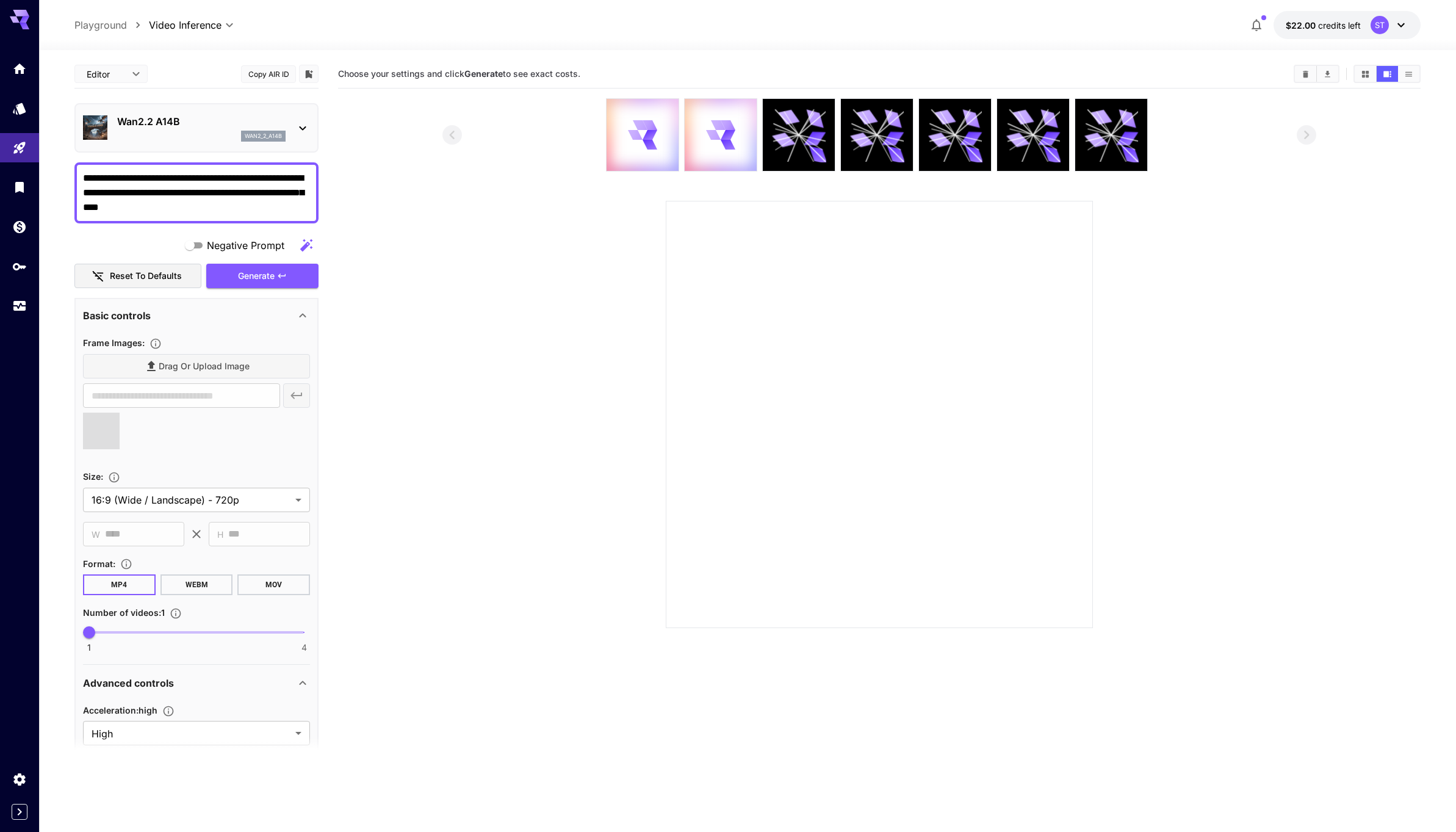
type input "**********"
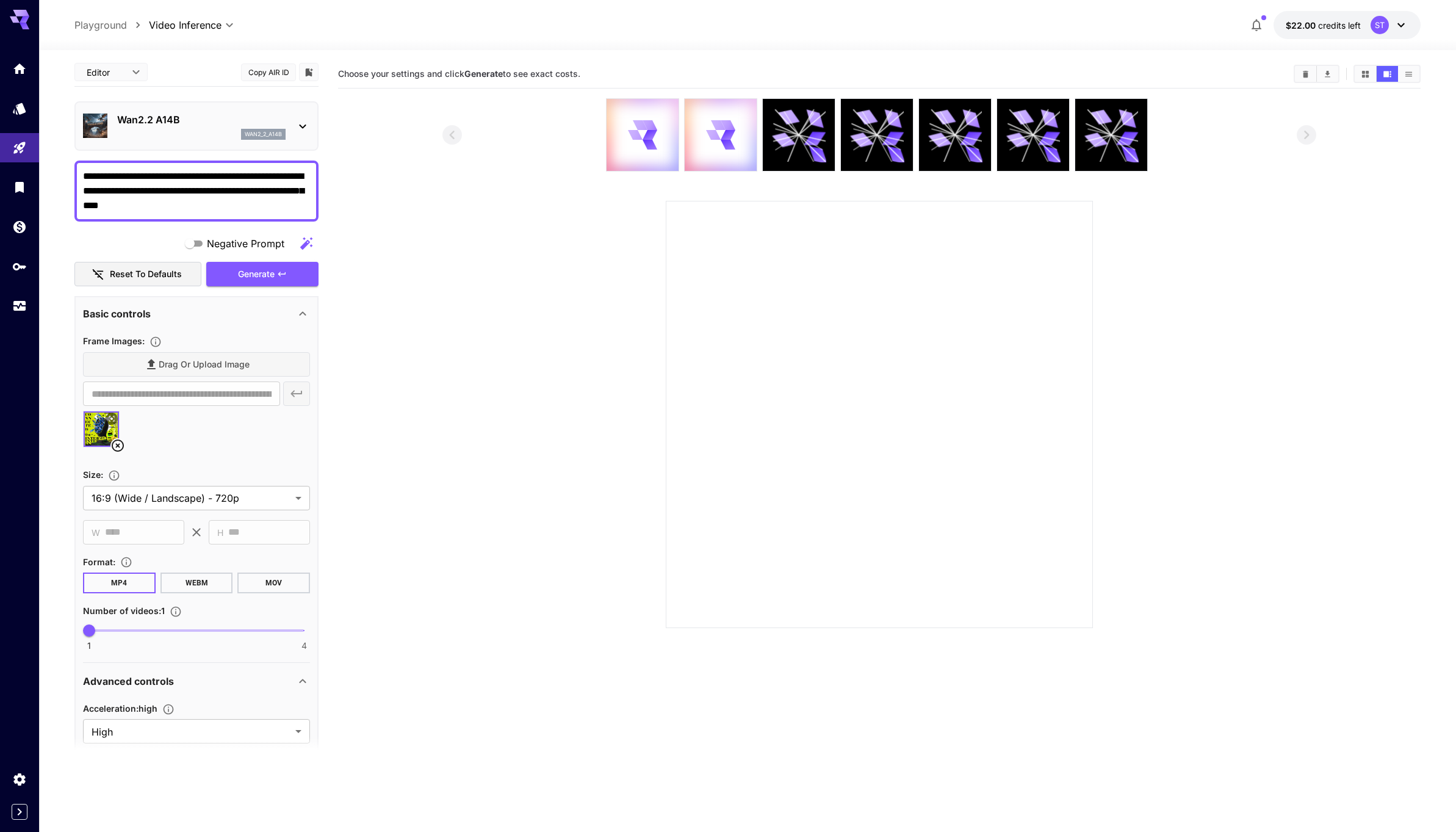
click at [193, 585] on button "WEBM" at bounding box center [197, 583] width 73 height 21
click at [266, 587] on button "MOV" at bounding box center [274, 583] width 73 height 21
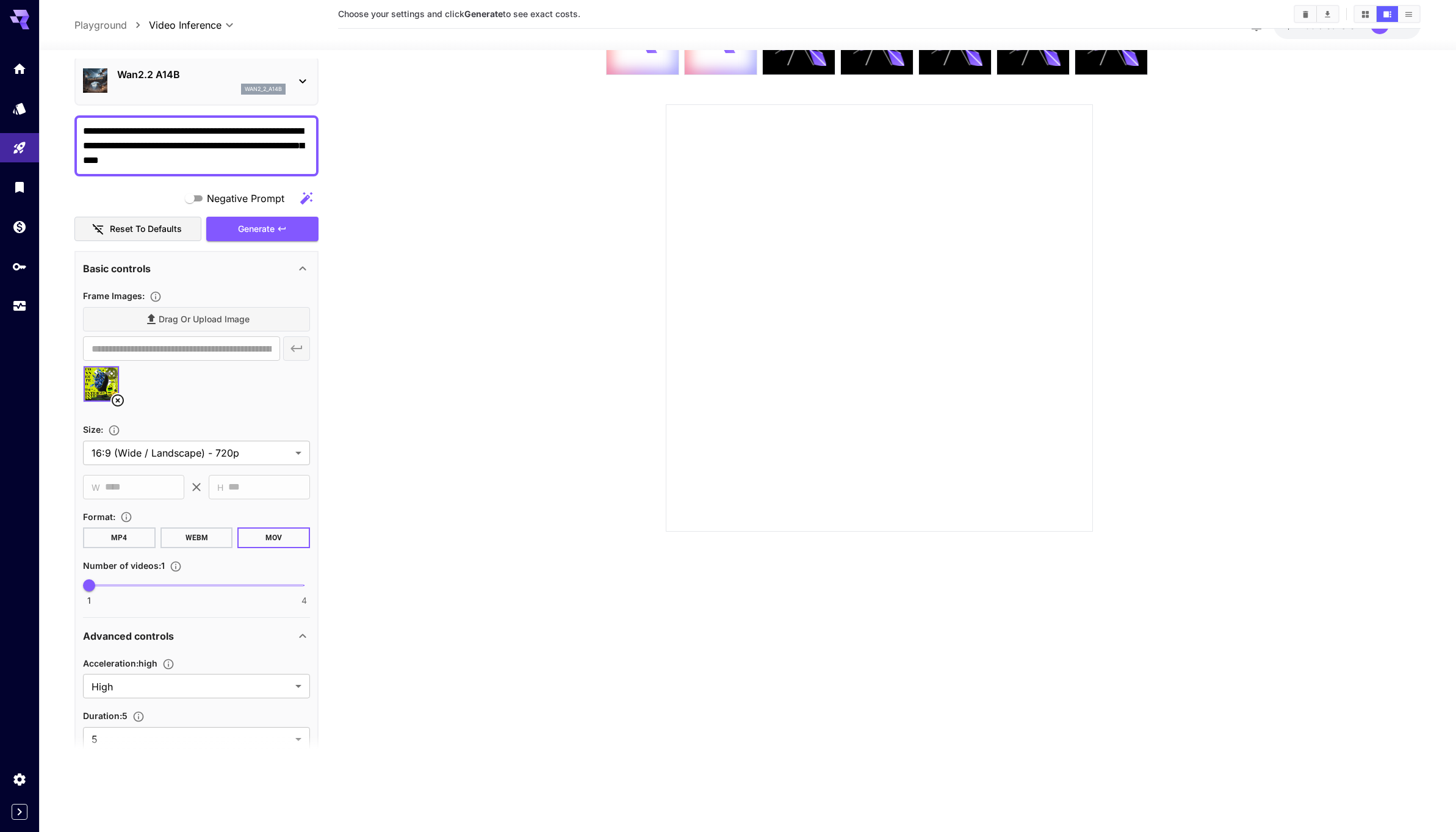
scroll to position [0, 0]
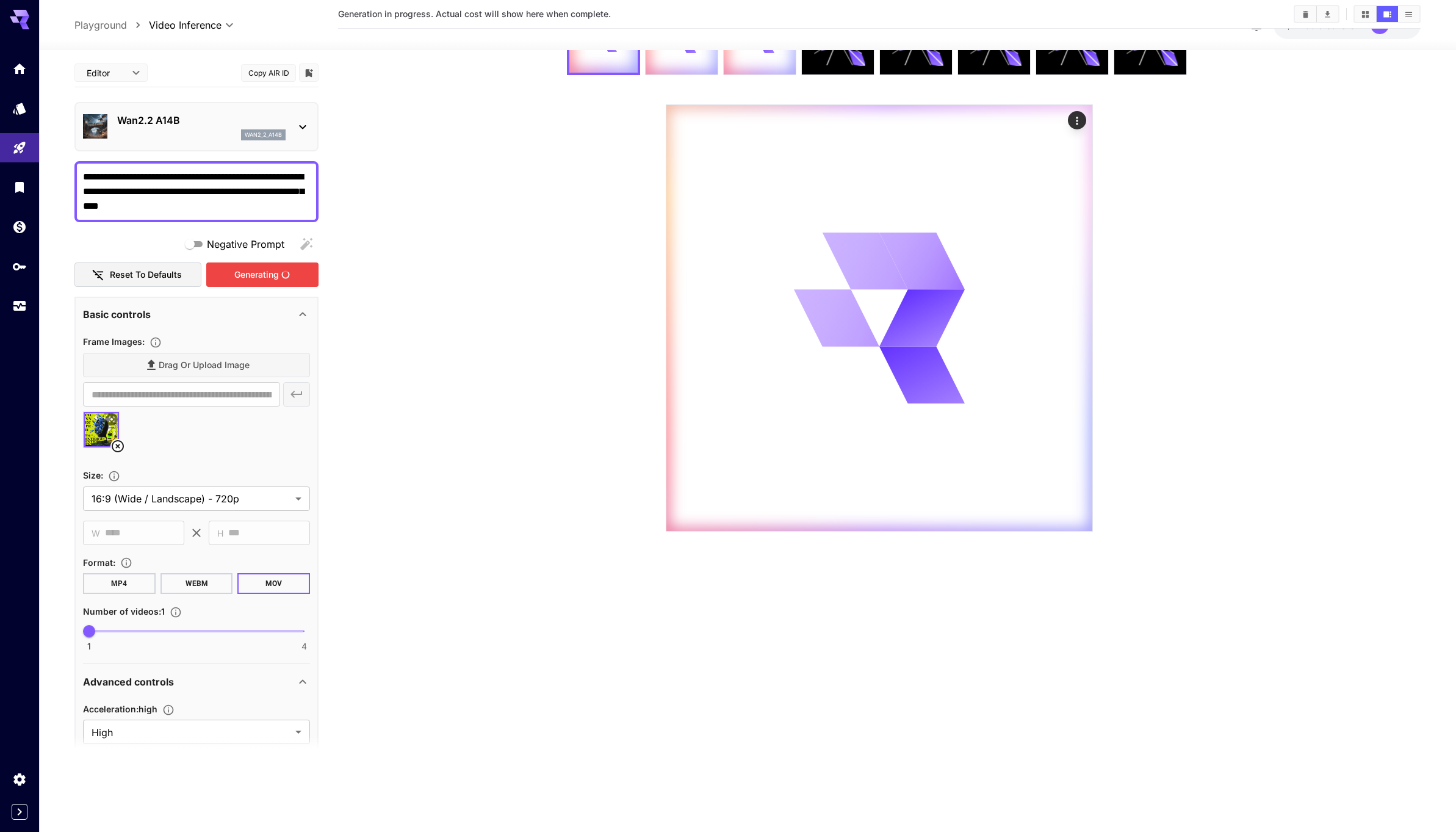
click at [253, 275] on div "Generating" at bounding box center [263, 275] width 112 height 25
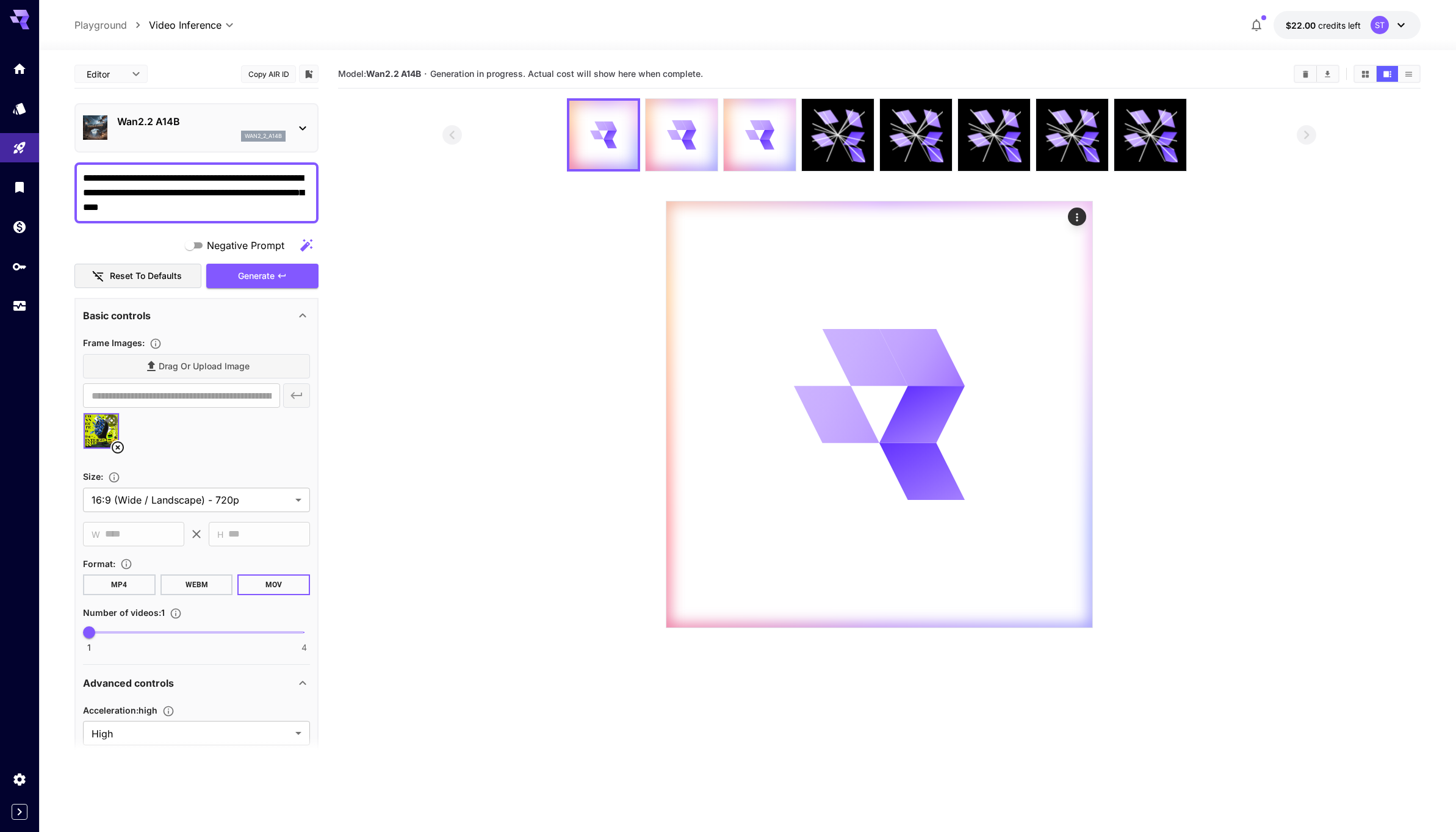
scroll to position [1, 0]
click at [115, 446] on icon at bounding box center [118, 447] width 15 height 15
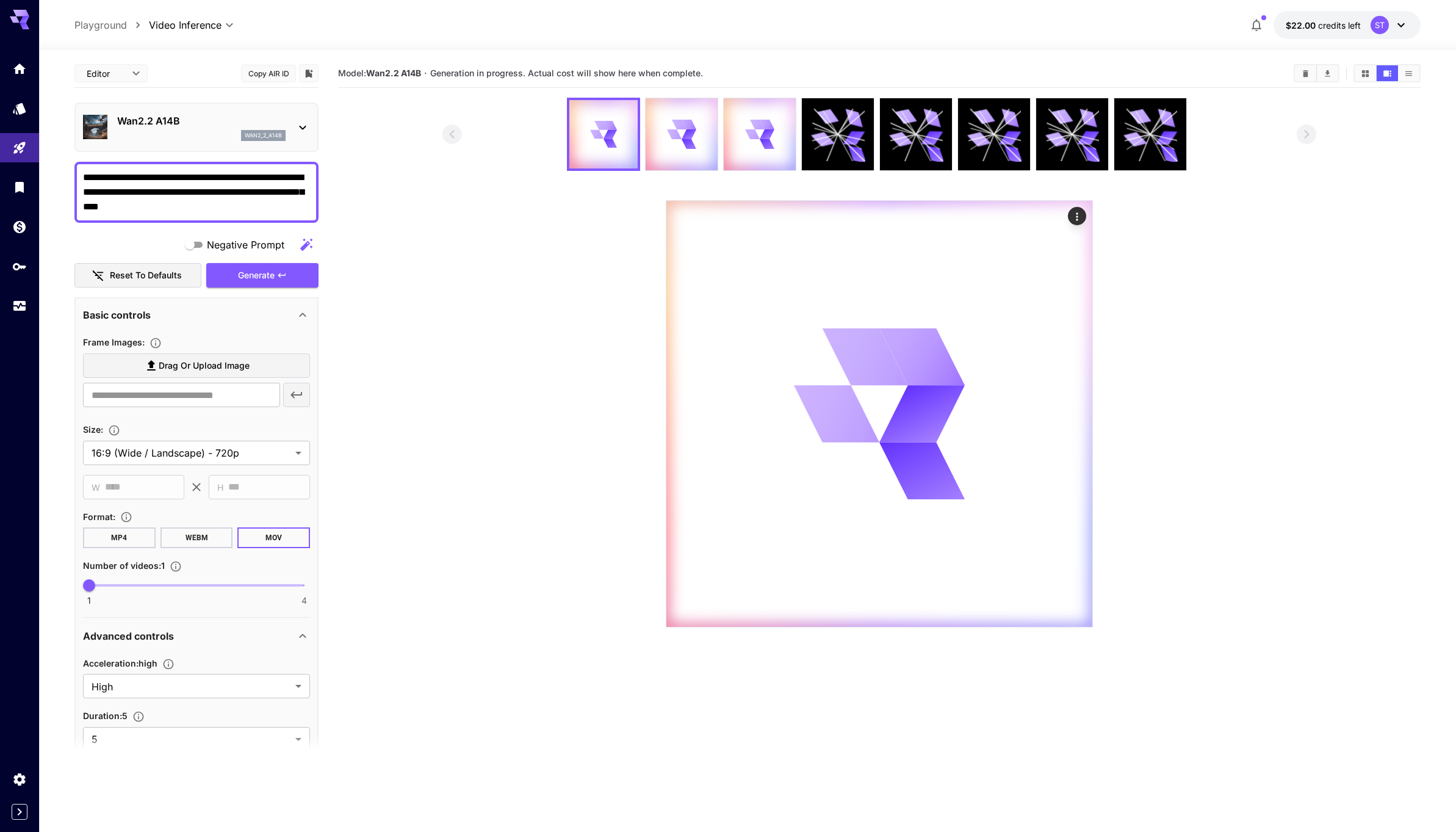
click at [156, 193] on textarea "**********" at bounding box center [196, 192] width 227 height 44
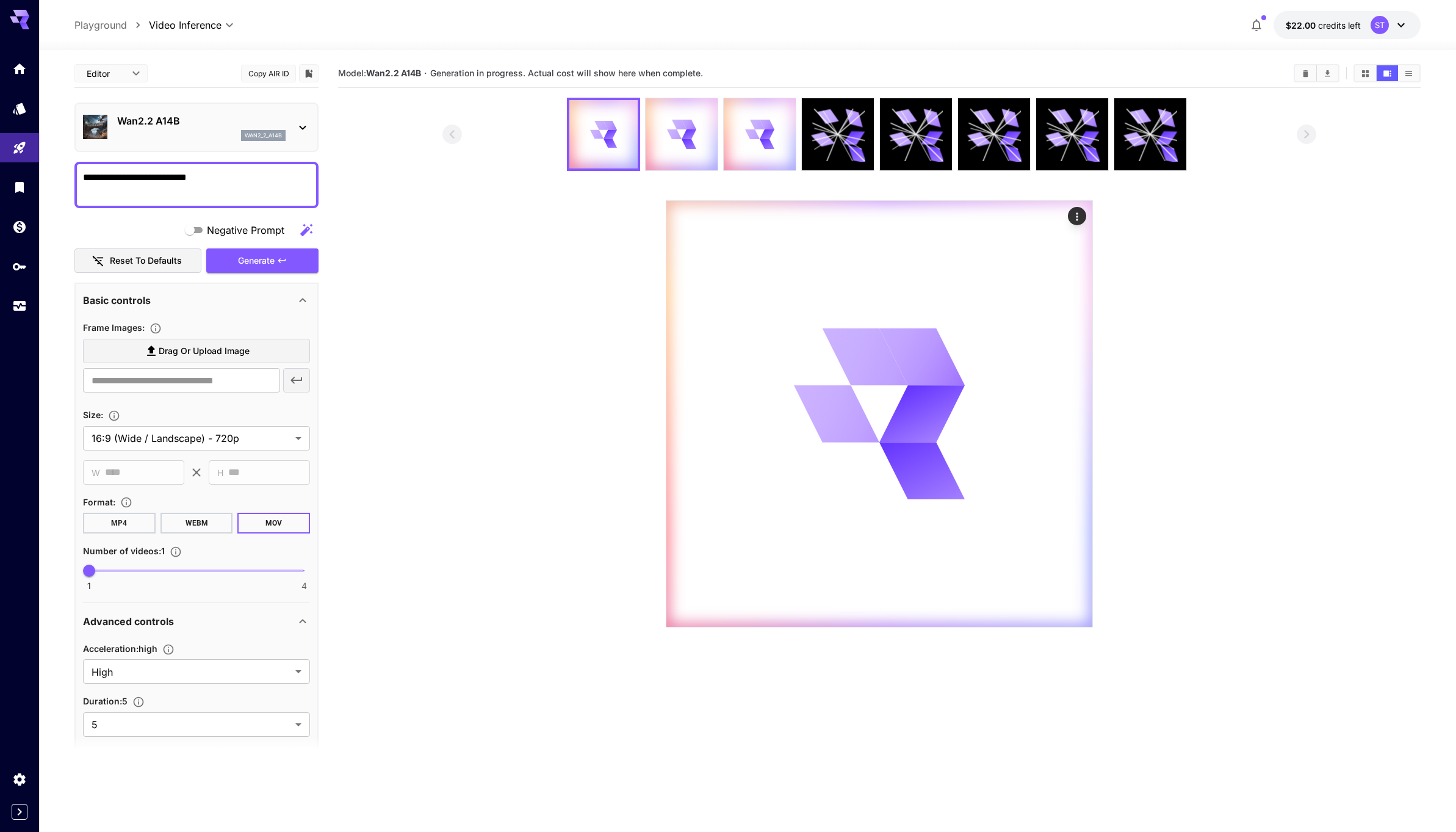
type textarea "**********"
click at [161, 349] on span "Drag or upload image" at bounding box center [203, 351] width 91 height 16
click at [0, 0] on input "Drag or upload image" at bounding box center [0, 0] width 0 height 0
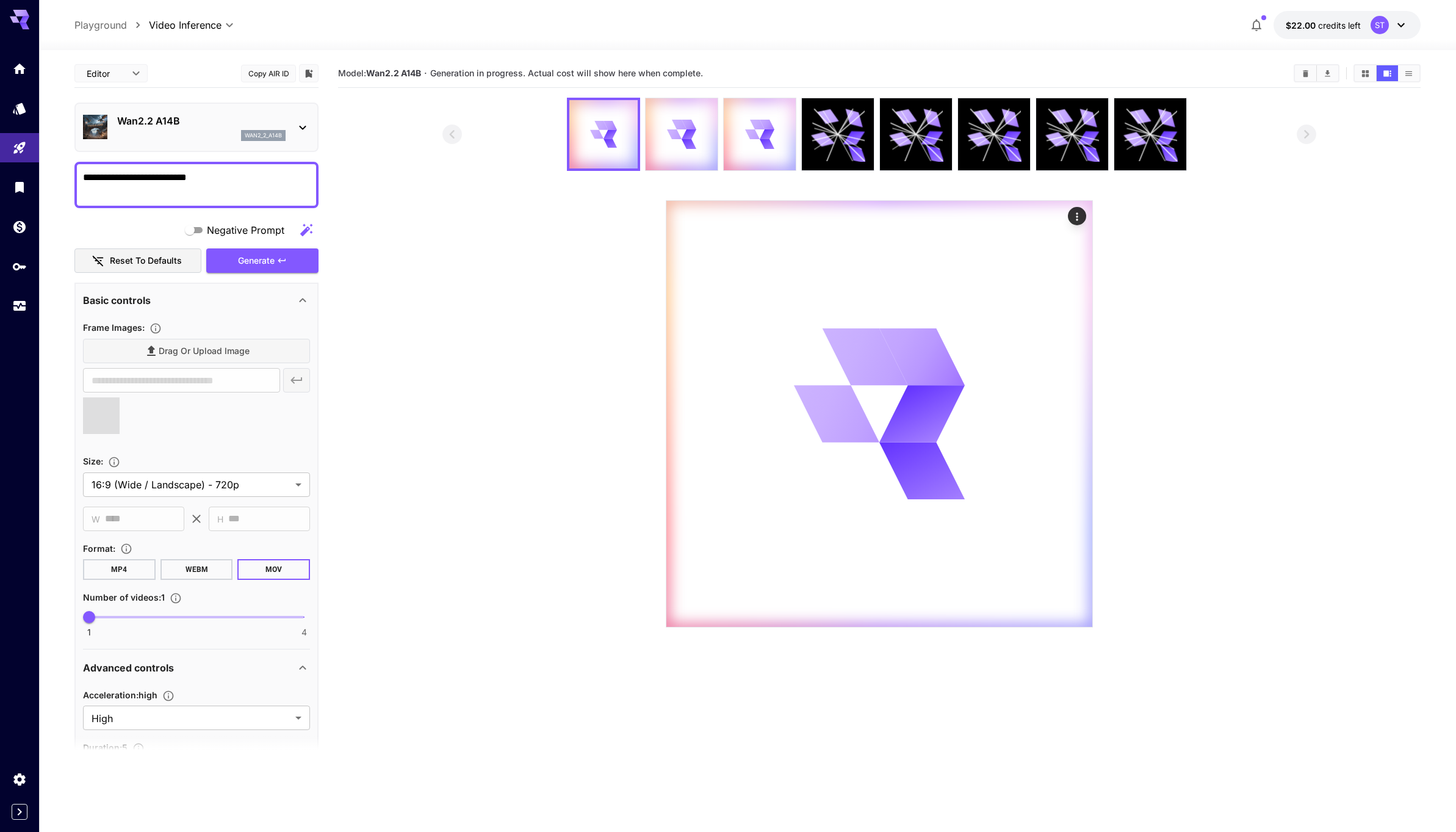
type input "**********"
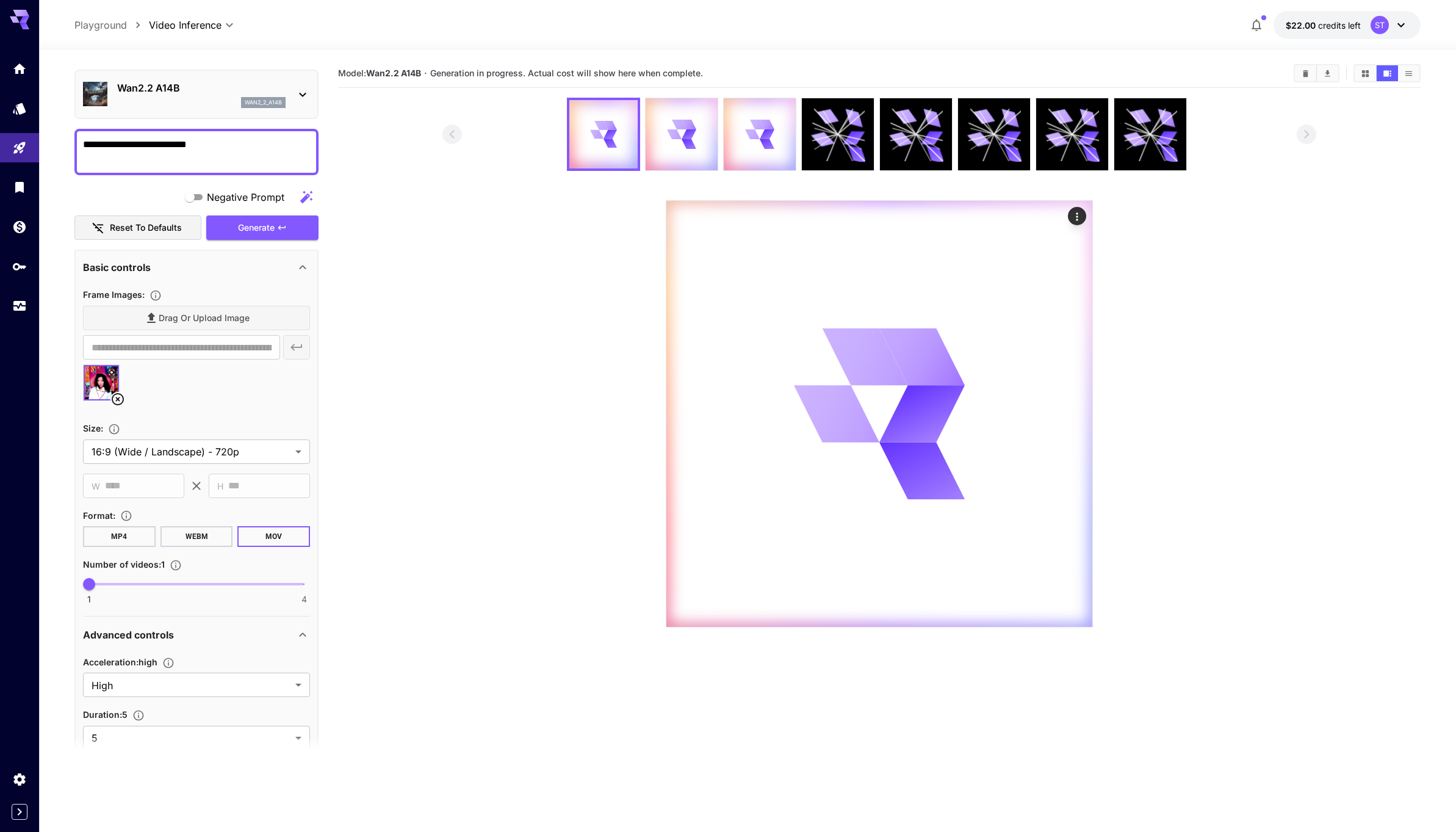
click at [118, 535] on button "MP4" at bounding box center [119, 537] width 73 height 21
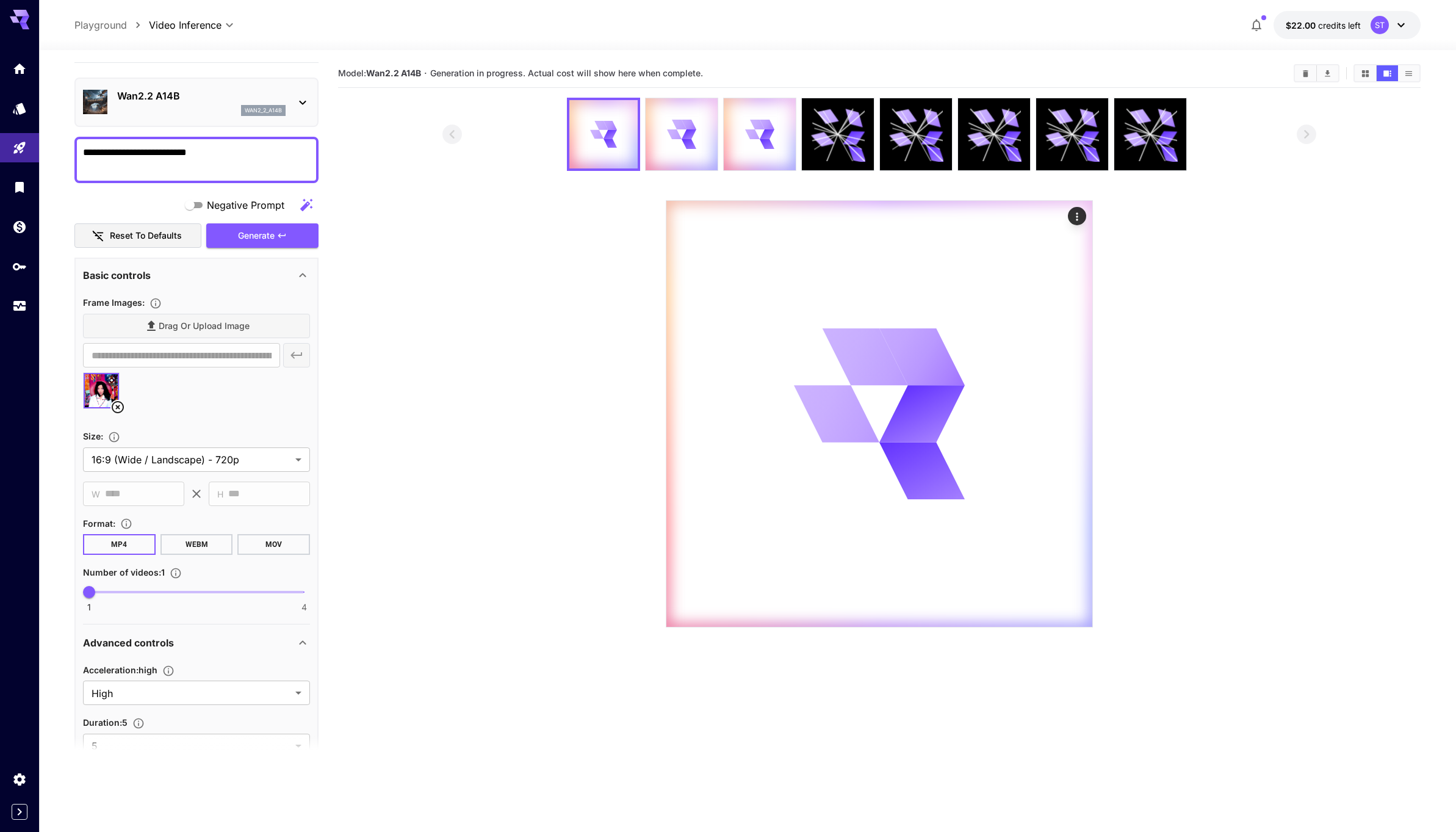
scroll to position [0, 0]
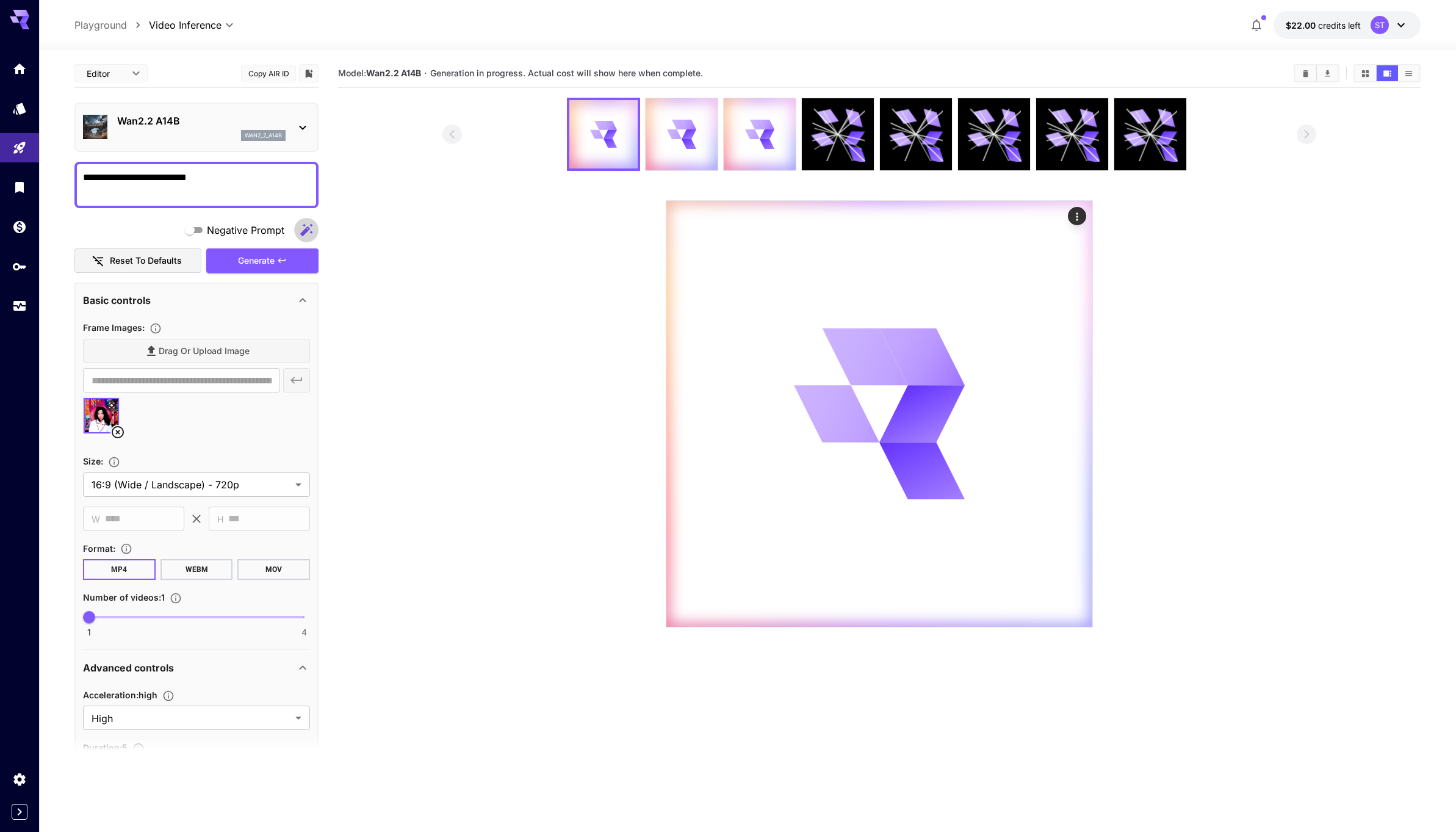
click at [315, 224] on button "button" at bounding box center [306, 229] width 24 height 24
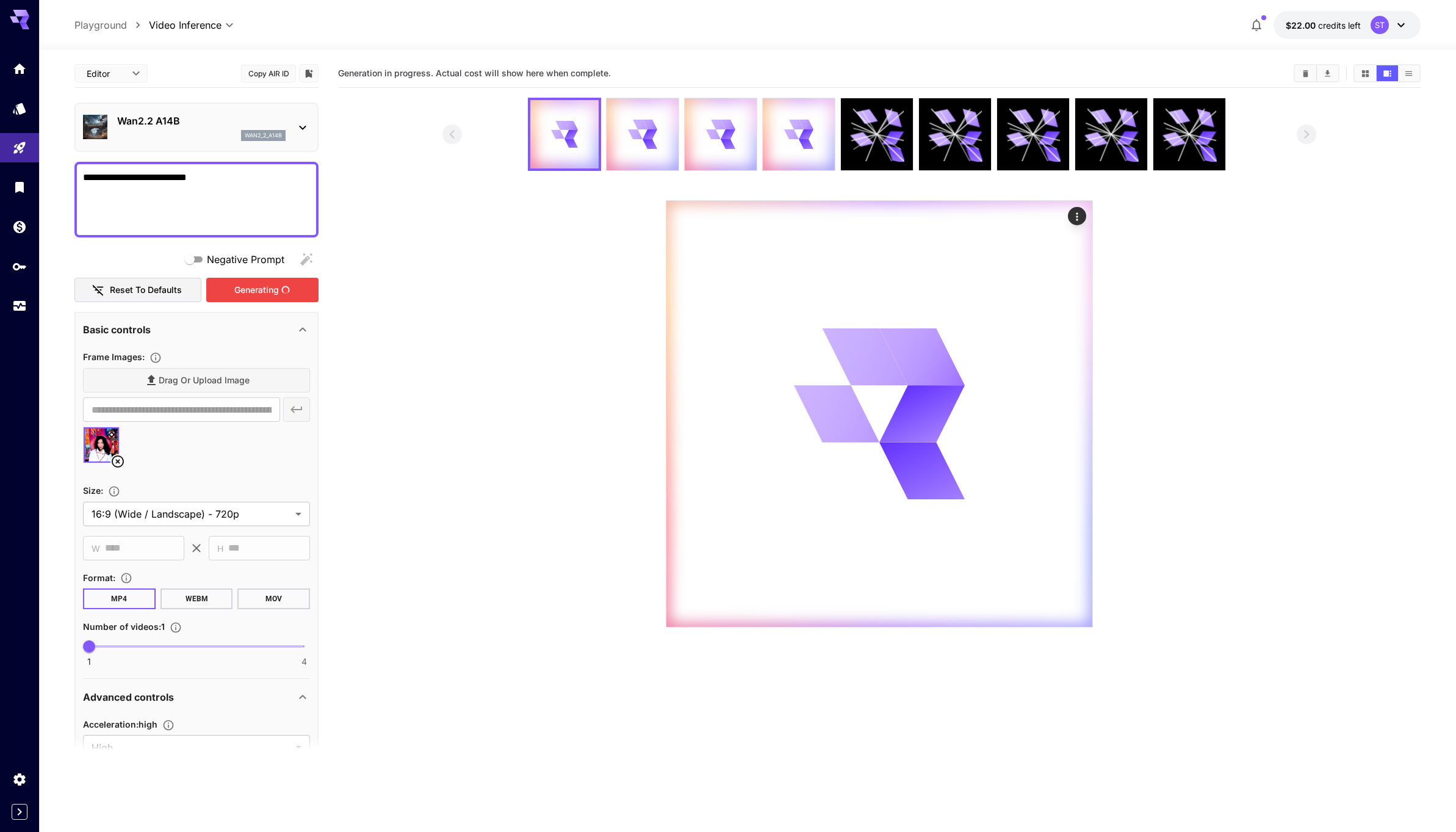
click at [256, 289] on div "Generating" at bounding box center [263, 290] width 112 height 25
click at [280, 301] on div "Generate" at bounding box center [263, 290] width 112 height 25
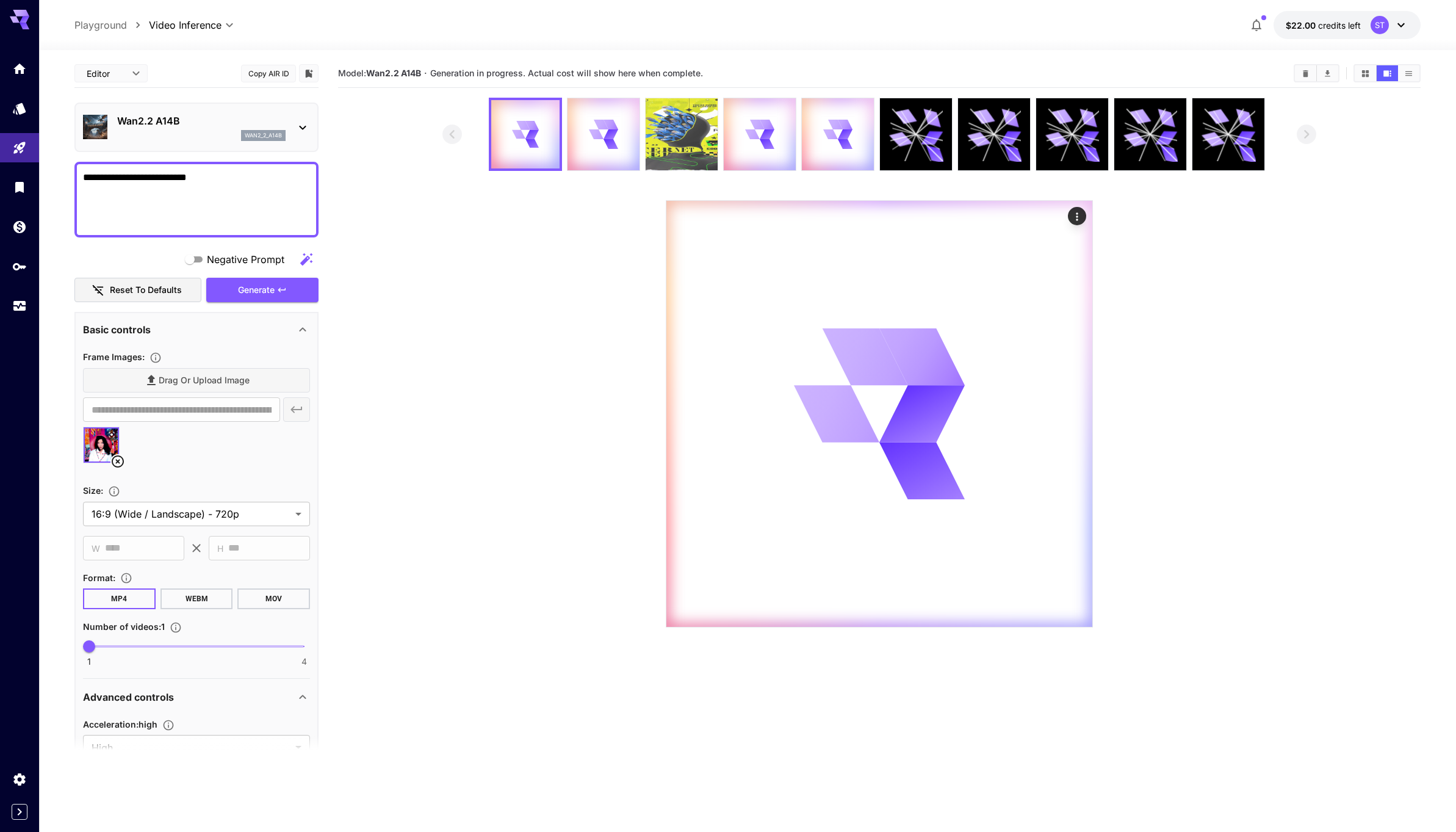
click at [675, 130] on img at bounding box center [681, 134] width 72 height 72
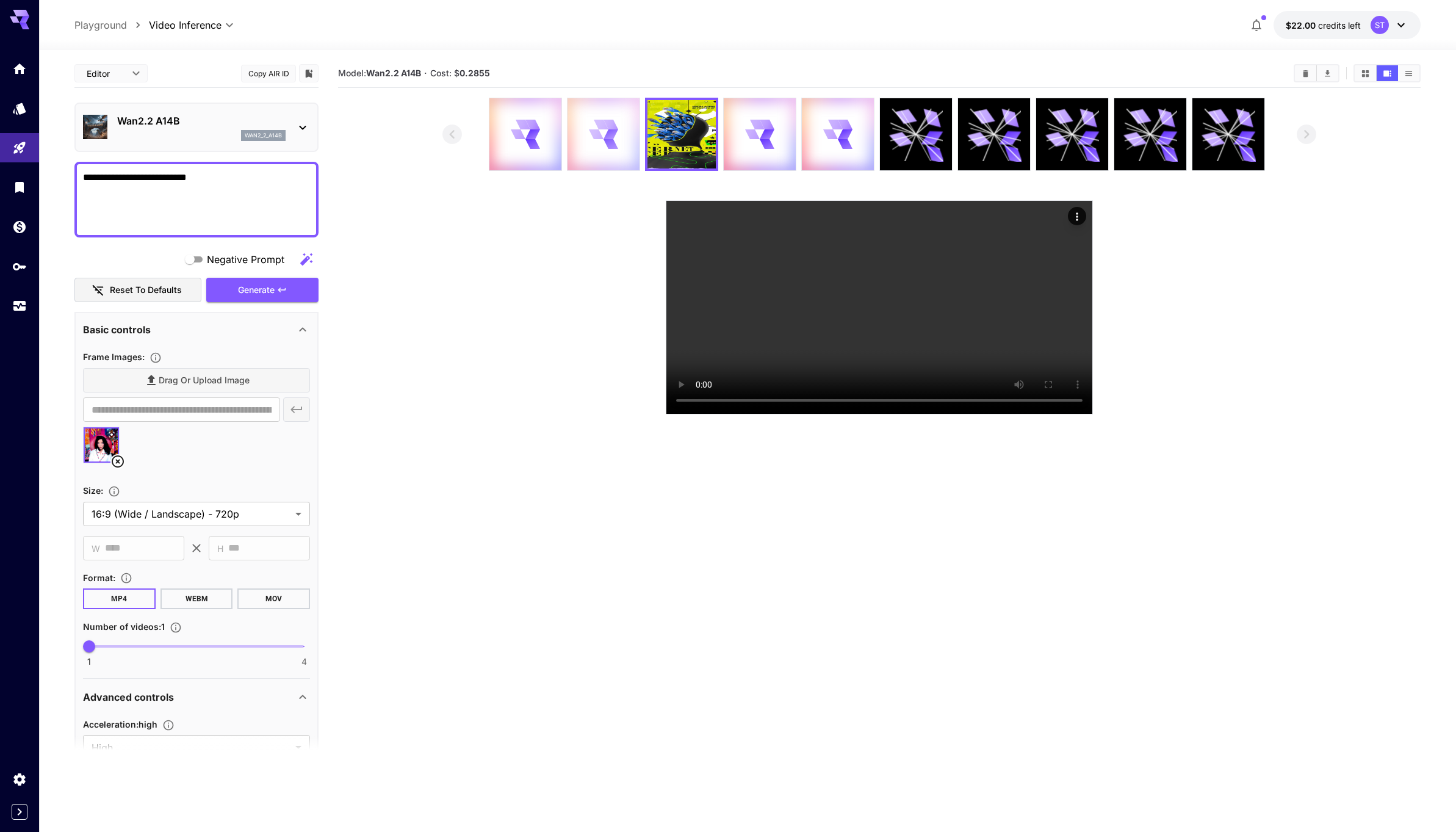
click at [577, 137] on div at bounding box center [603, 134] width 72 height 72
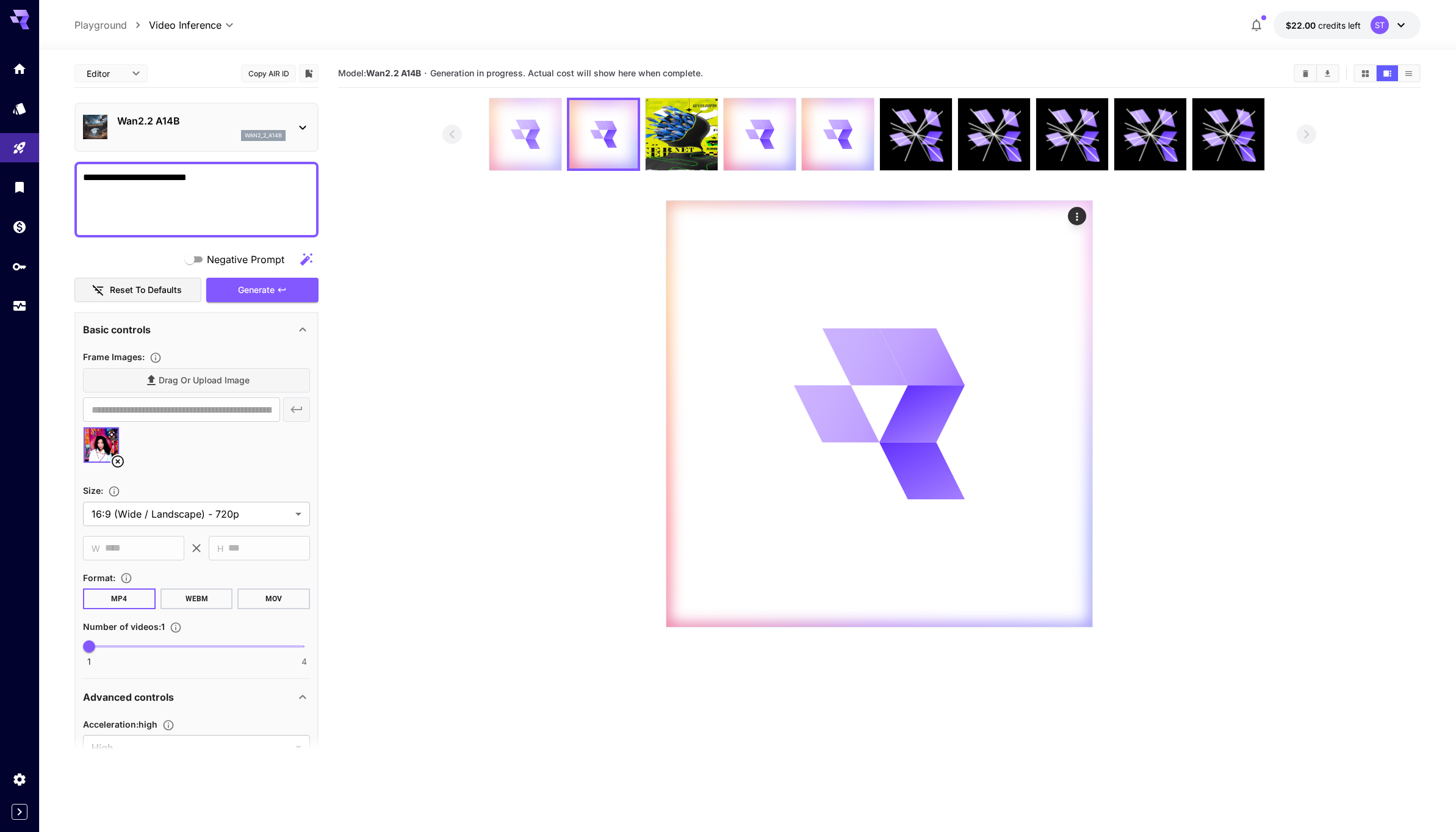
click at [527, 142] on icon at bounding box center [533, 144] width 15 height 10
click at [679, 142] on img at bounding box center [681, 134] width 72 height 72
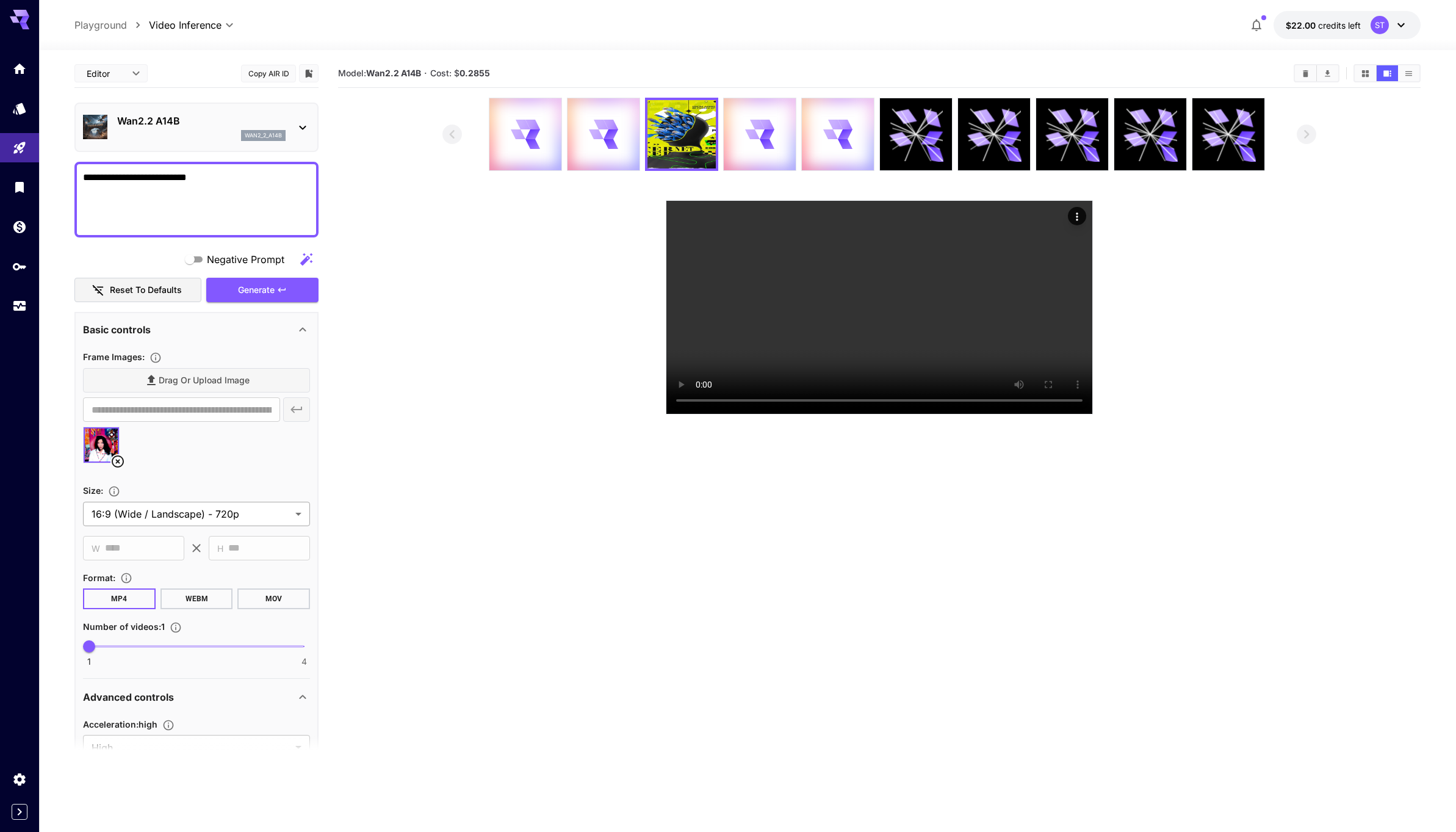
click at [218, 509] on body "**********" at bounding box center [728, 463] width 1456 height 928
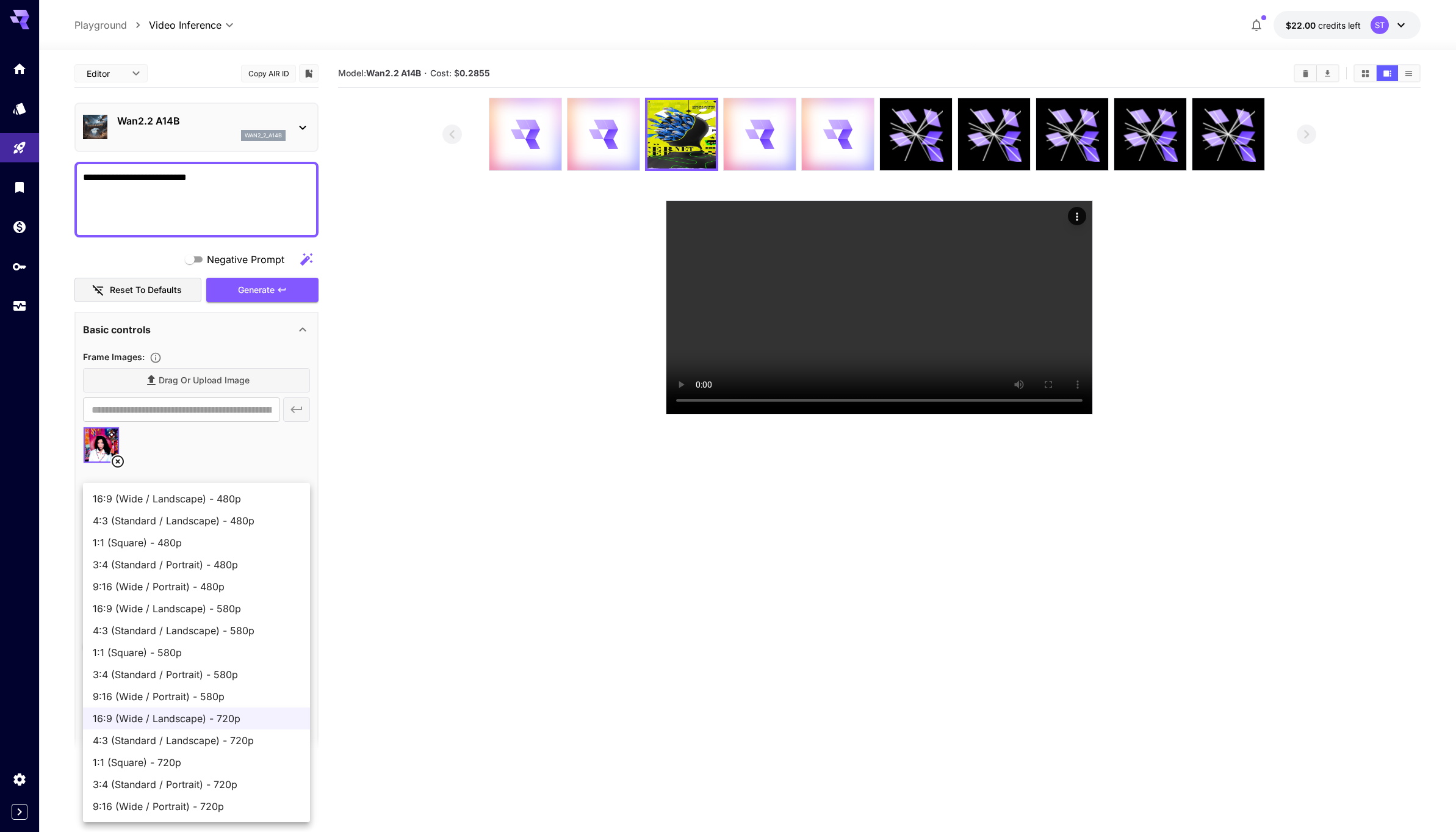
click at [478, 608] on div at bounding box center [728, 416] width 1456 height 832
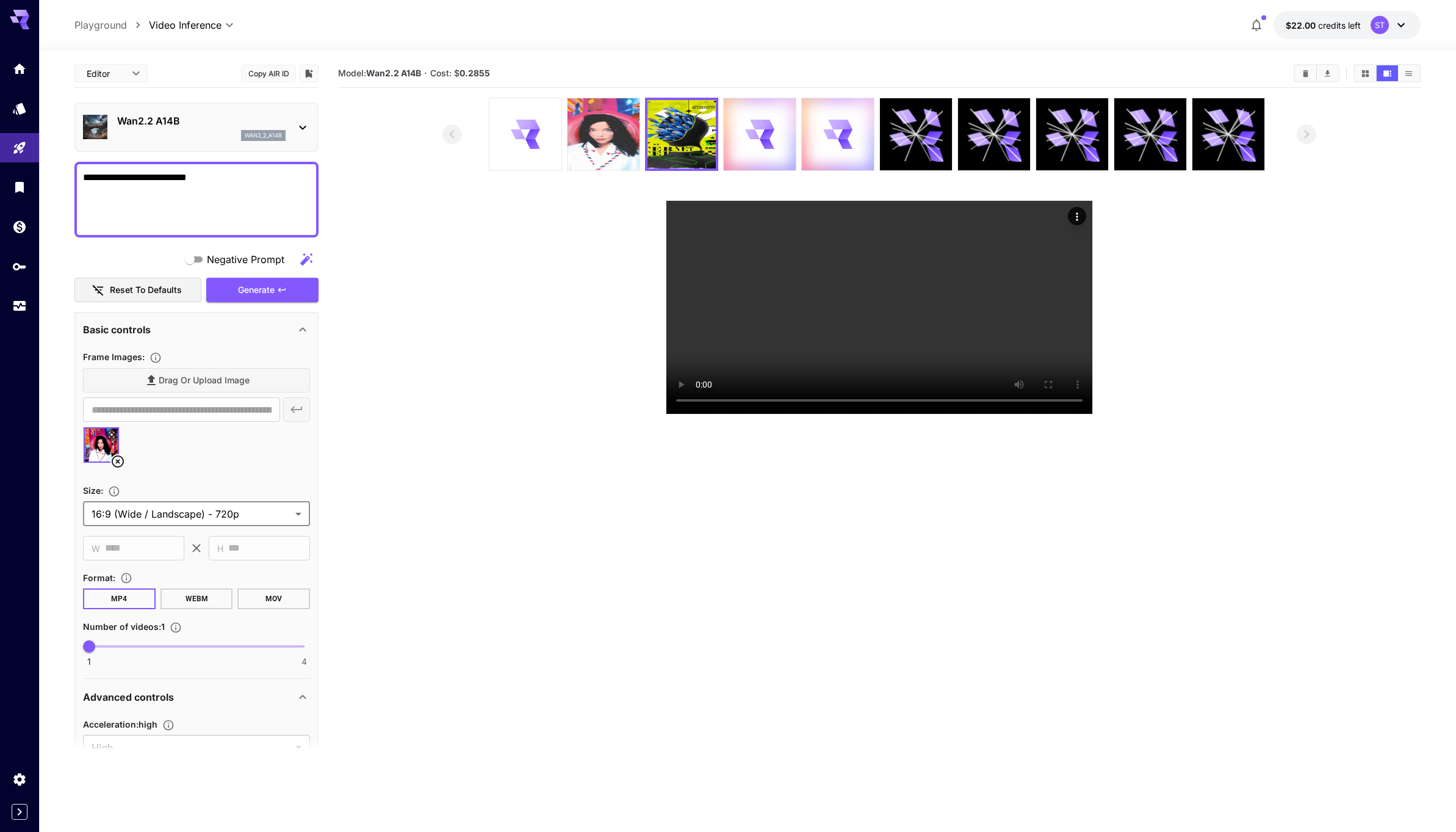
click at [607, 138] on img at bounding box center [603, 134] width 72 height 72
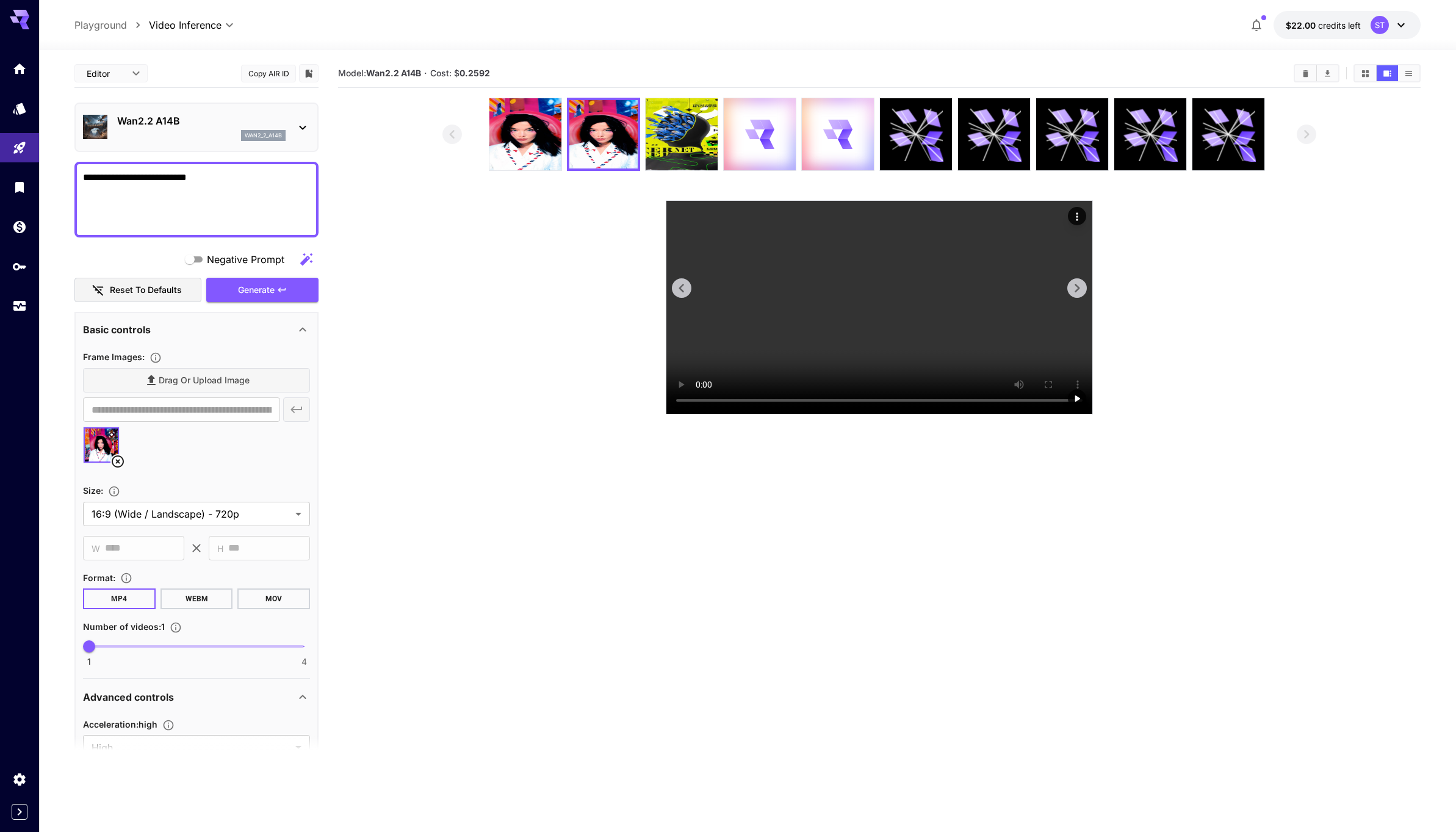
click at [733, 319] on video at bounding box center [880, 307] width 426 height 213
click at [16, 189] on icon "Library" at bounding box center [21, 184] width 15 height 15
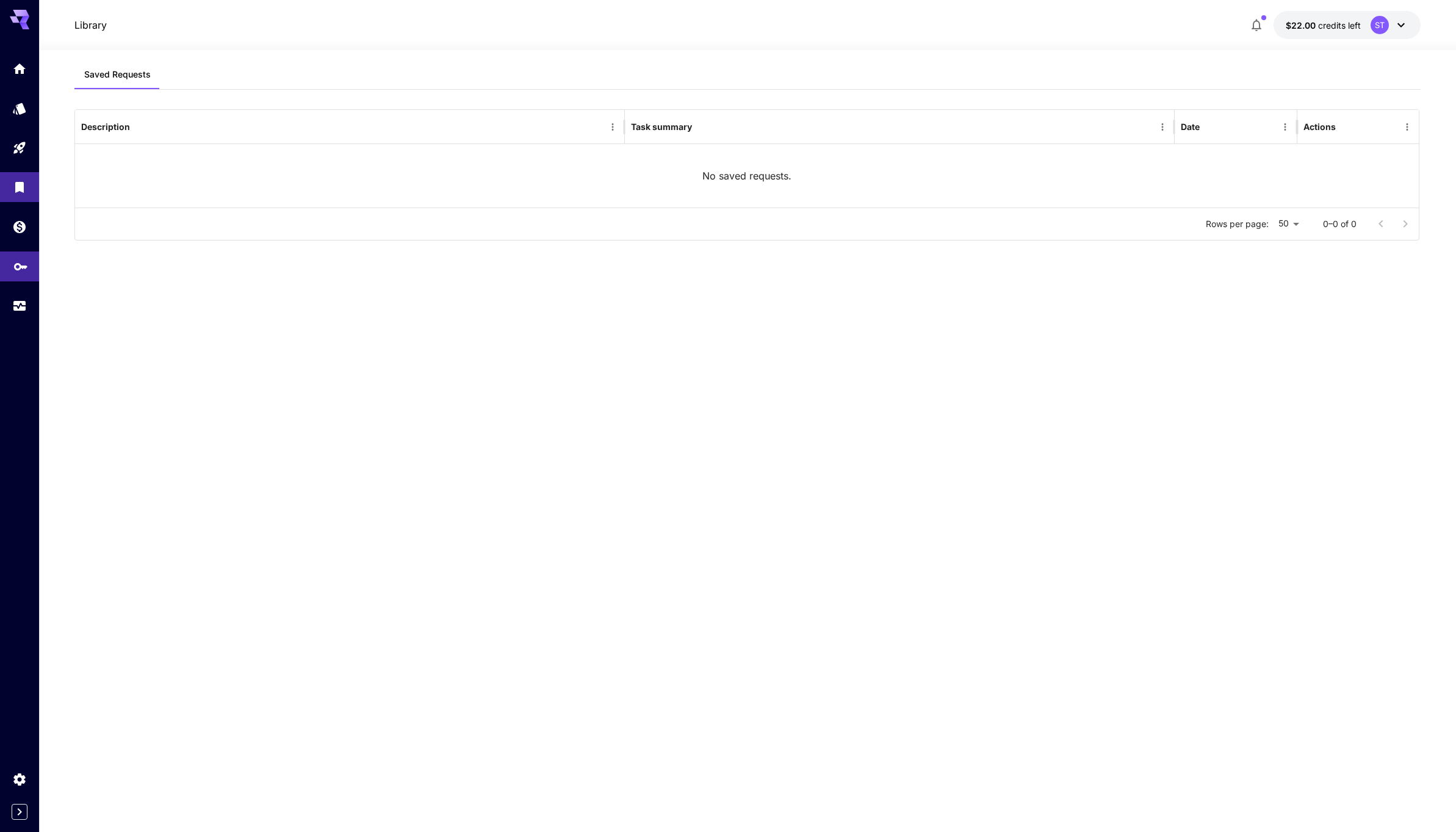
click at [18, 252] on link at bounding box center [19, 266] width 39 height 30
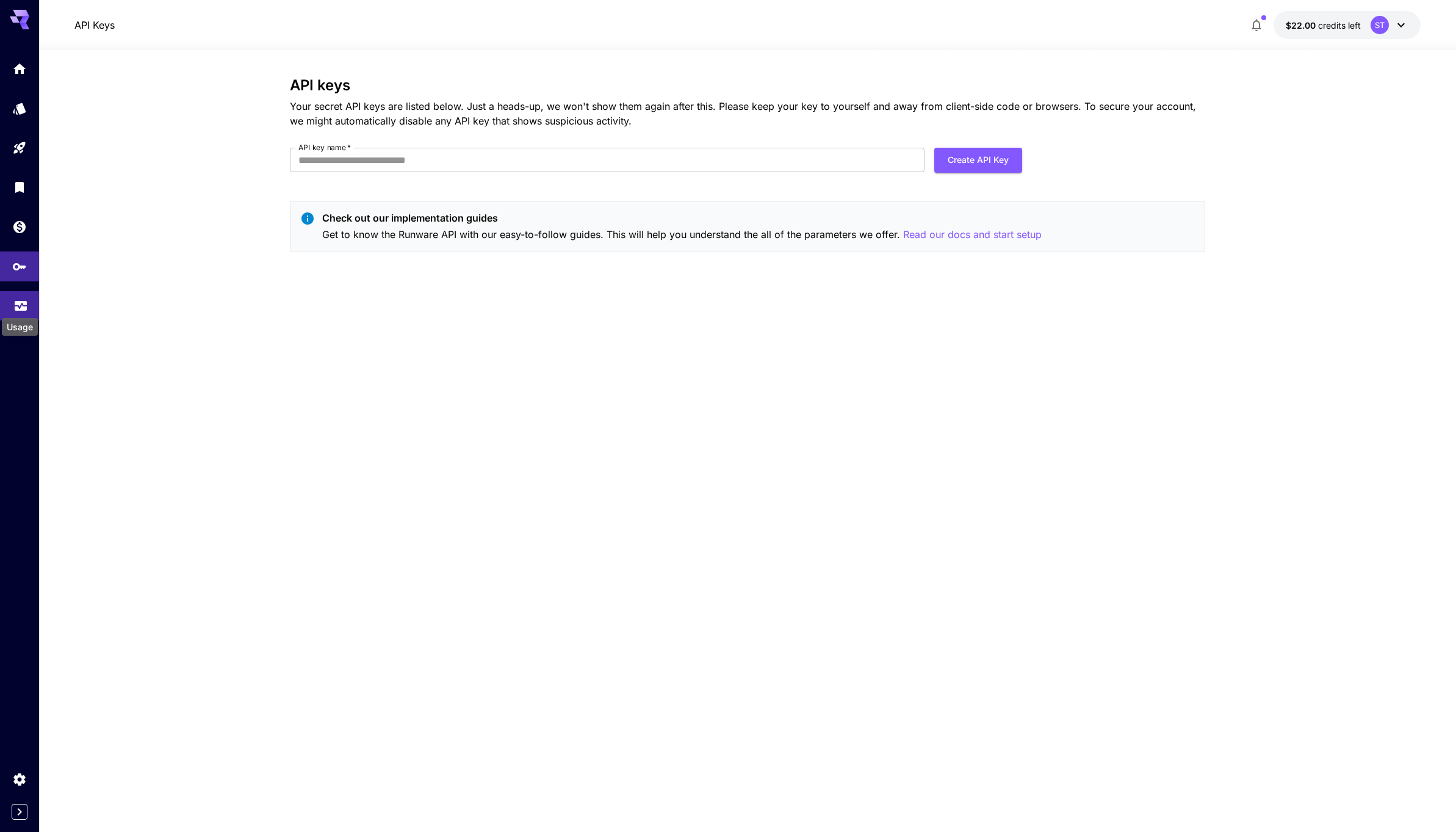
click at [18, 306] on icon "Usage" at bounding box center [21, 304] width 12 height 6
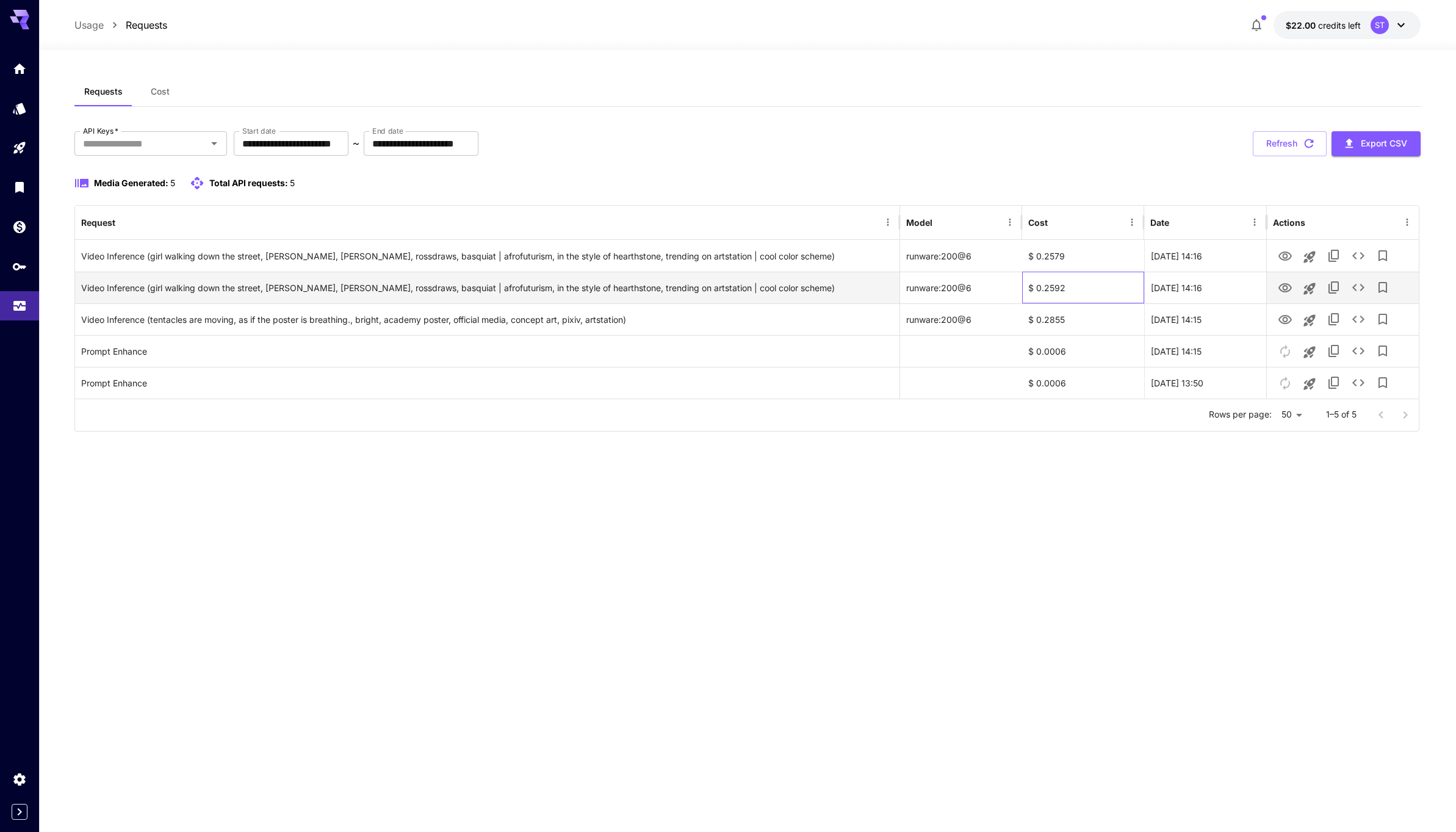
click at [1050, 291] on div "$ 0.2592" at bounding box center [1082, 287] width 122 height 32
copy div "0.2592"
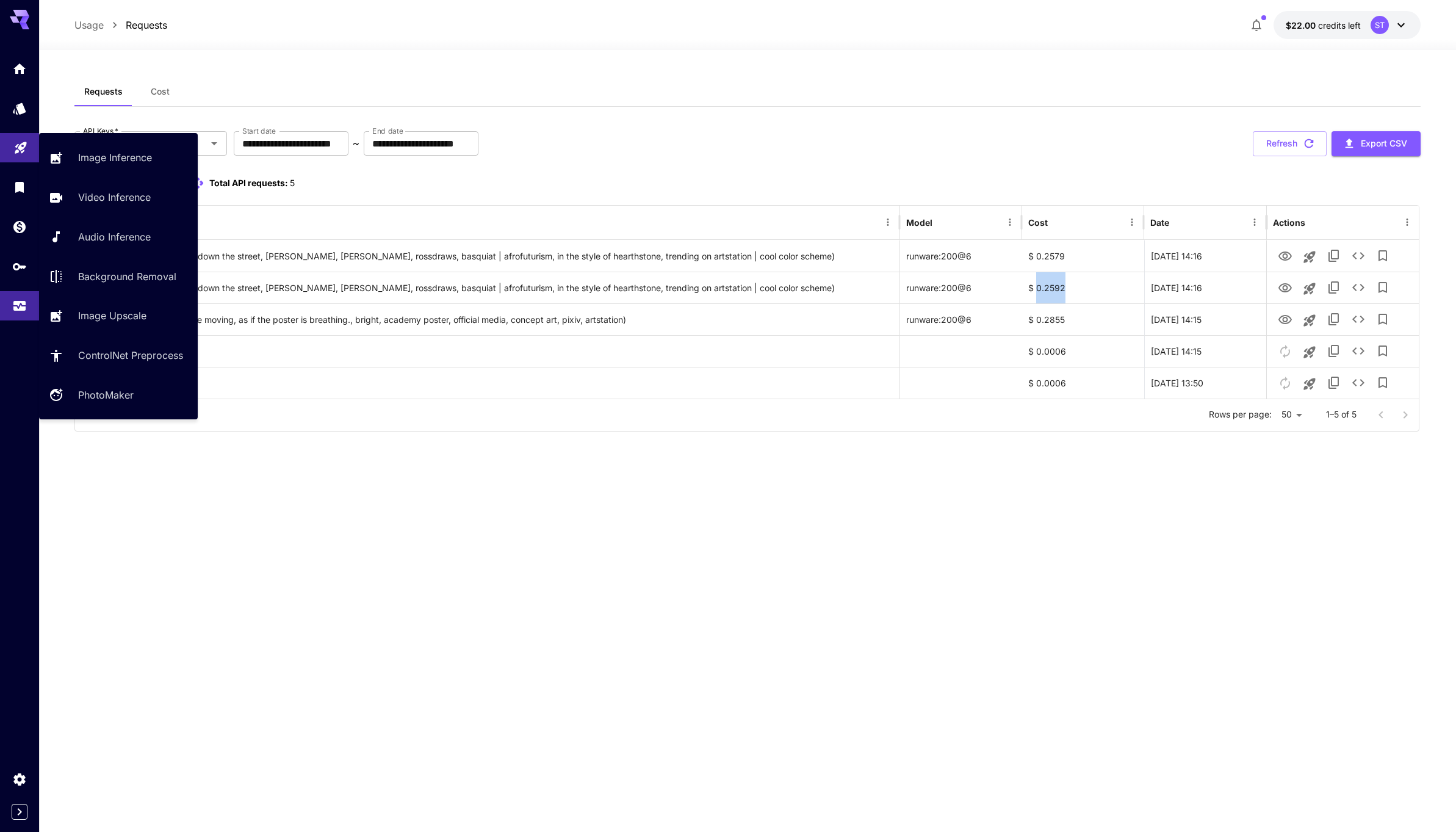
click at [30, 151] on link at bounding box center [19, 148] width 39 height 30
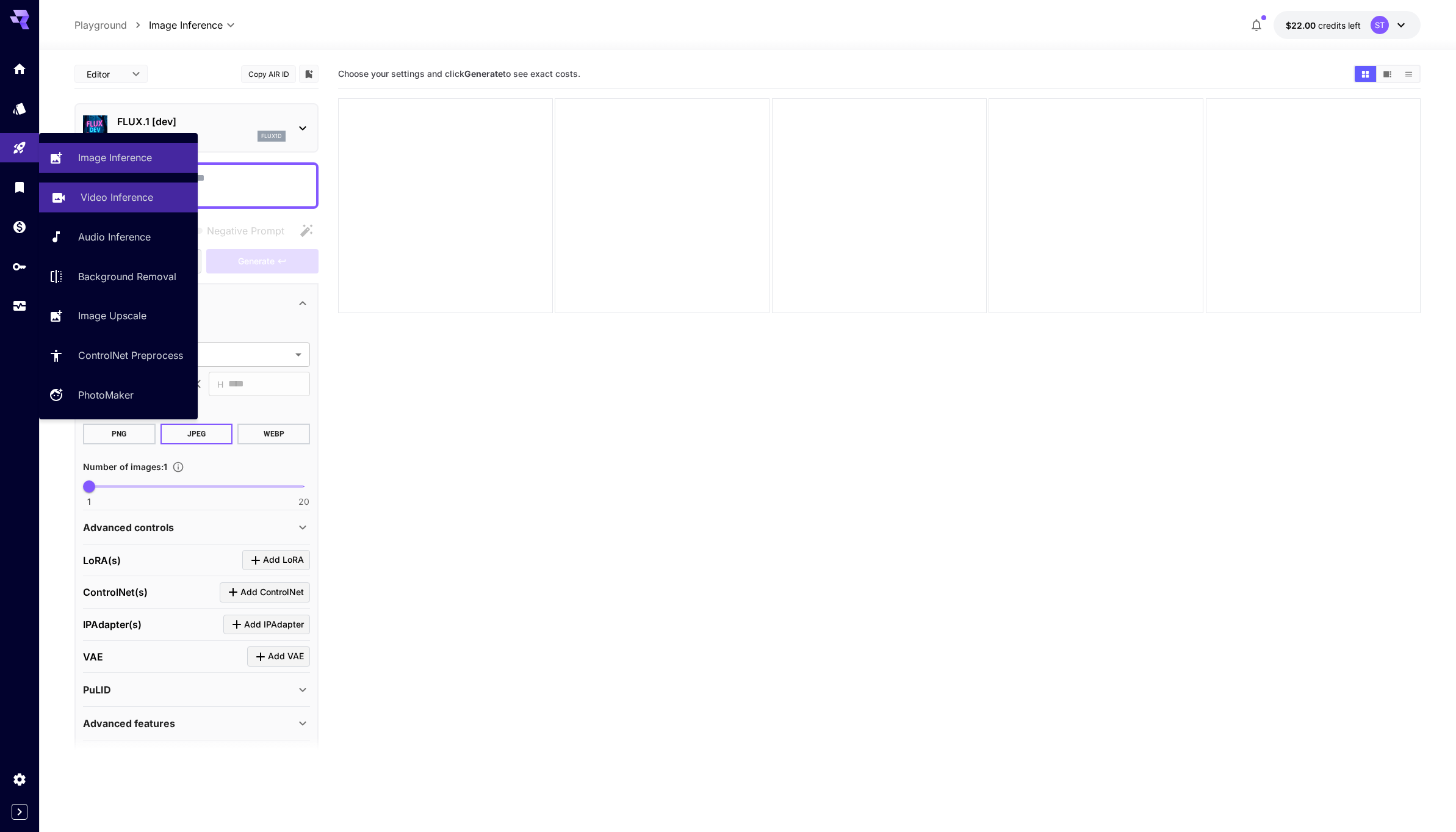
click at [120, 193] on p "Video Inference" at bounding box center [117, 197] width 73 height 15
type input "**********"
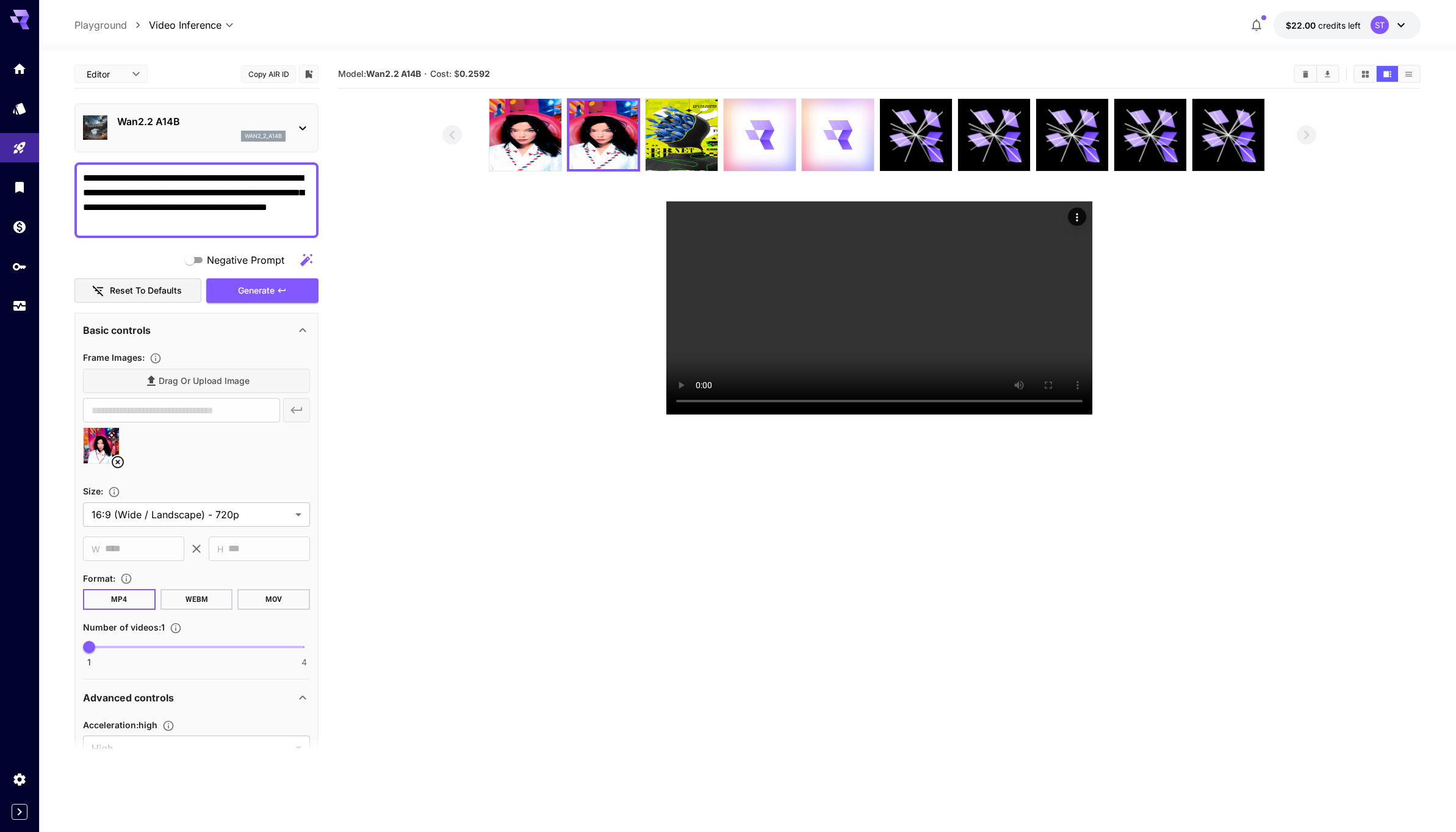
click at [483, 264] on section at bounding box center [879, 257] width 874 height 317
click at [518, 134] on img at bounding box center [525, 135] width 72 height 72
click at [596, 137] on img at bounding box center [603, 135] width 72 height 72
click at [689, 138] on img at bounding box center [681, 135] width 72 height 72
click at [30, 308] on link at bounding box center [19, 306] width 39 height 30
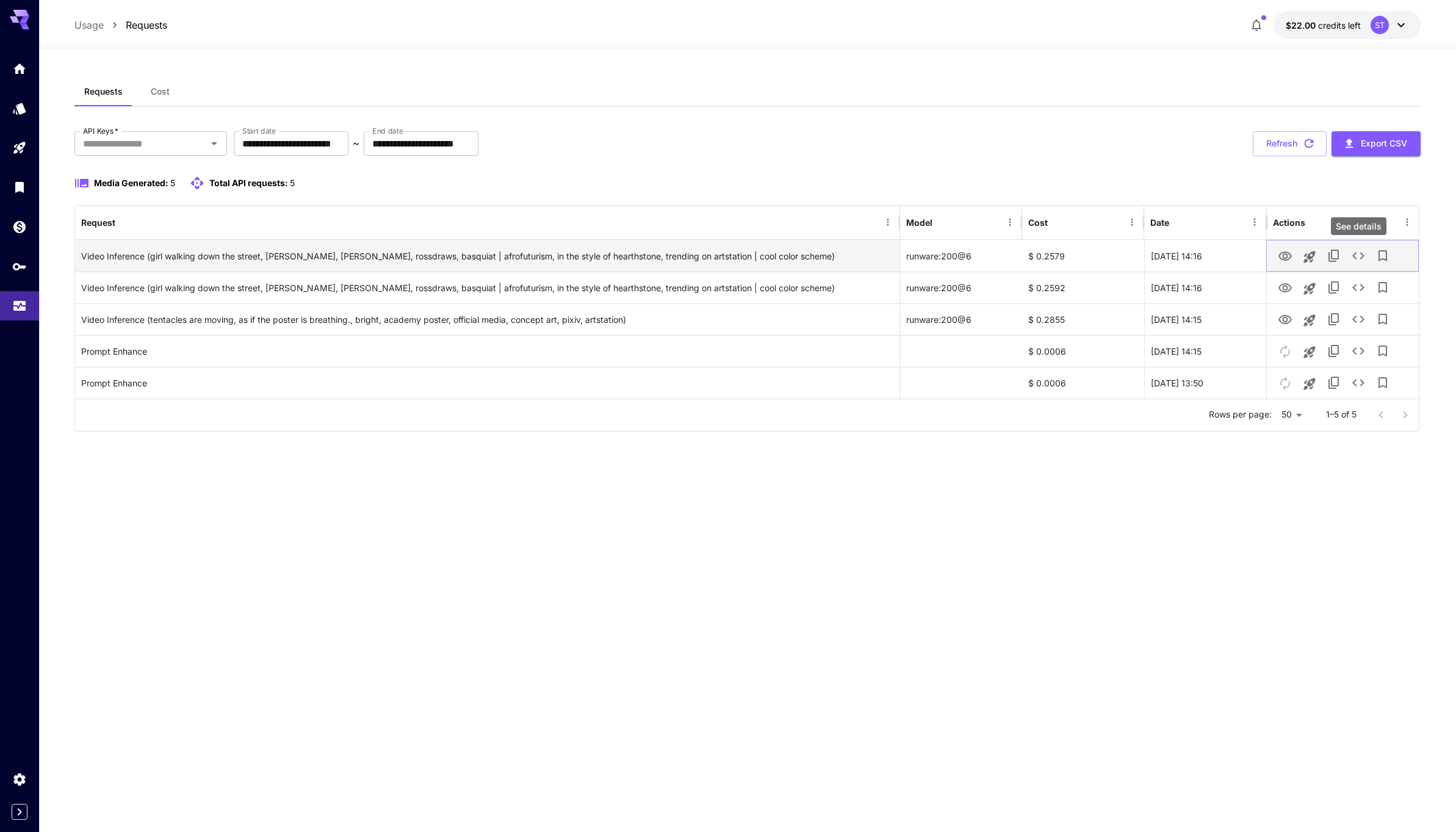
click at [1358, 259] on icon "See details" at bounding box center [1358, 256] width 15 height 15
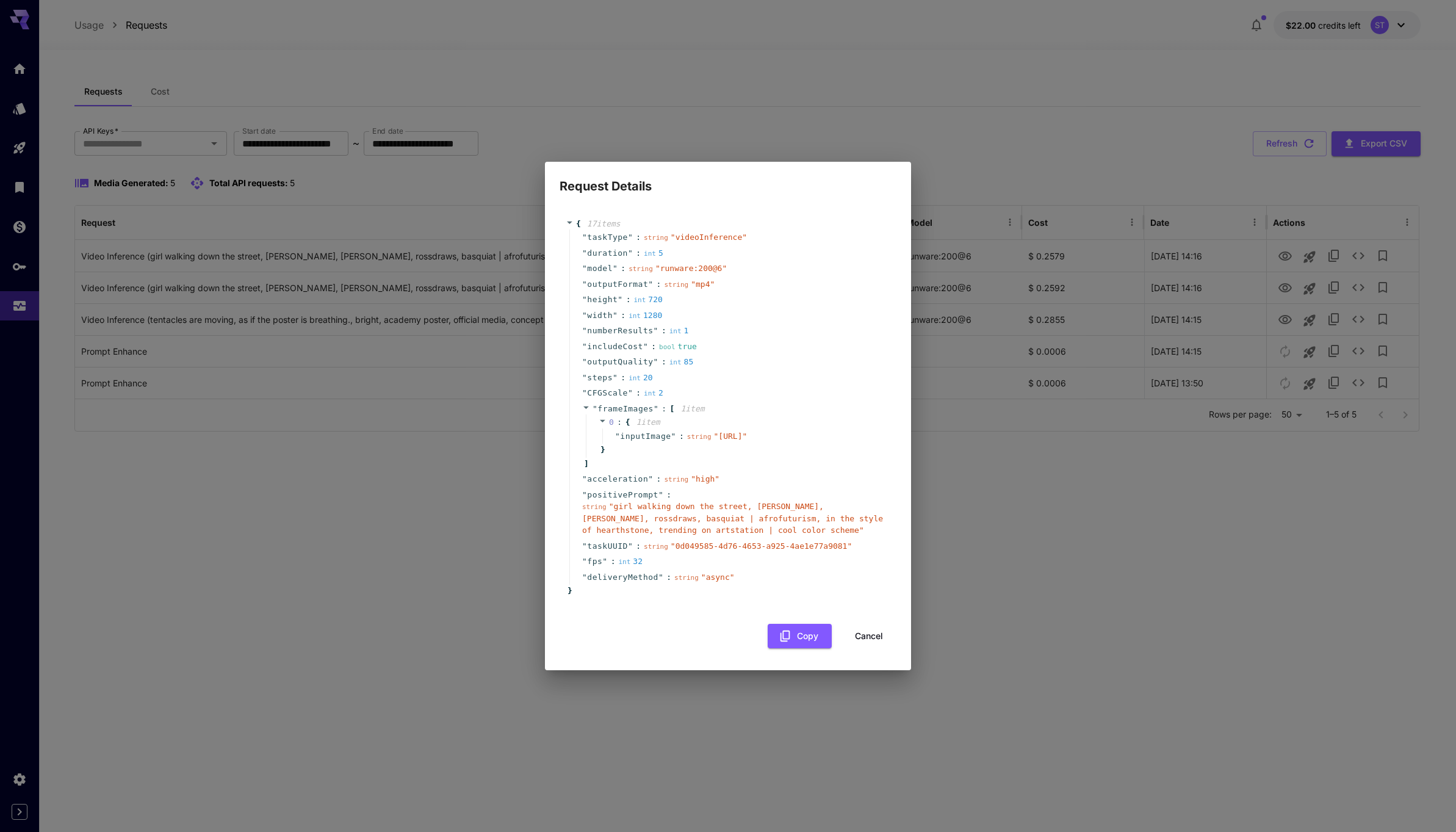
click at [869, 649] on button "Cancel" at bounding box center [869, 637] width 55 height 25
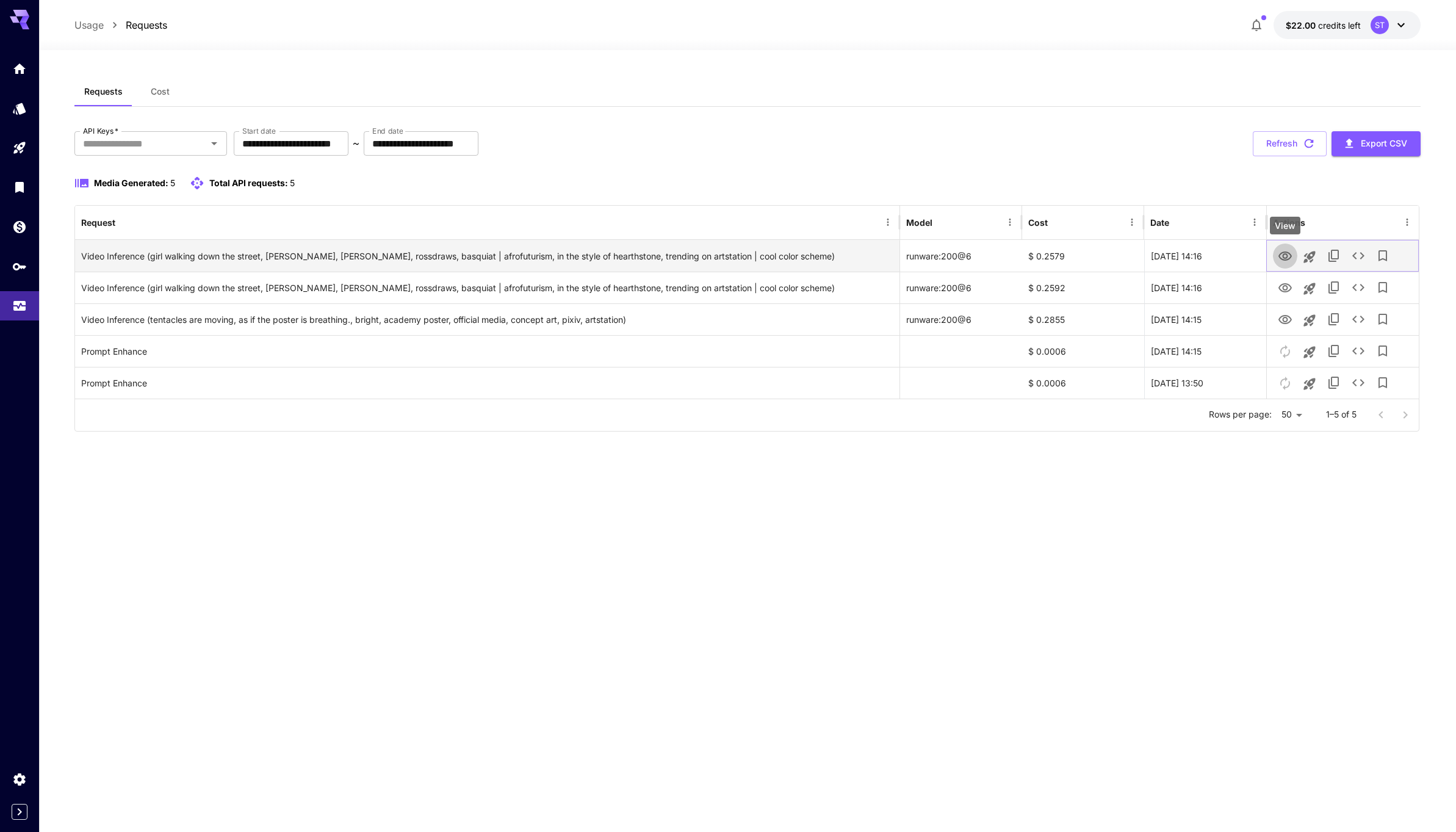
click at [1288, 257] on icon "View" at bounding box center [1285, 256] width 15 height 15
drag, startPoint x: 1019, startPoint y: 223, endPoint x: 1044, endPoint y: 234, distance: 27.3
click at [1022, 227] on div at bounding box center [1024, 222] width 6 height 34
click at [1395, 148] on button "Export CSV" at bounding box center [1375, 144] width 89 height 25
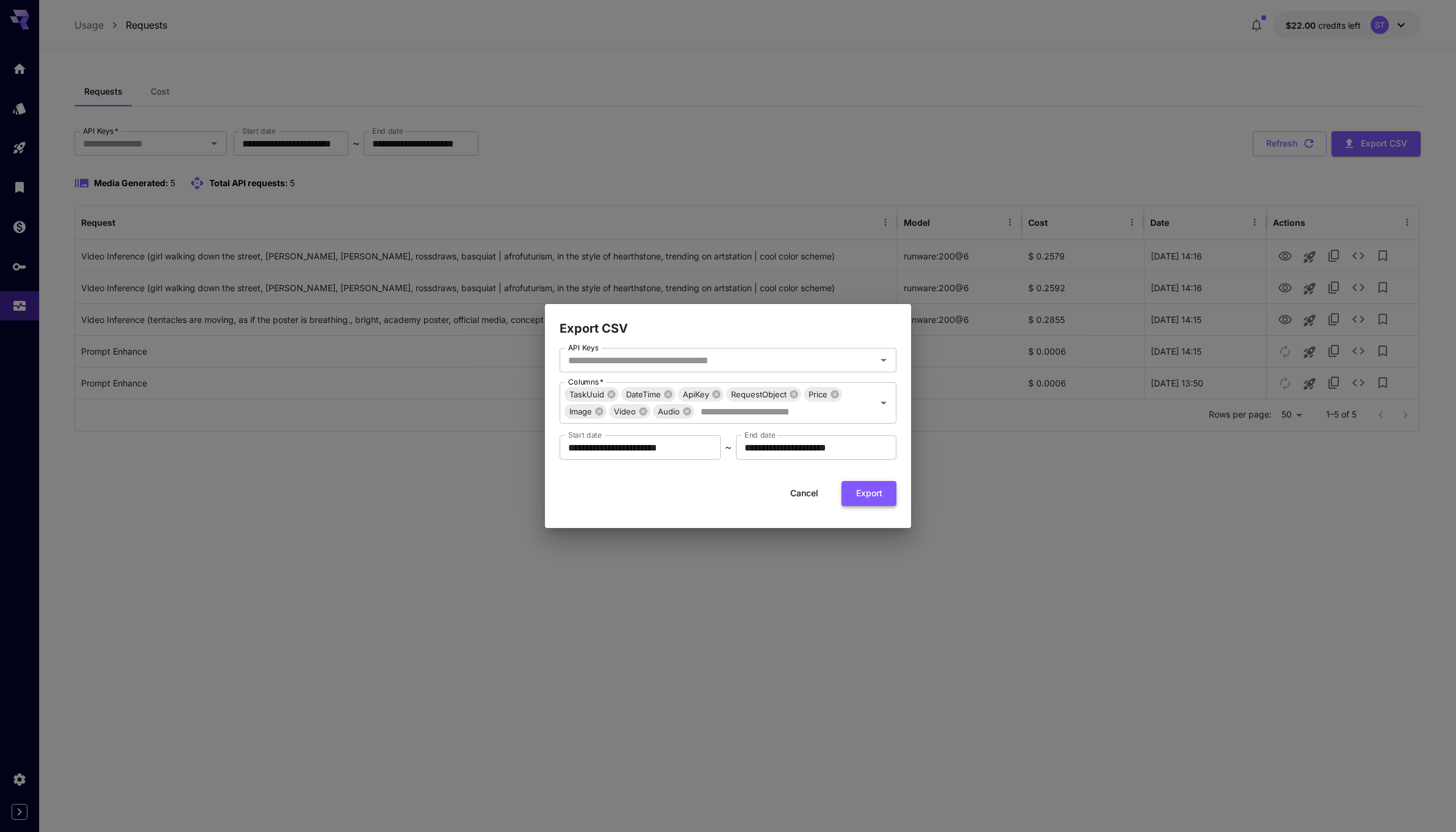
click at [872, 504] on button "Export" at bounding box center [869, 494] width 55 height 25
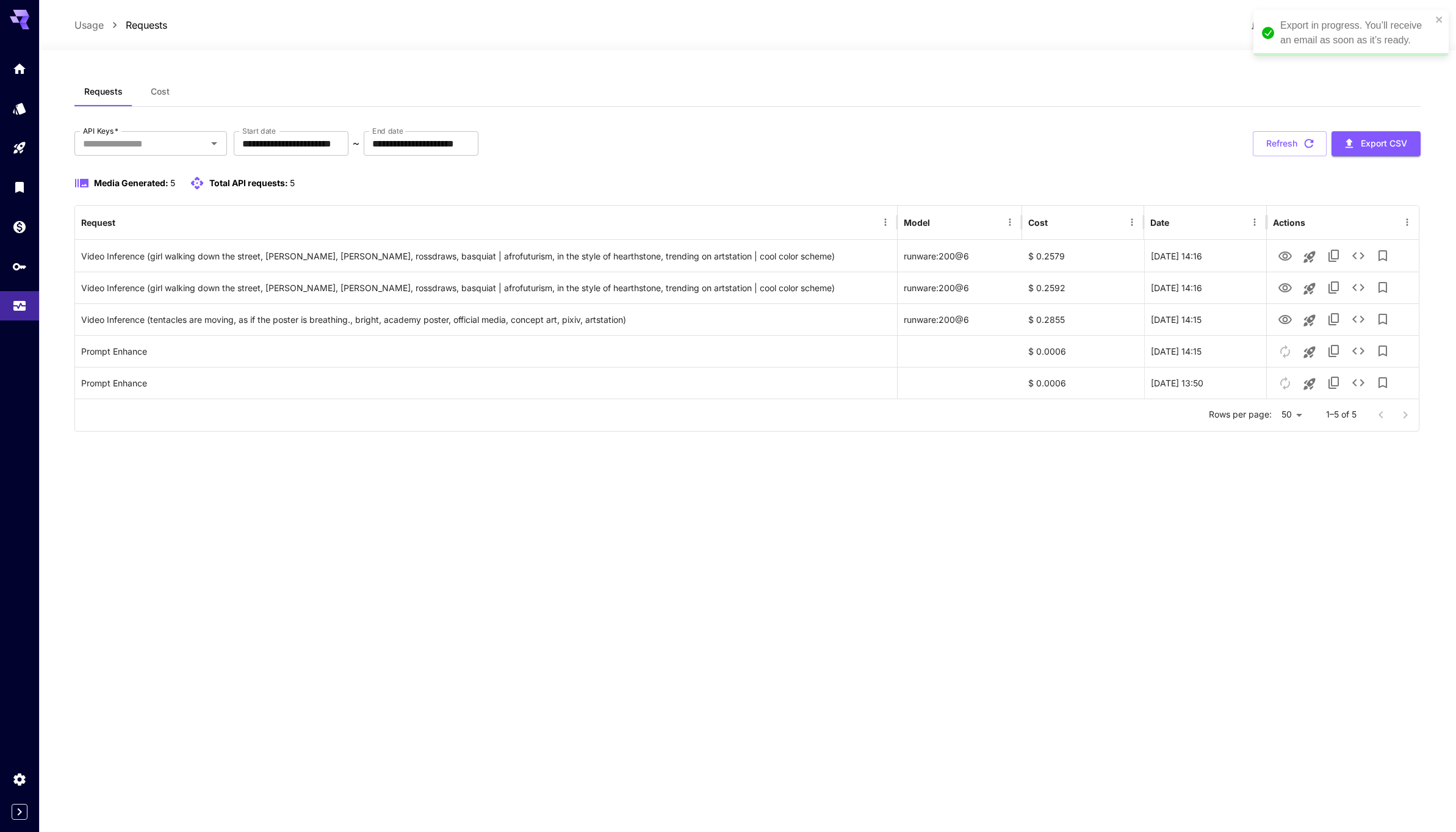
click at [152, 93] on span "Cost" at bounding box center [161, 91] width 19 height 11
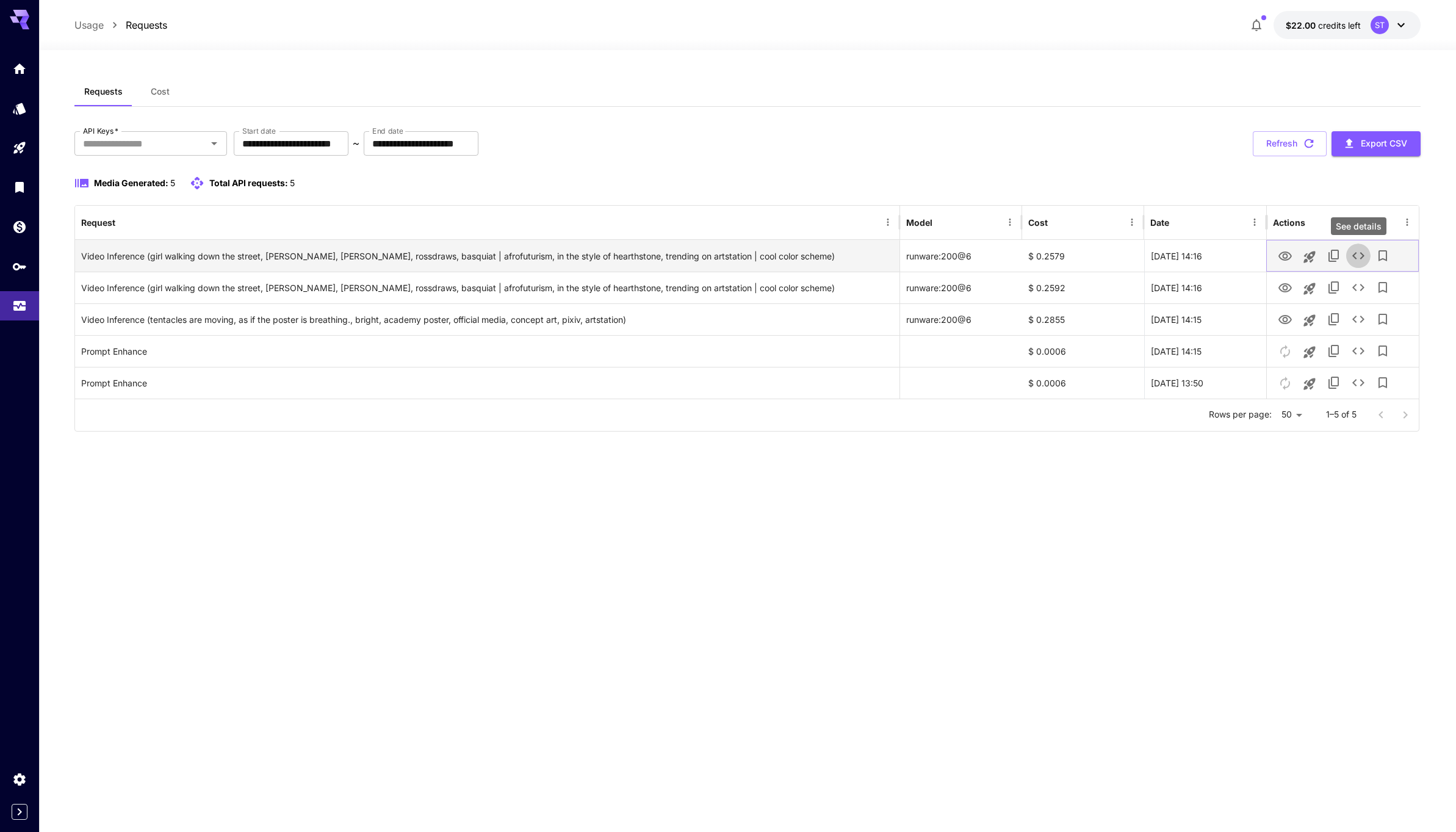
click at [1359, 257] on icon "See details" at bounding box center [1358, 256] width 15 height 15
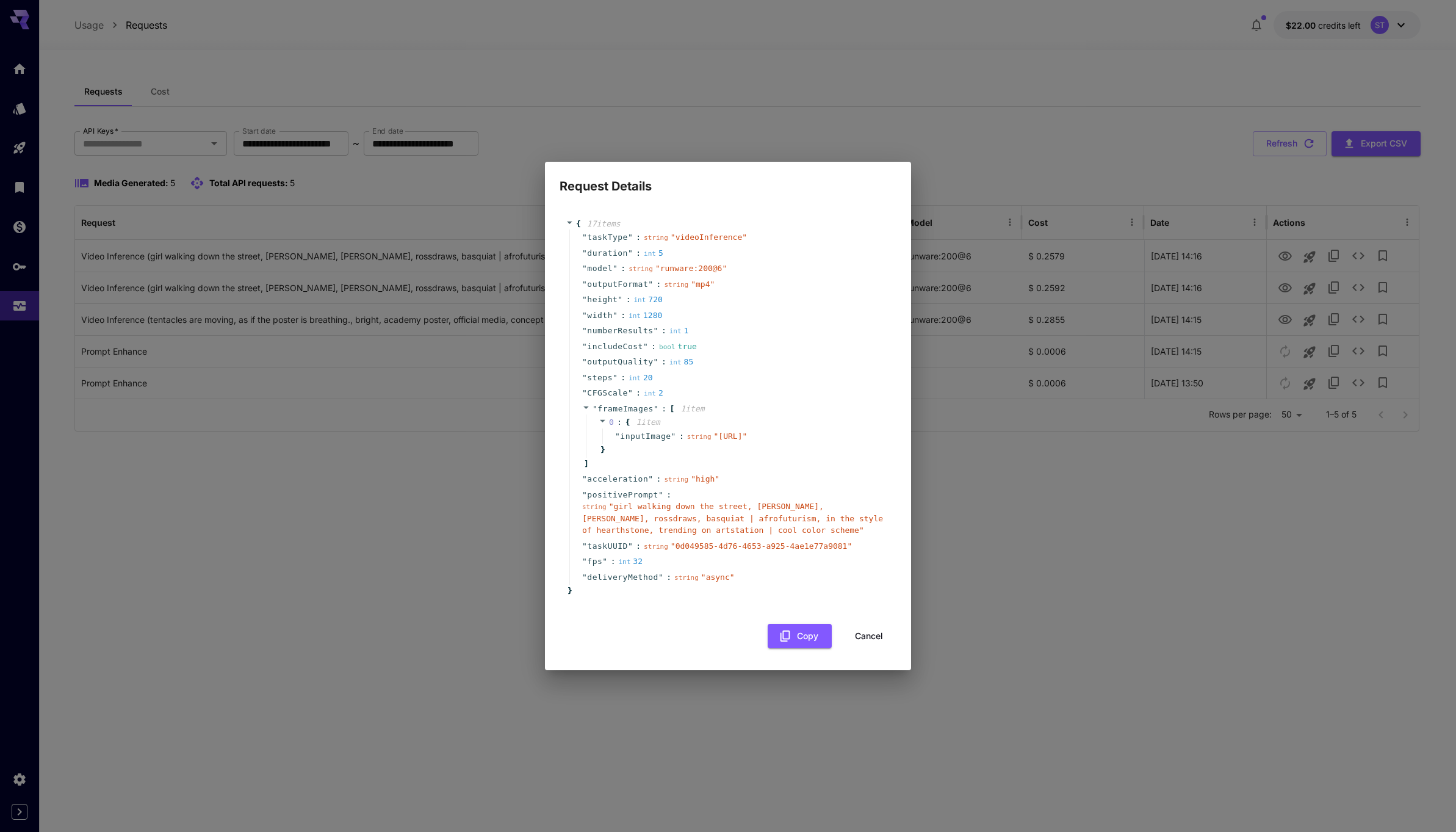
click at [718, 551] on span "" 0d049585-4d76-4653-a925-4ae1e77a9081 "" at bounding box center [761, 546] width 181 height 9
click at [569, 221] on icon at bounding box center [569, 222] width 5 height 2
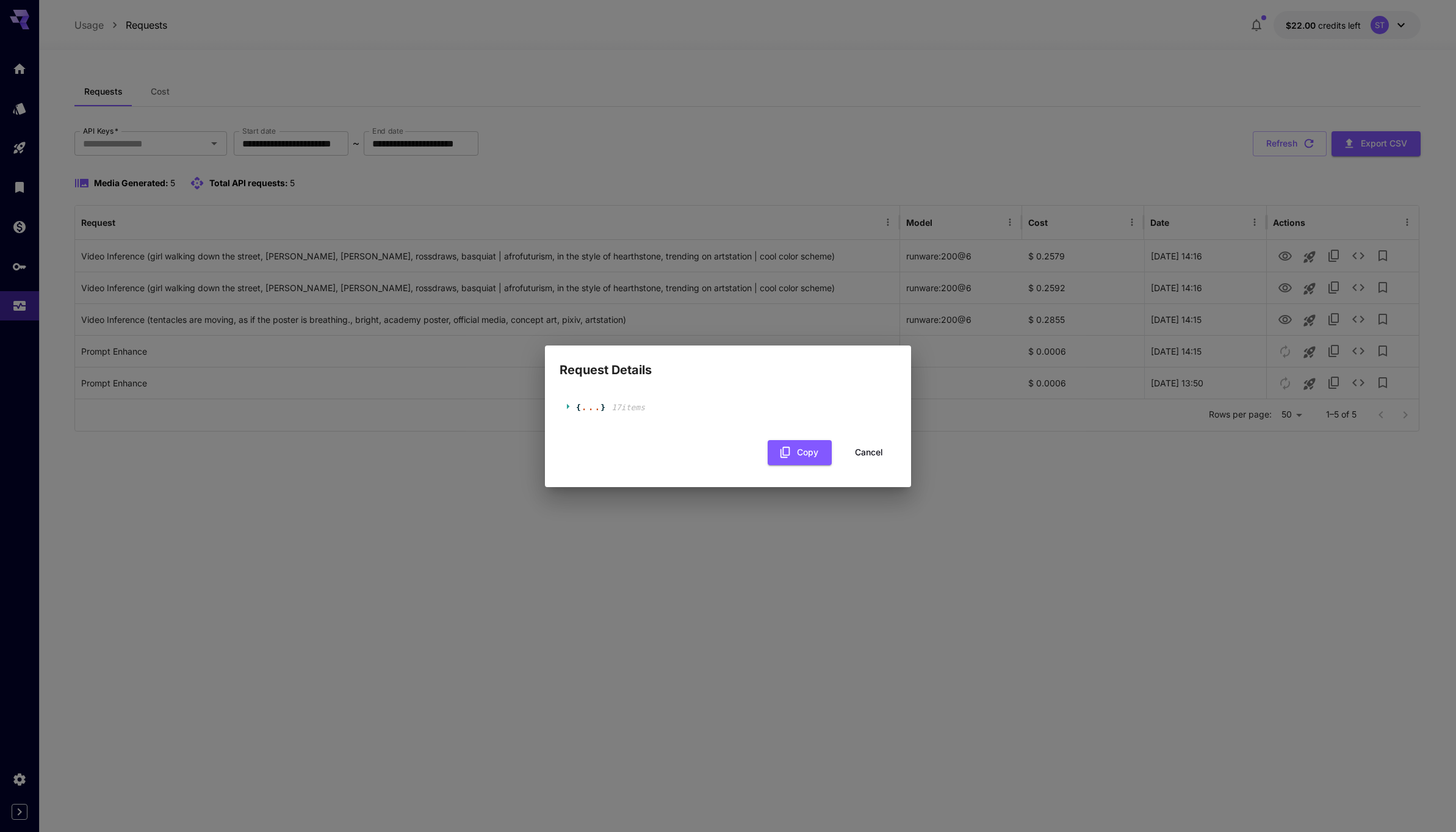
click at [569, 409] on icon at bounding box center [569, 406] width 8 height 8
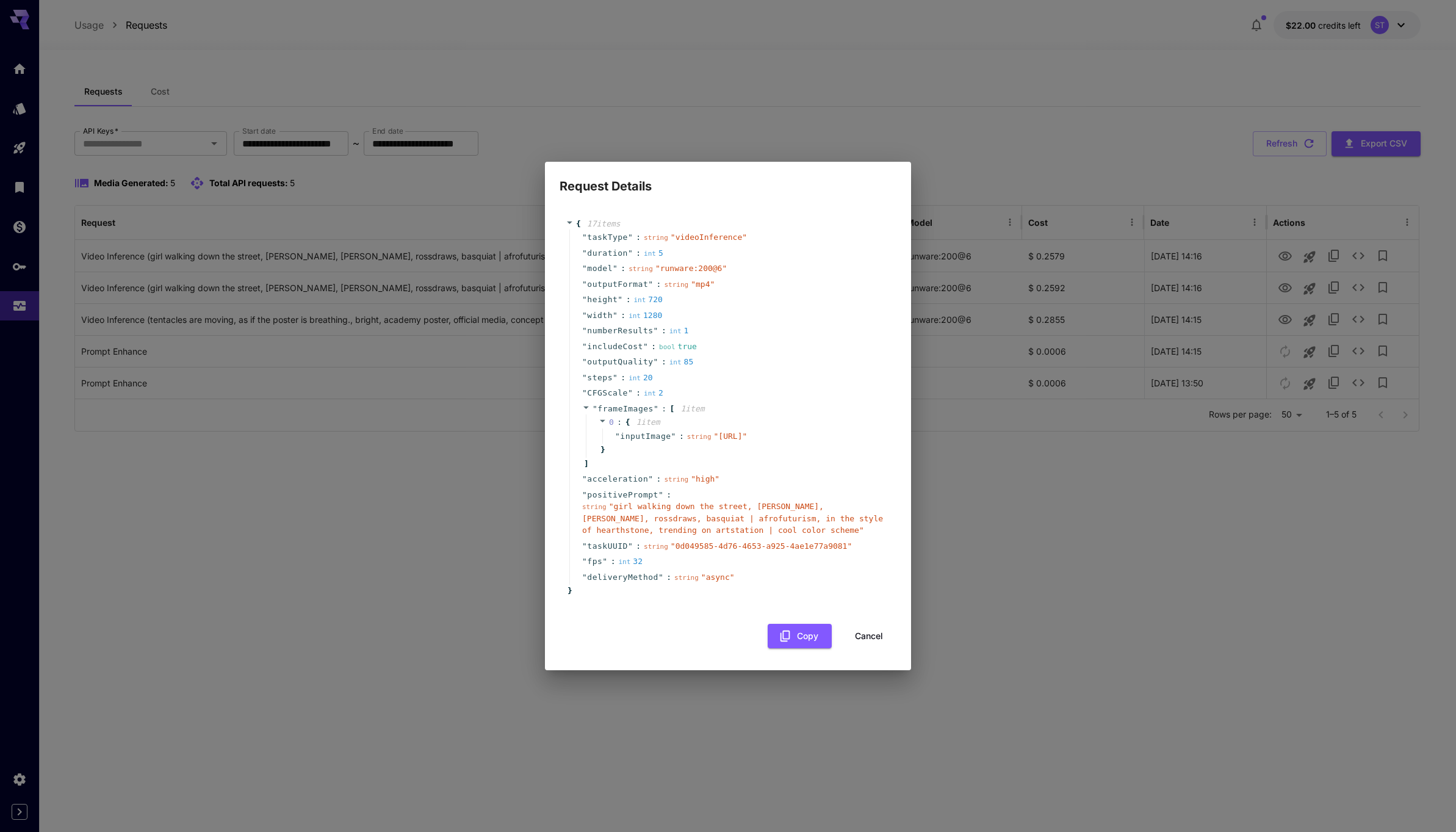
drag, startPoint x: 896, startPoint y: 648, endPoint x: 883, endPoint y: 649, distance: 13.0
click at [892, 649] on div "{ 17 item s " taskType " : string " videoInference " " duration " : int 5 " mod…" at bounding box center [727, 434] width 366 height 475
click at [883, 649] on button "Cancel" at bounding box center [869, 637] width 55 height 25
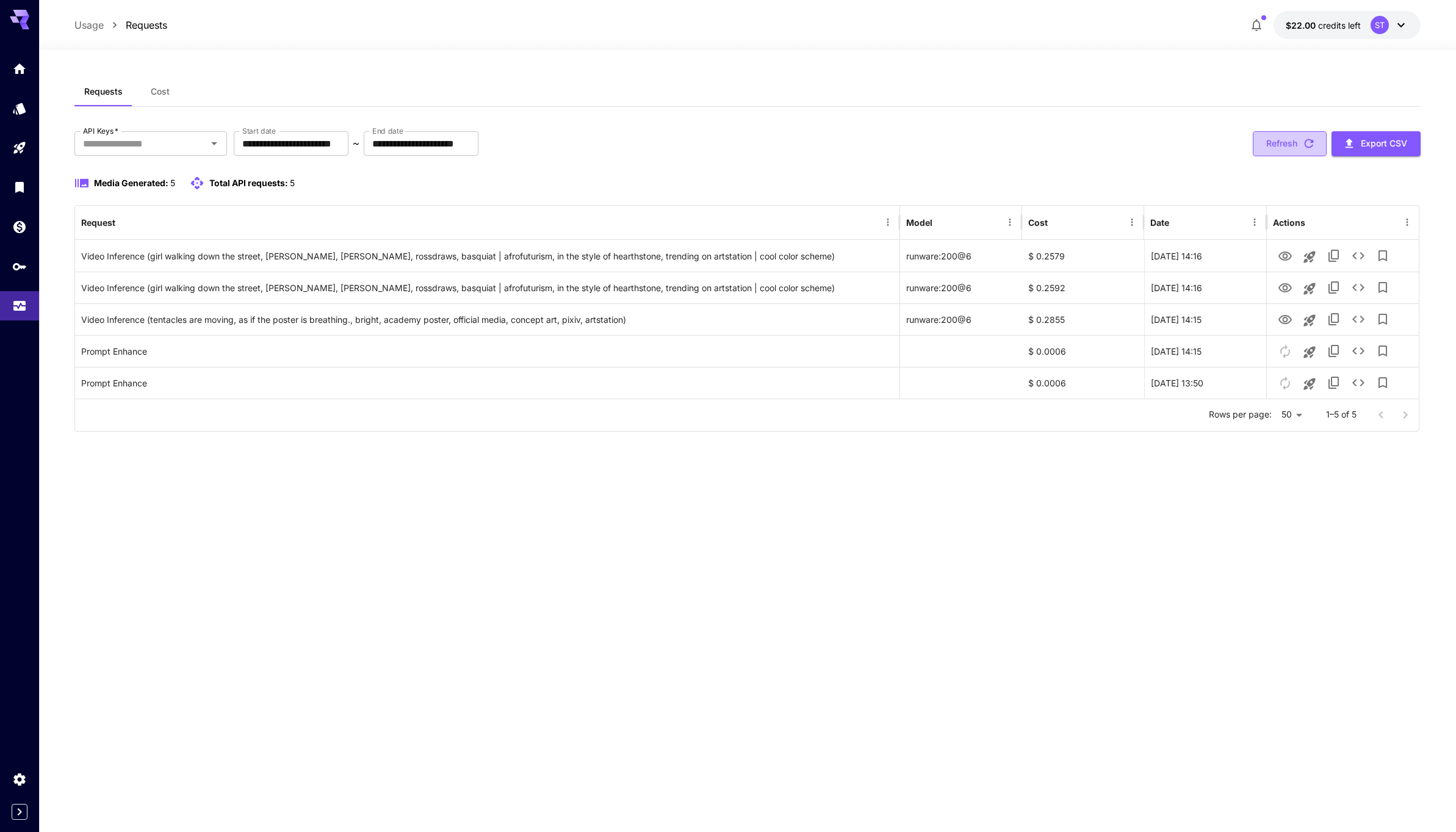
click at [1306, 150] on icon "button" at bounding box center [1309, 144] width 13 height 13
click at [23, 68] on icon "Home" at bounding box center [21, 65] width 12 height 10
